Goal: Task Accomplishment & Management: Use online tool/utility

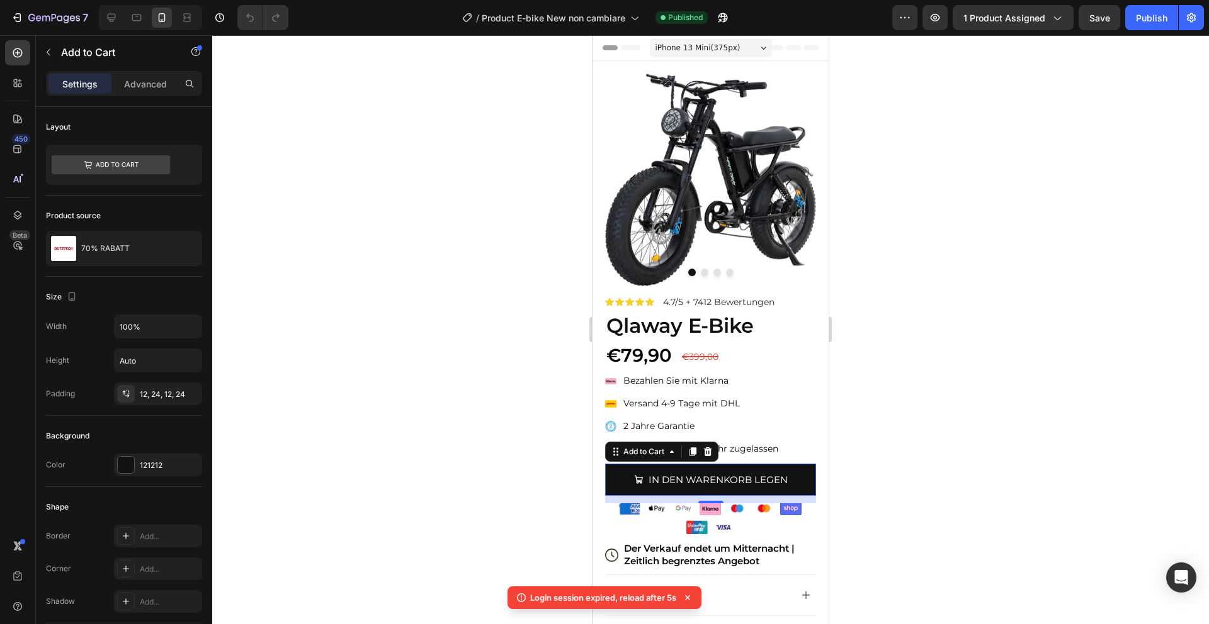
scroll to position [961, 0]
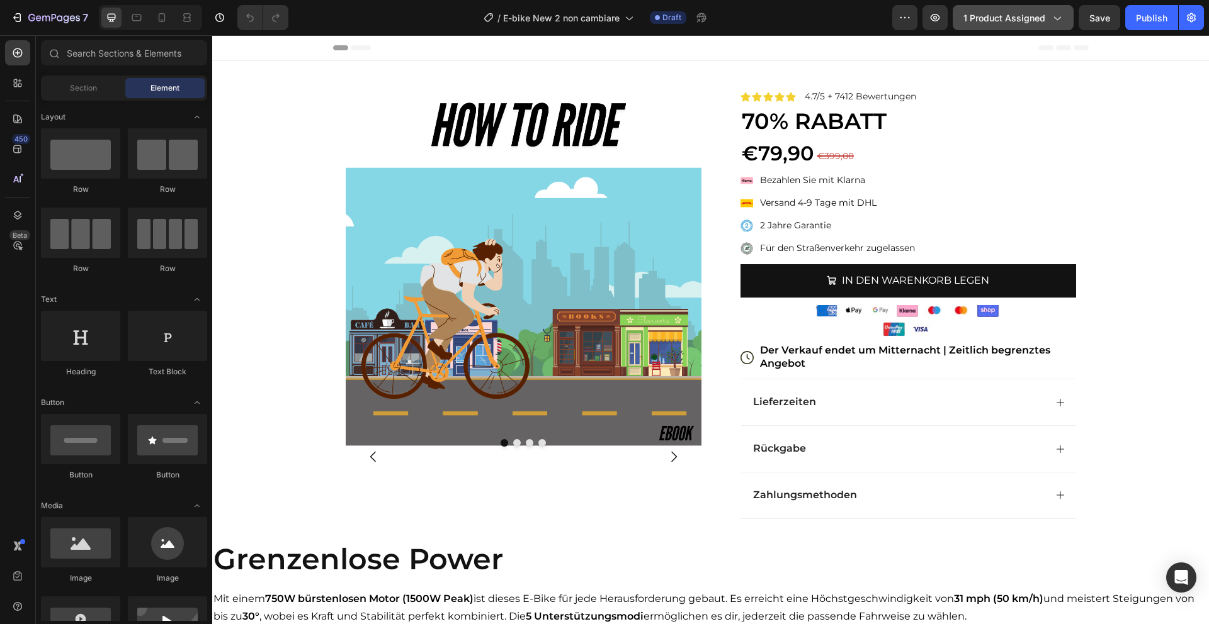
click at [999, 30] on button "1 product assigned" at bounding box center [1012, 17] width 121 height 25
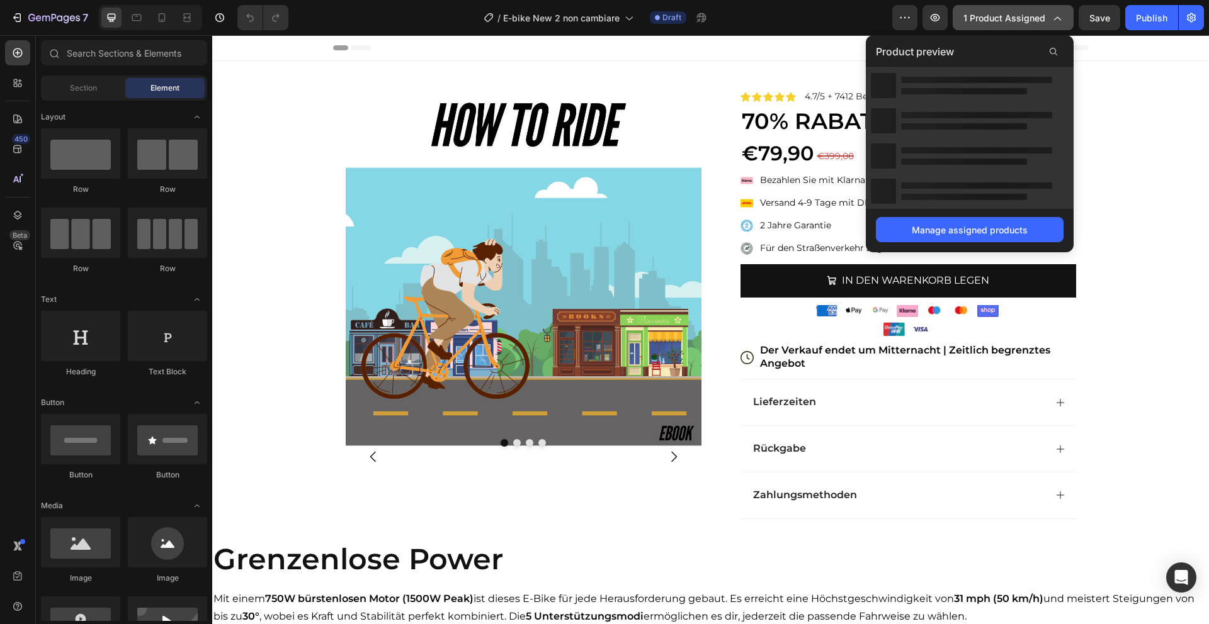
click at [999, 28] on button "1 product assigned" at bounding box center [1012, 17] width 121 height 25
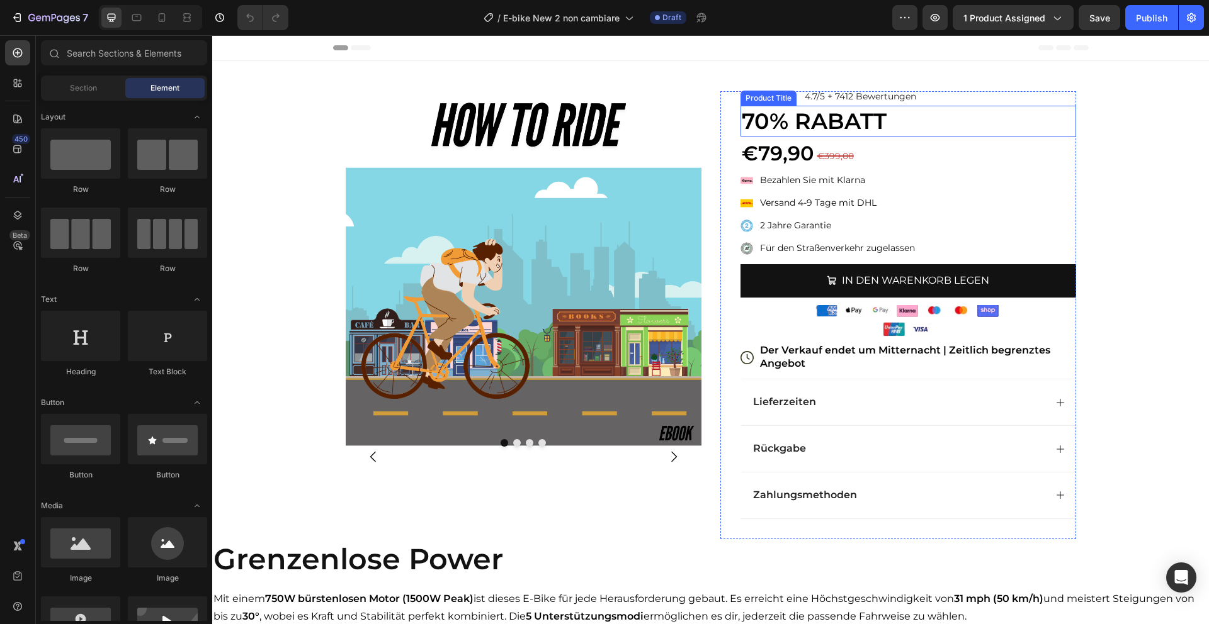
click at [980, 125] on h1 "70% RABATT" at bounding box center [908, 121] width 336 height 31
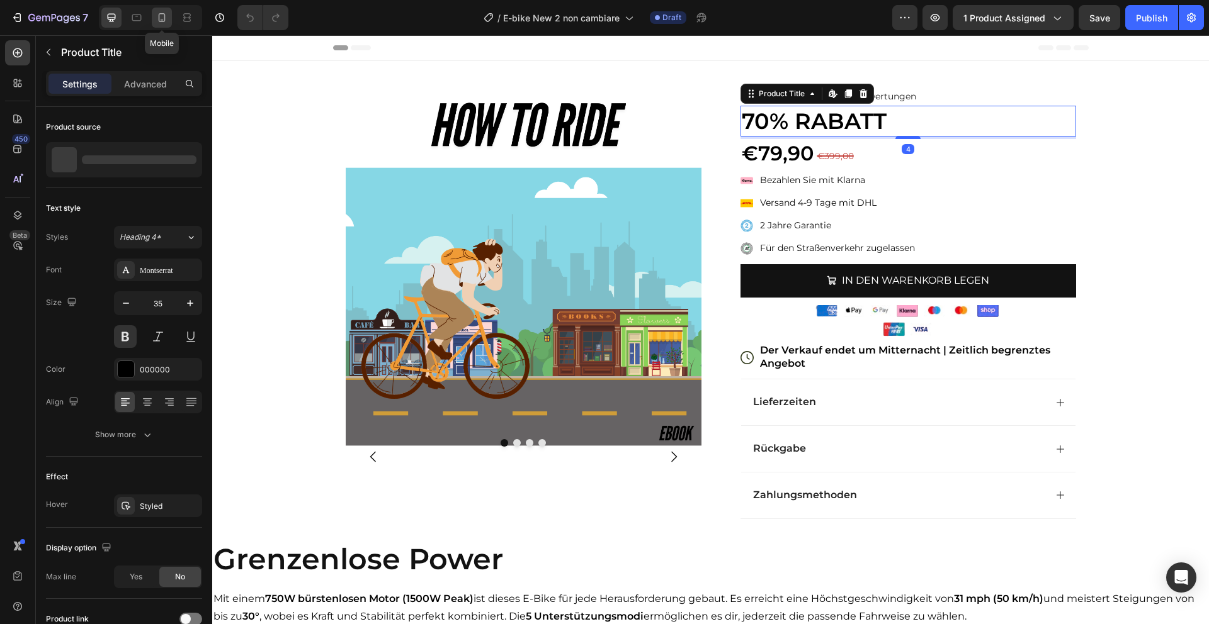
click at [161, 24] on div at bounding box center [162, 18] width 20 height 20
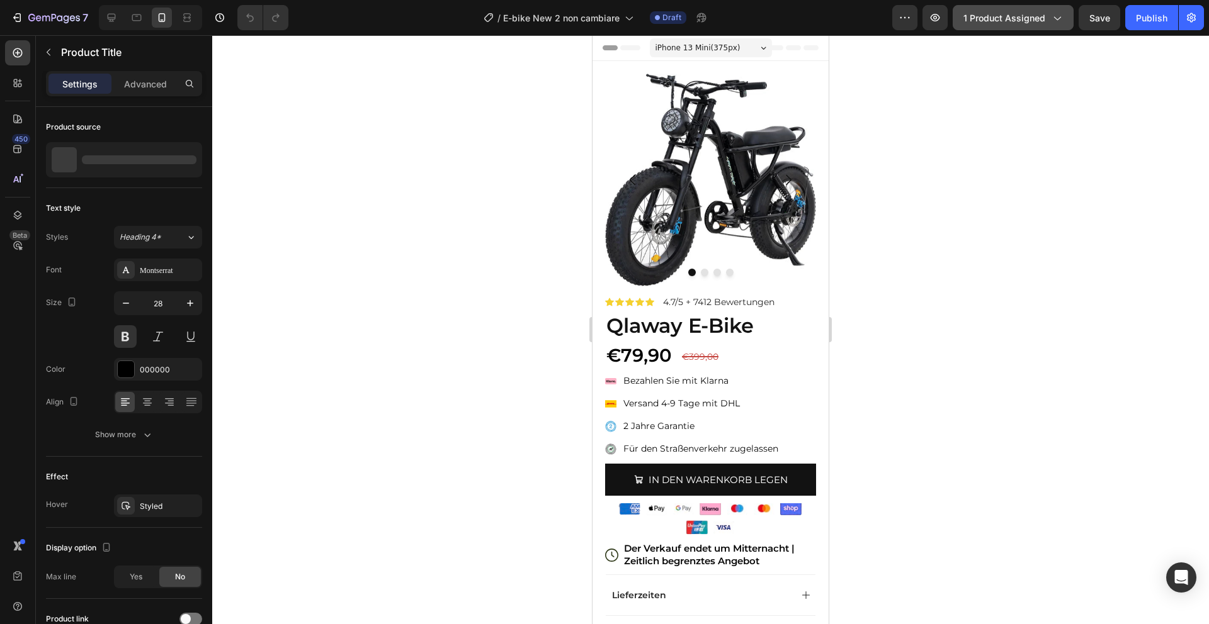
click at [1006, 7] on button "1 product assigned" at bounding box center [1012, 17] width 121 height 25
click at [108, 20] on icon at bounding box center [111, 17] width 13 height 13
type input "35"
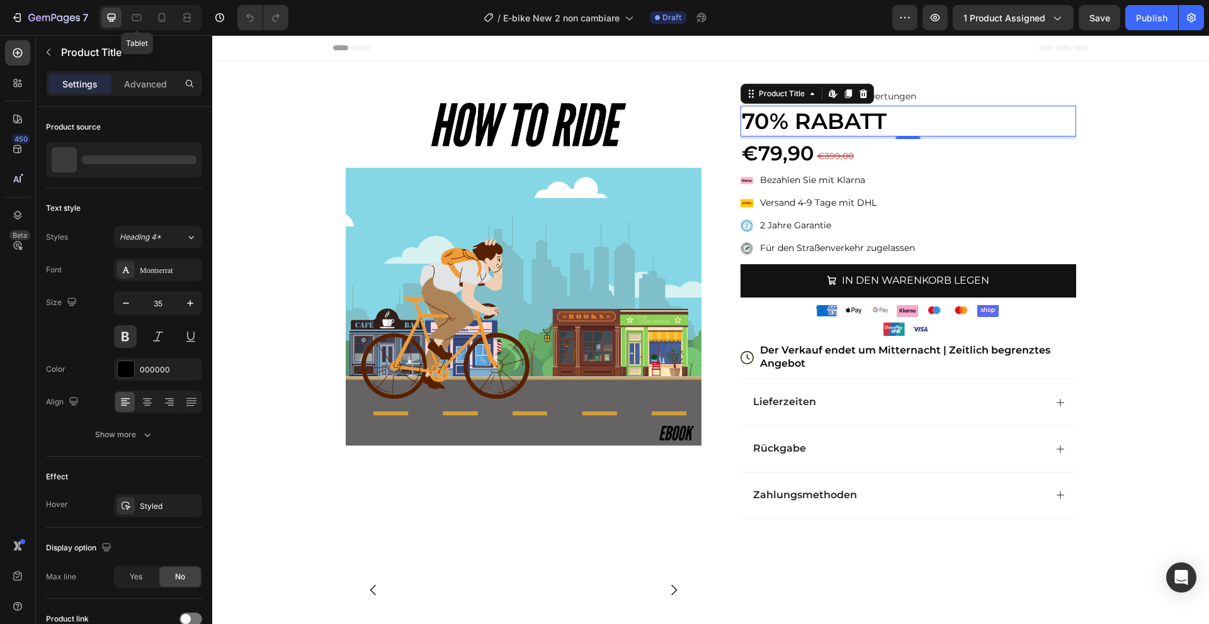
scroll to position [26, 0]
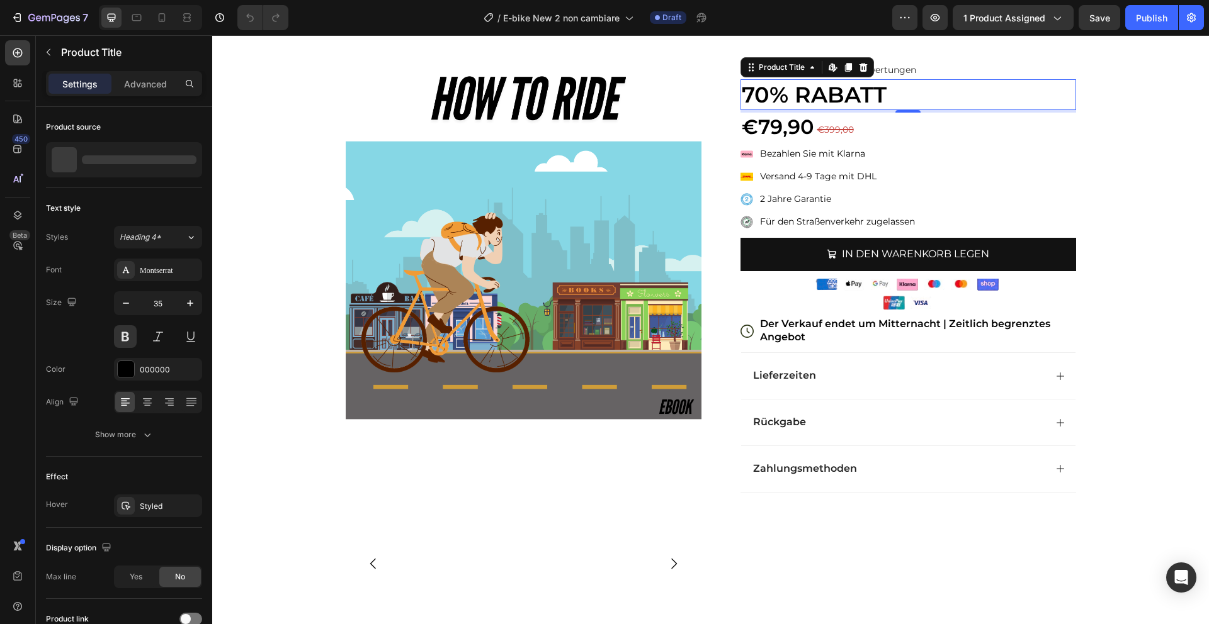
click at [783, 94] on h1 "70% RABATT" at bounding box center [908, 94] width 336 height 31
click at [766, 69] on div "Product Title" at bounding box center [781, 67] width 51 height 11
click at [543, 159] on img at bounding box center [524, 243] width 356 height 356
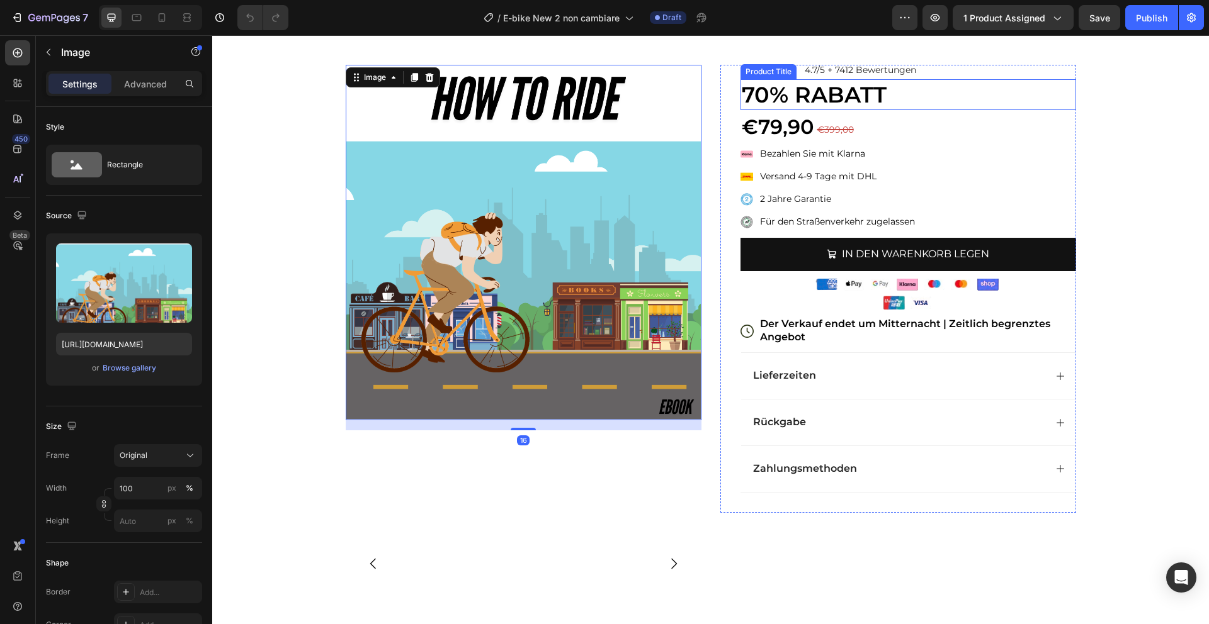
click at [835, 103] on h1 "70% RABATT" at bounding box center [908, 94] width 336 height 31
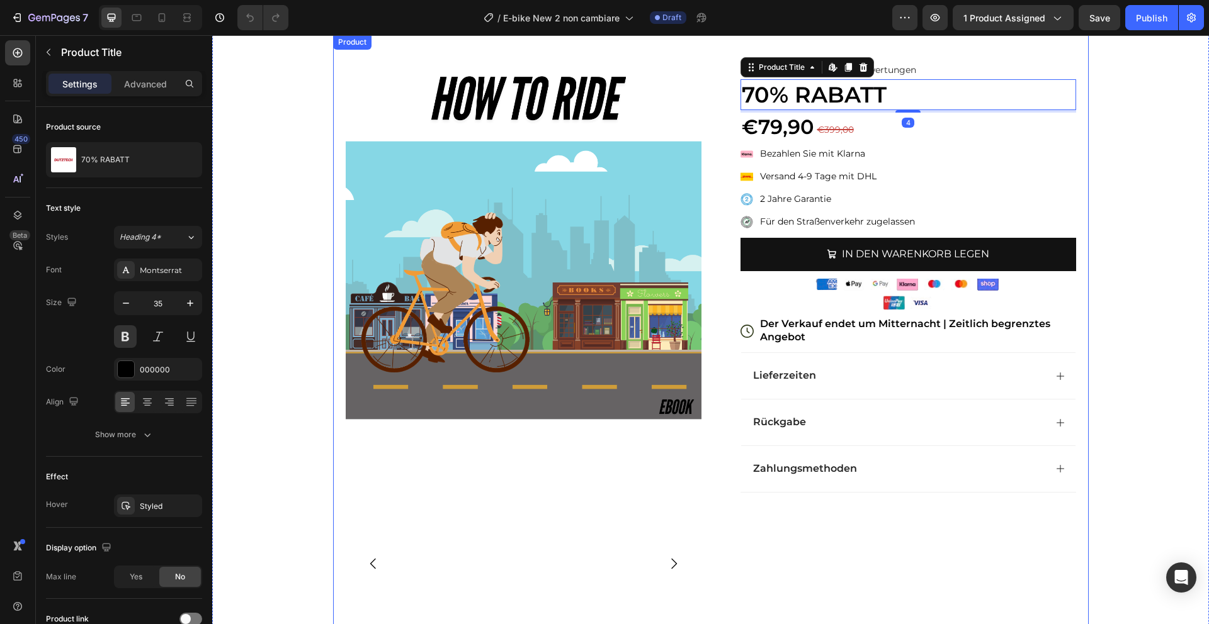
click at [905, 55] on div "Image Image Image Image Image Carousel Row Icon Icon Icon Icon Icon Icon List 4…" at bounding box center [710, 366] width 755 height 663
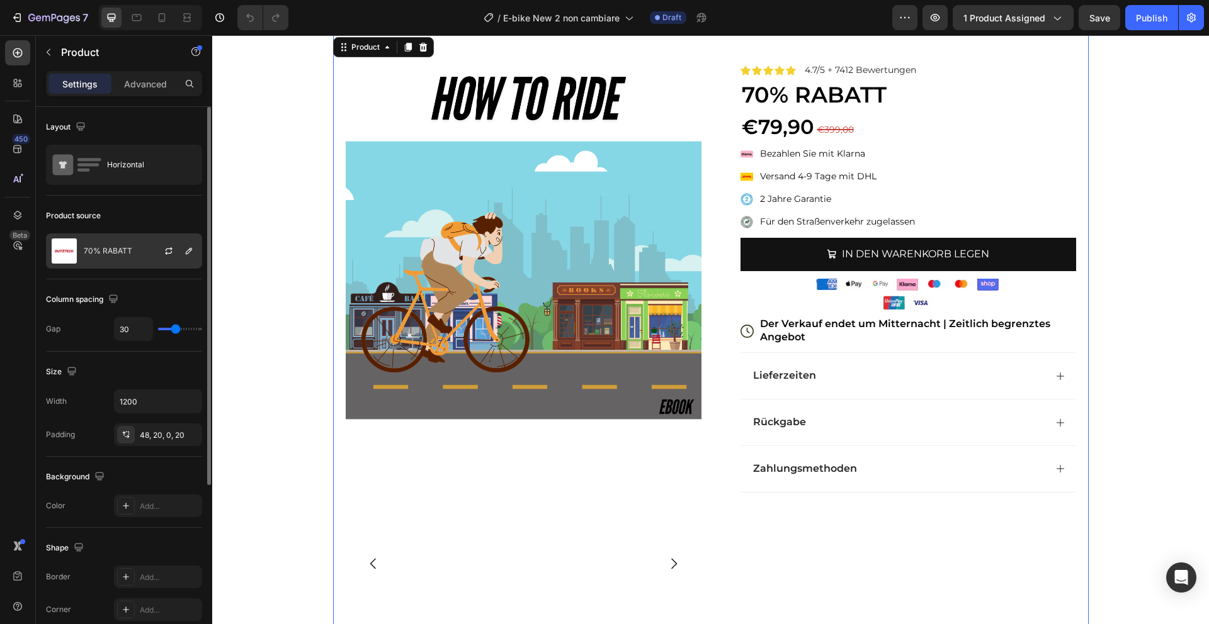
click at [127, 266] on div "70% RABATT" at bounding box center [124, 251] width 156 height 35
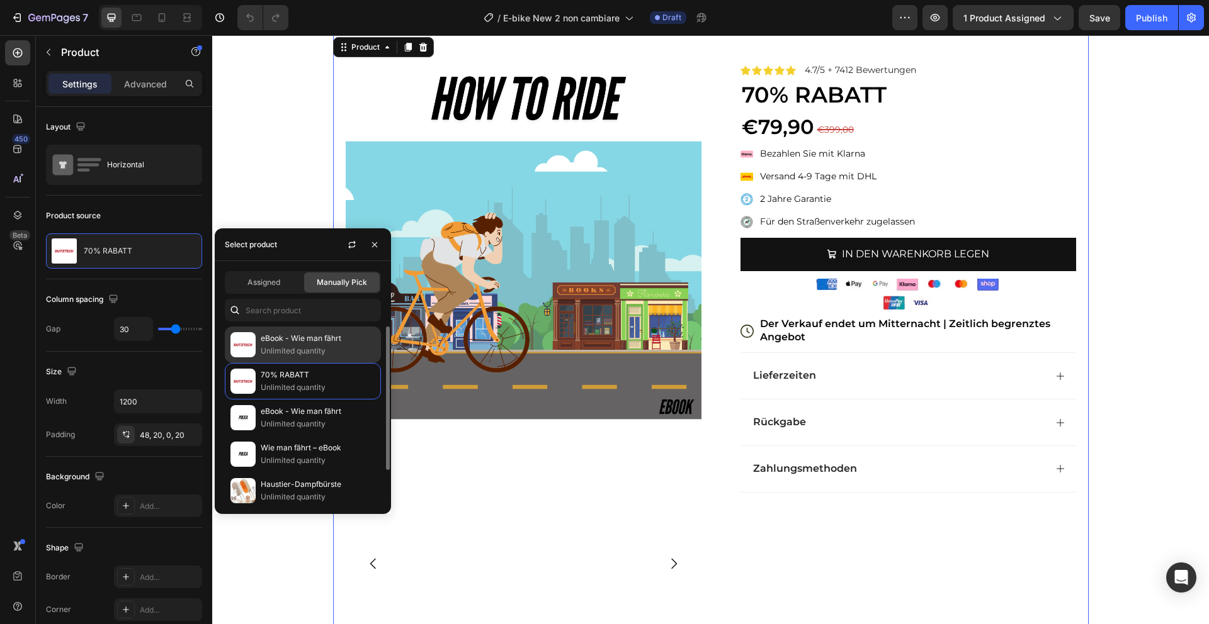
click at [321, 346] on p "Unlimited quantity" at bounding box center [318, 351] width 115 height 13
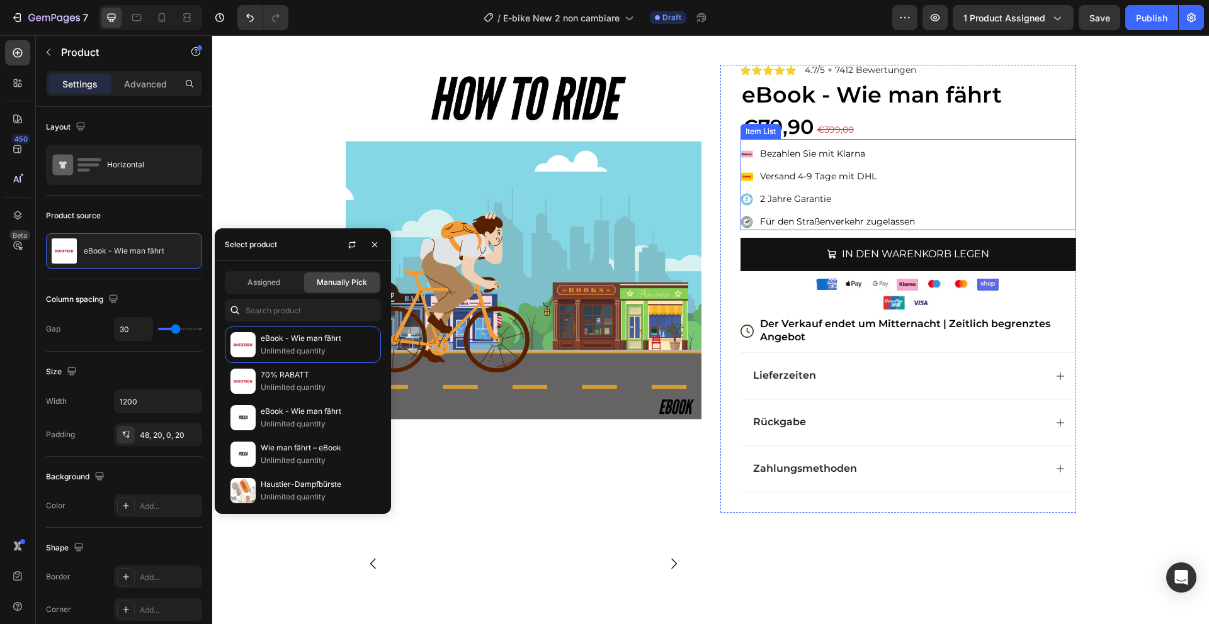
scroll to position [0, 0]
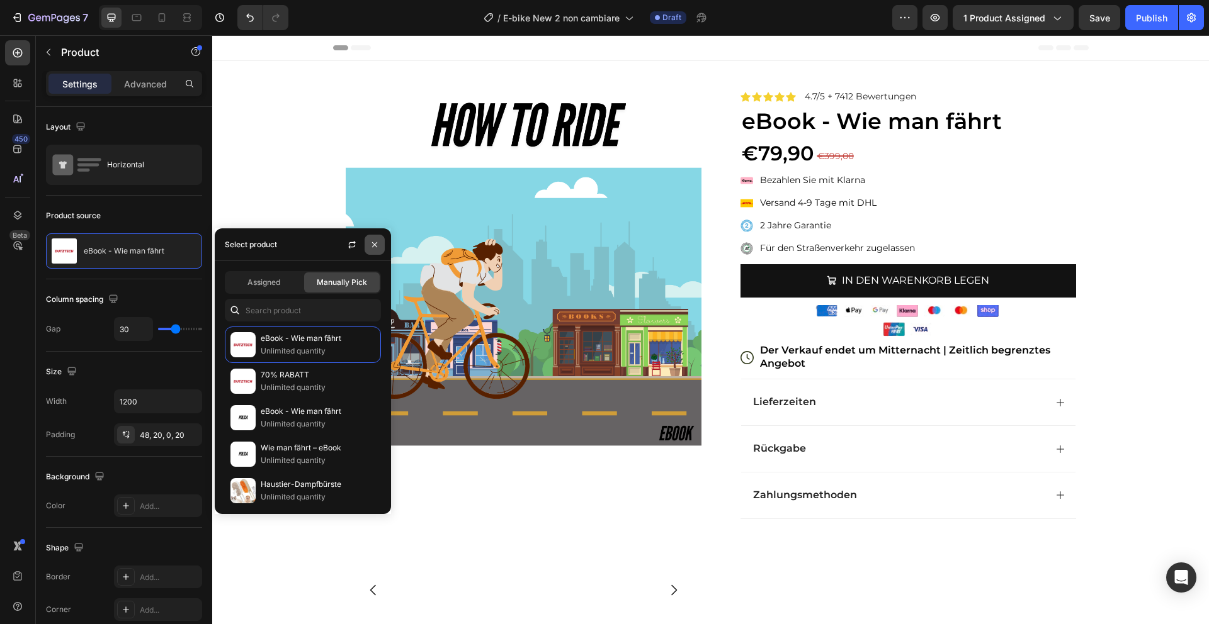
click at [378, 243] on icon "button" at bounding box center [374, 245] width 10 height 10
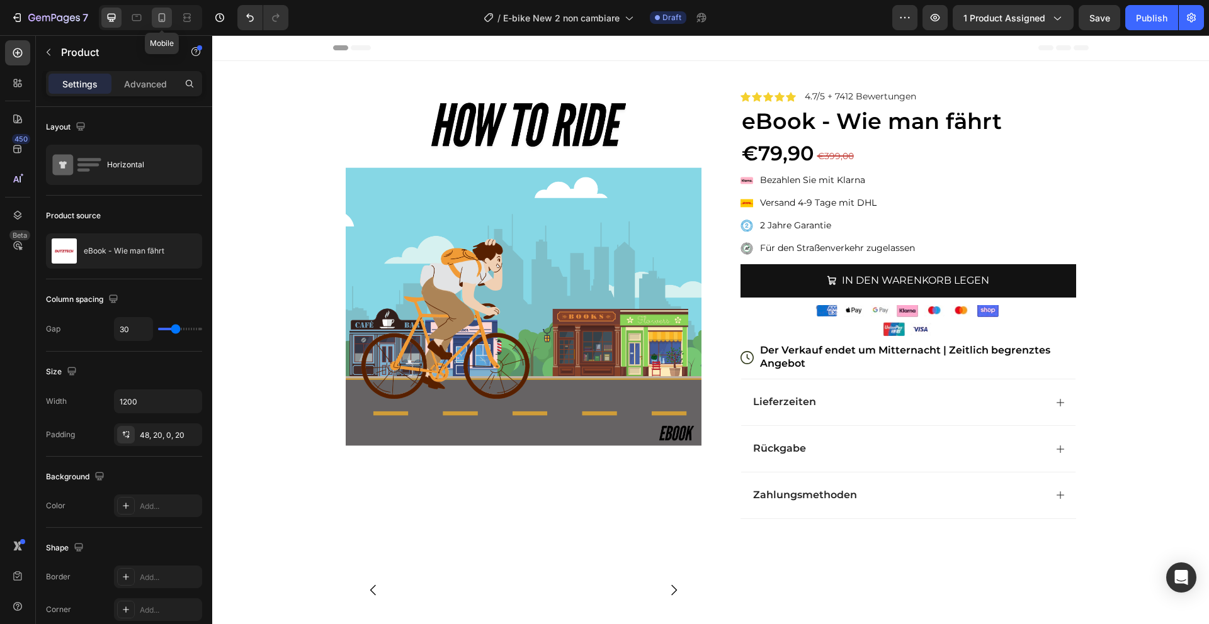
click at [165, 11] on icon at bounding box center [161, 17] width 13 height 13
type input "0"
type input "100%"
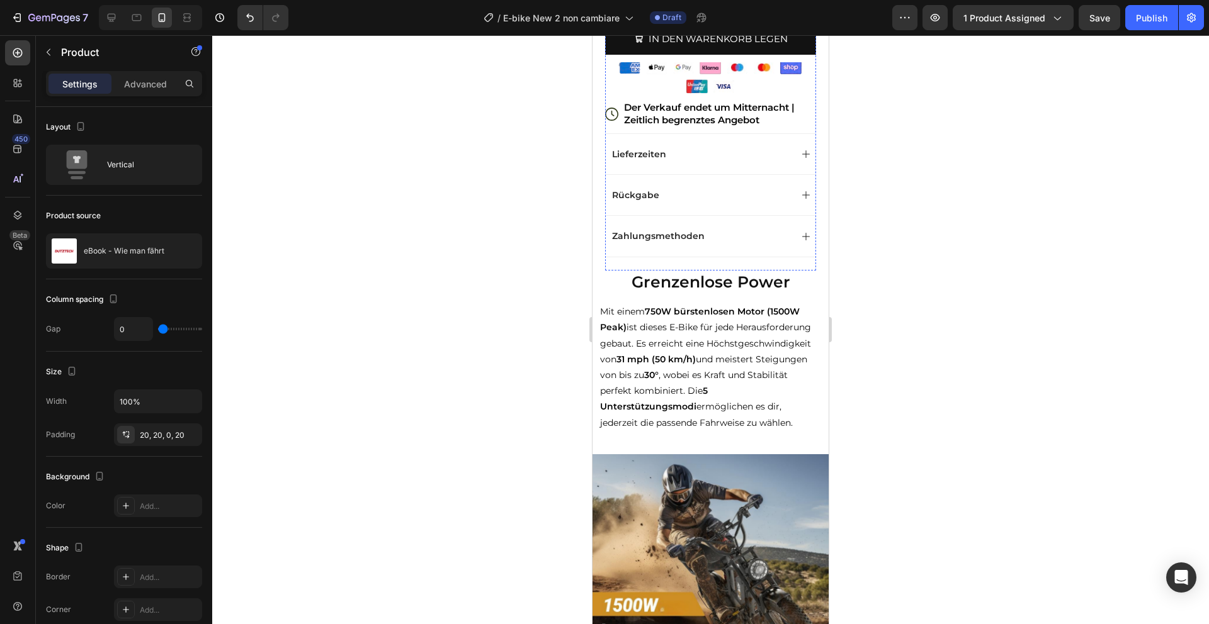
scroll to position [462, 0]
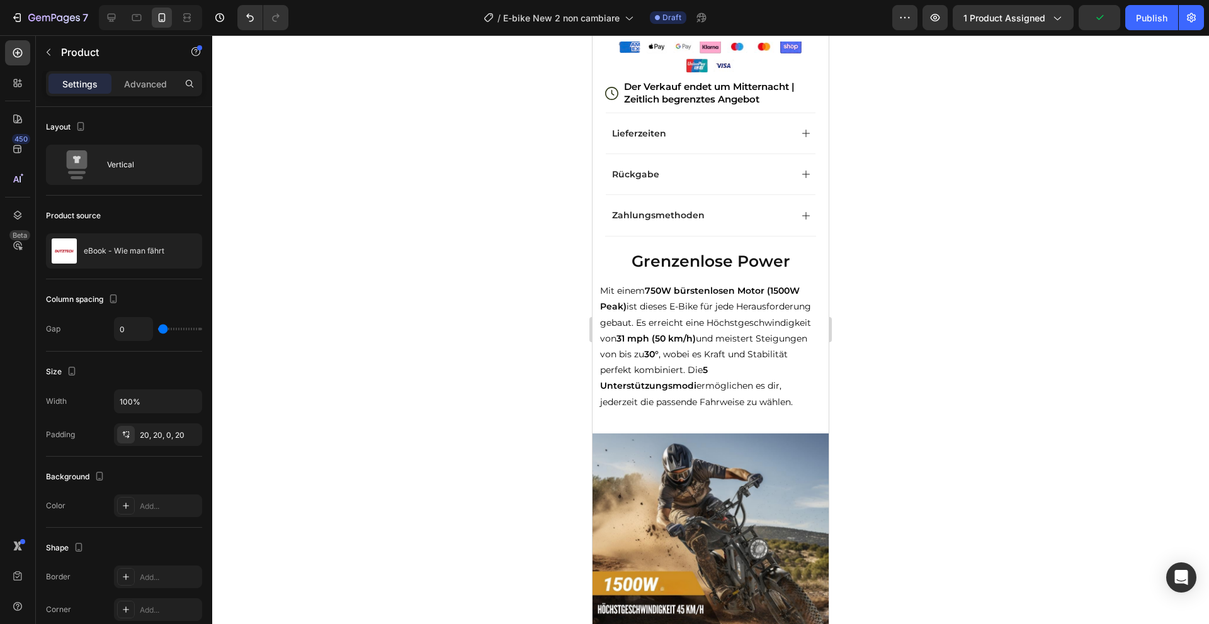
click at [713, 266] on h2 "Grenzenlose Power" at bounding box center [710, 261] width 236 height 23
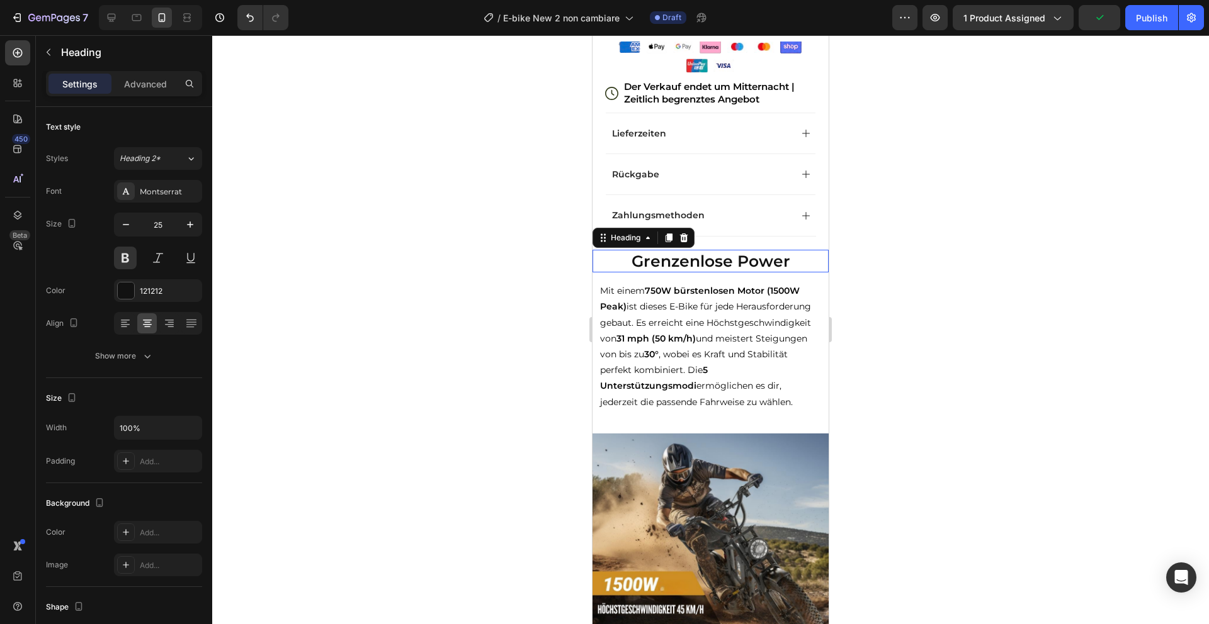
click at [713, 266] on p "Grenzenlose Power" at bounding box center [711, 261] width 234 height 21
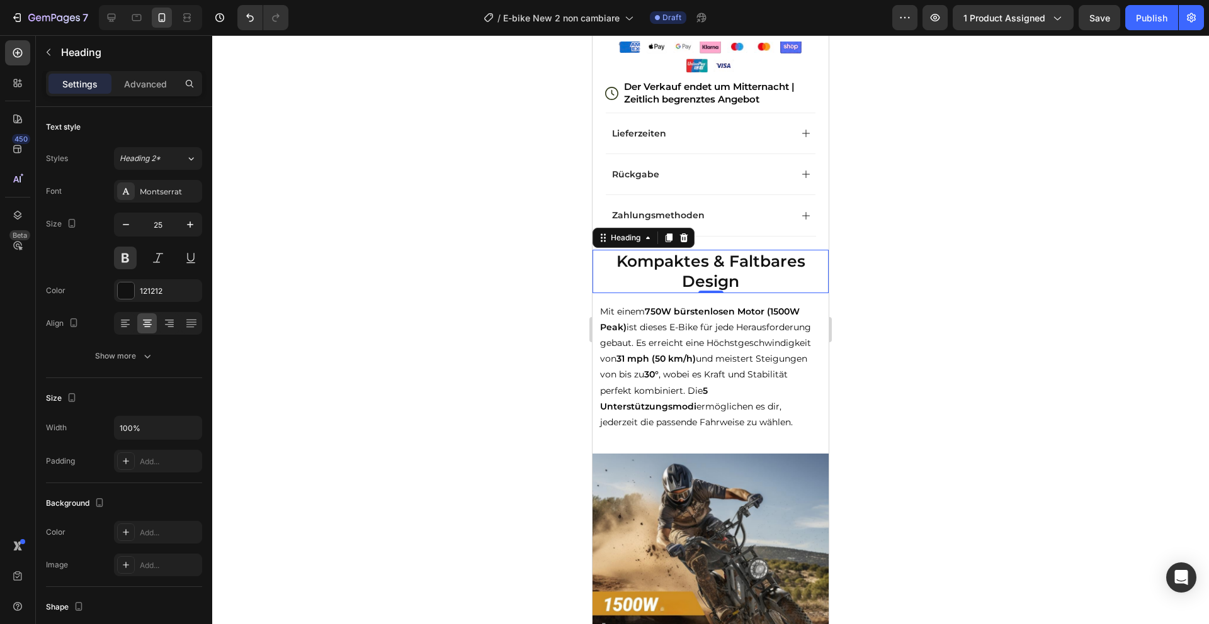
click at [687, 374] on p "Mit einem 750W bürstenlosen Motor (1500W Peak) ist dieses E-Bike für jede Herau…" at bounding box center [710, 367] width 221 height 127
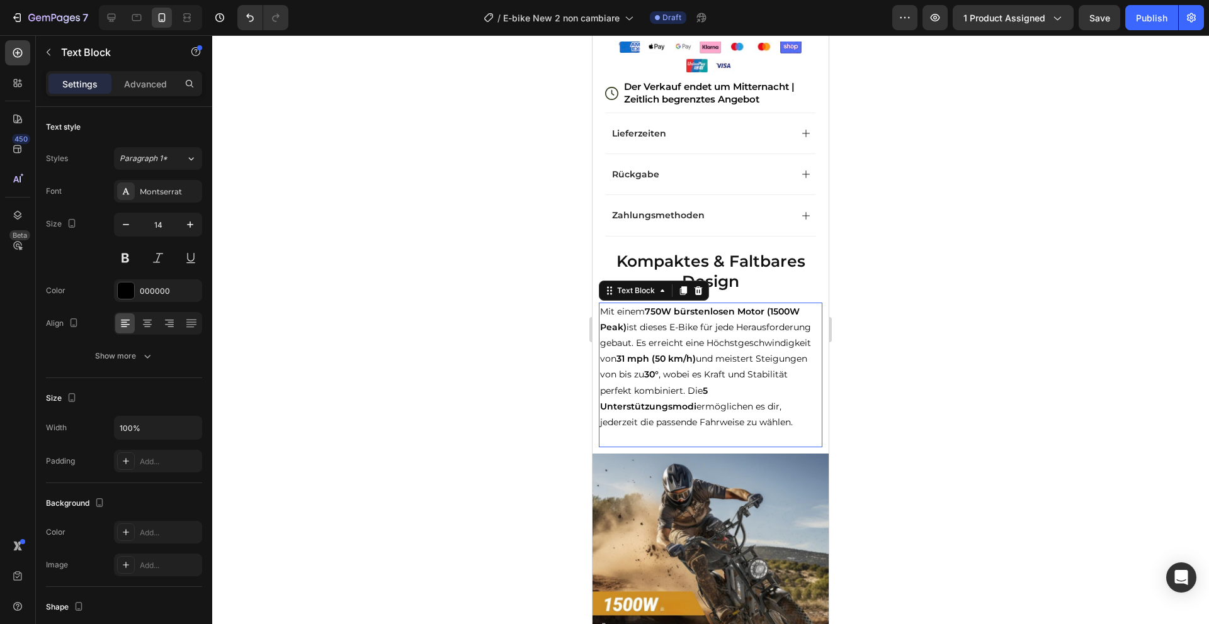
click at [687, 374] on p "Mit einem 750W bürstenlosen Motor (1500W Peak) ist dieses E-Bike für jede Herau…" at bounding box center [710, 367] width 221 height 127
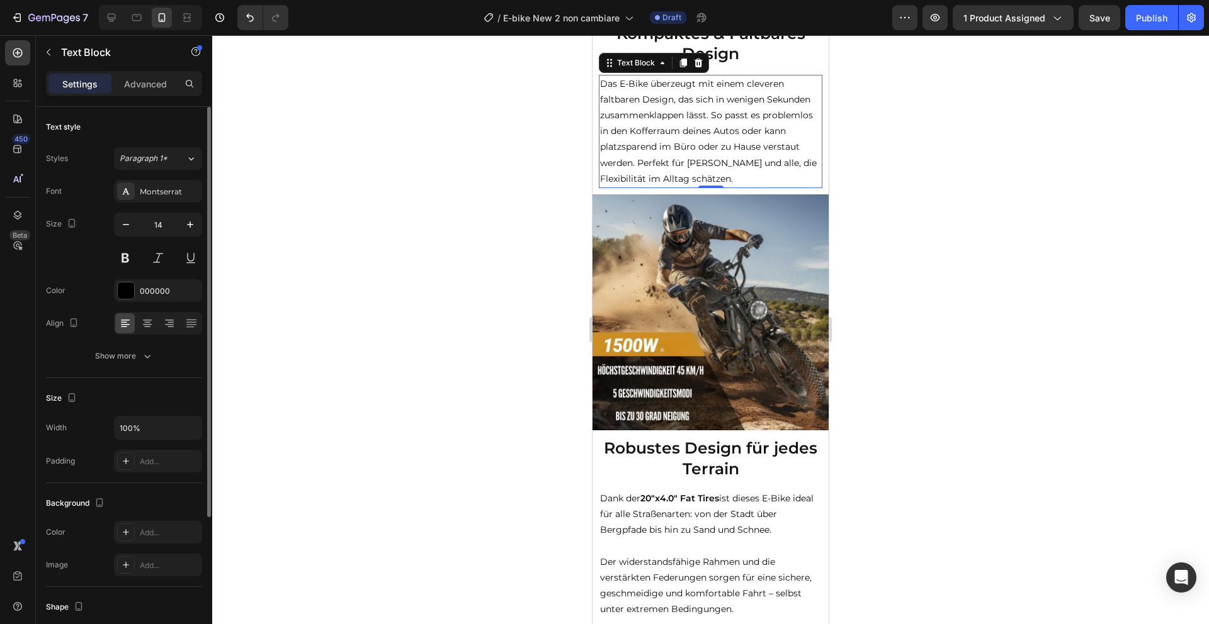
scroll to position [726, 0]
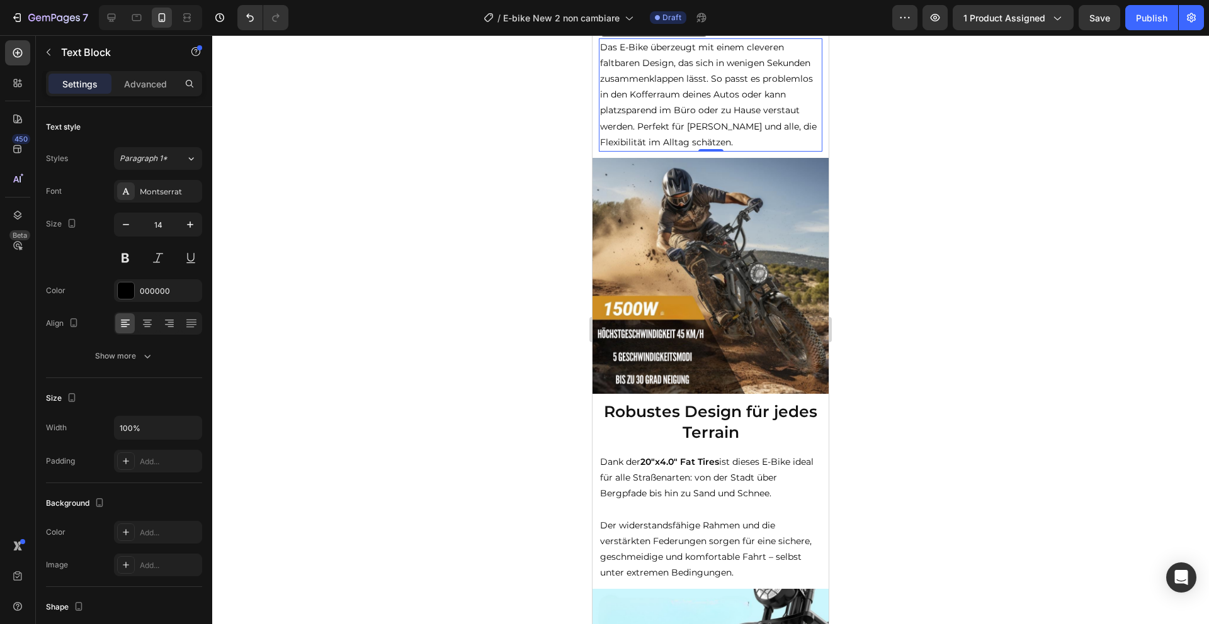
click at [718, 421] on h2 "Robustes Design für jedes Terrain" at bounding box center [710, 421] width 236 height 43
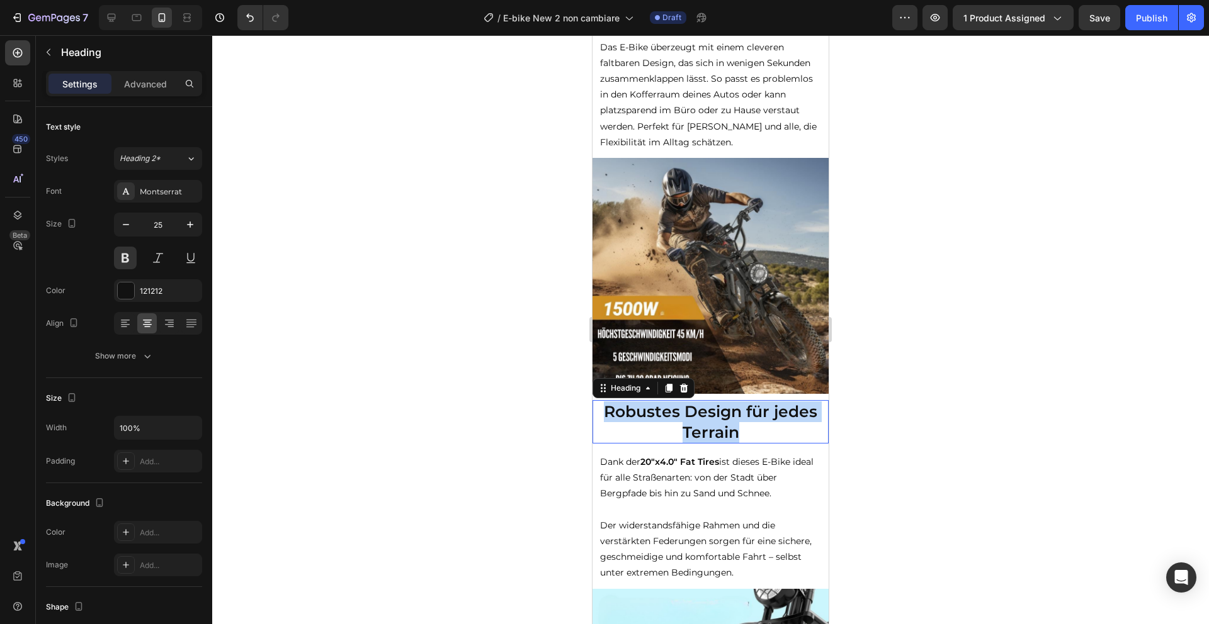
click at [718, 421] on p "Robustes Design für jedes Terrain" at bounding box center [711, 422] width 234 height 41
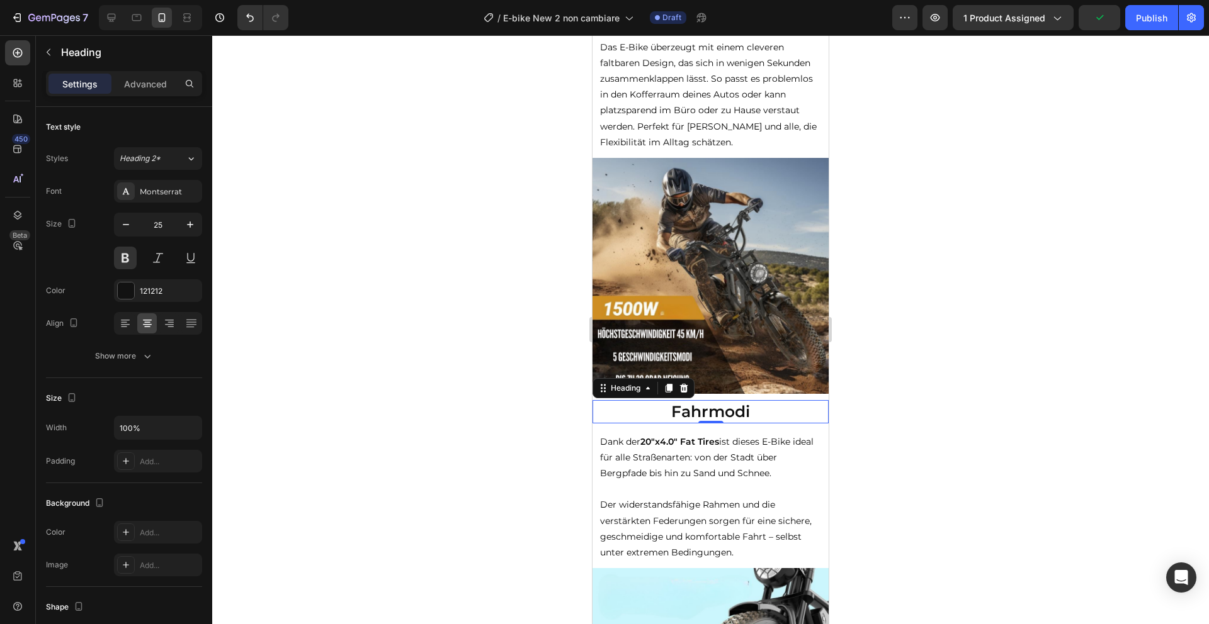
click at [687, 412] on p "Fahrmodi" at bounding box center [711, 412] width 234 height 21
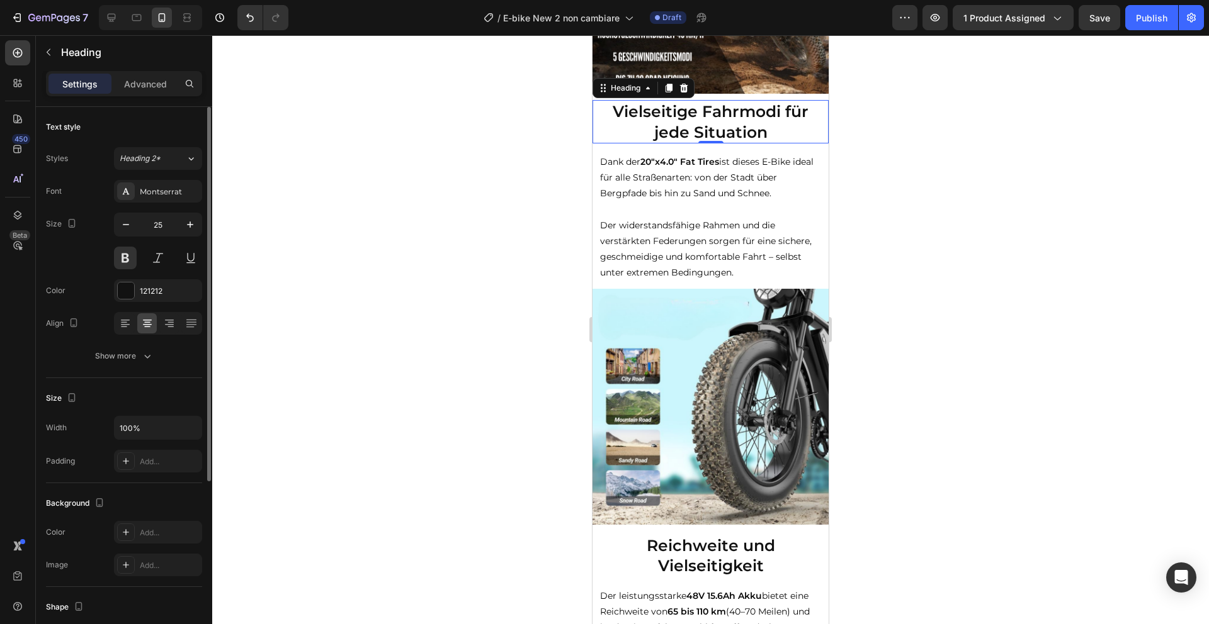
scroll to position [1051, 0]
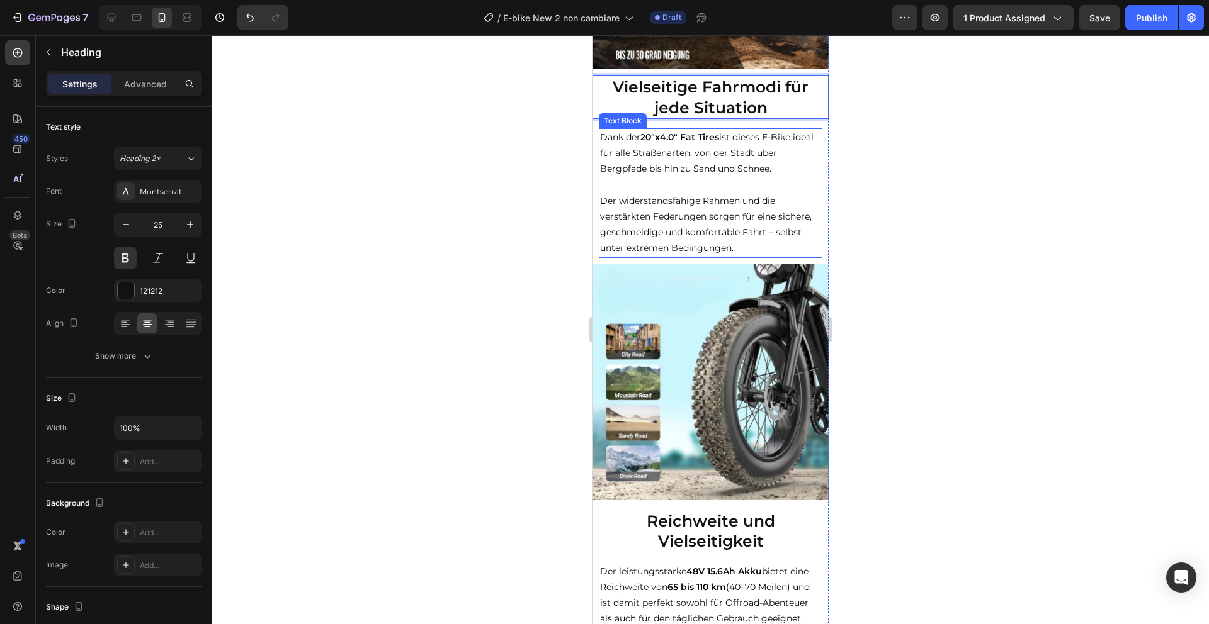
click at [739, 245] on p "Der widerstandsfähige Rahmen und die verstärkten Federungen sorgen für eine sic…" at bounding box center [710, 225] width 221 height 64
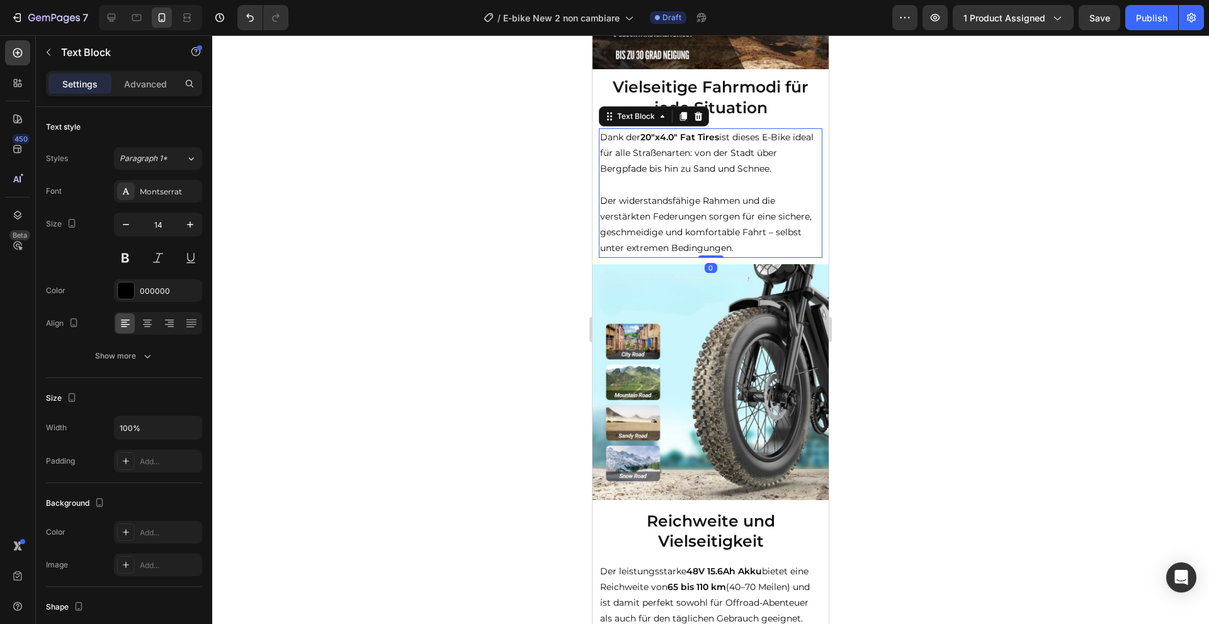
click at [739, 245] on p "Der widerstandsfähige Rahmen und die verstärkten Federungen sorgen für eine sic…" at bounding box center [710, 225] width 221 height 64
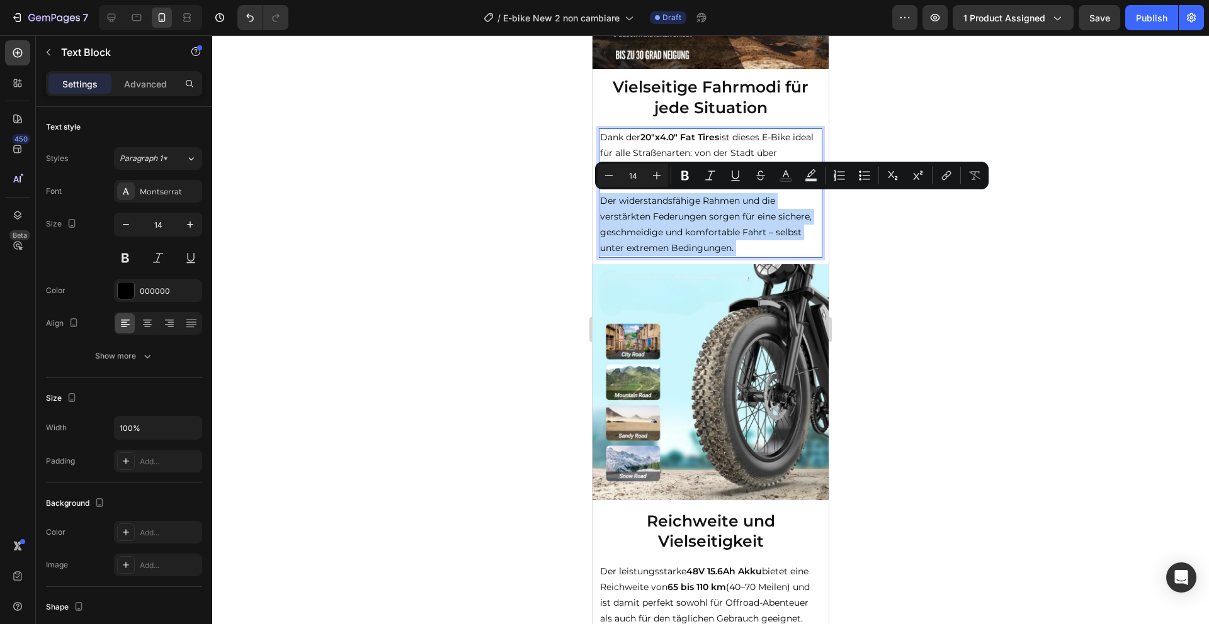
drag, startPoint x: 740, startPoint y: 245, endPoint x: 591, endPoint y: 125, distance: 191.5
click at [592, 125] on html "iPhone 13 Mini ( 375 px) iPhone 13 Mini iPhone 13 Pro iPhone 11 Pro Max iPhone …" at bounding box center [710, 601] width 236 height 3235
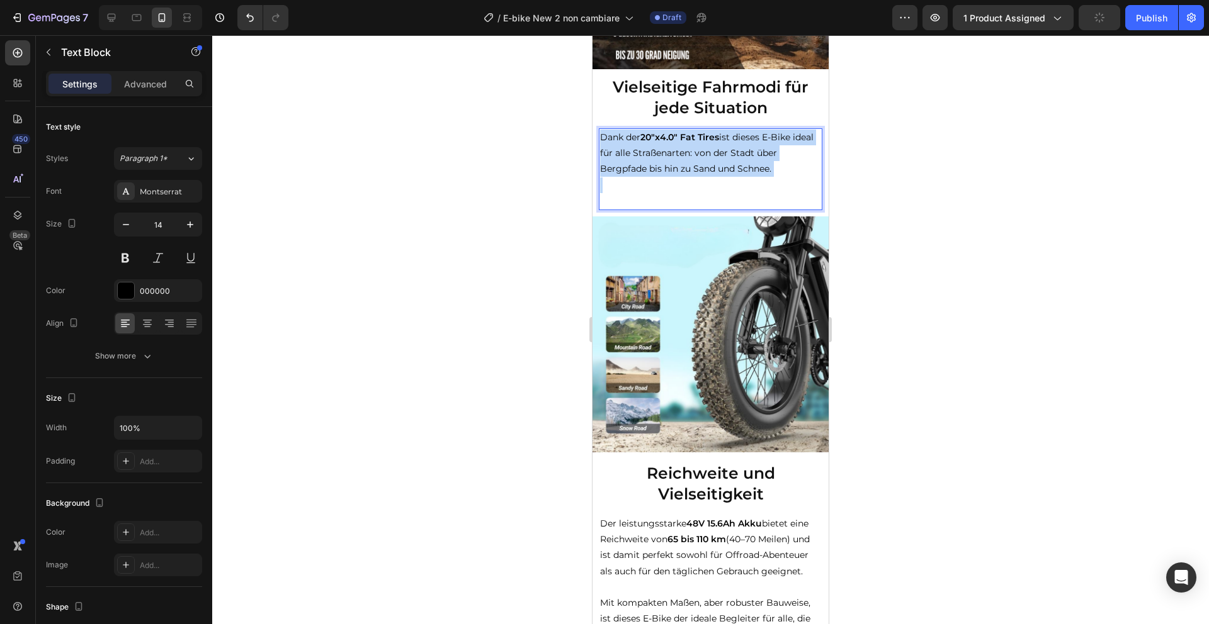
drag, startPoint x: 775, startPoint y: 177, endPoint x: 575, endPoint y: 135, distance: 205.2
click at [592, 135] on html "iPhone 13 Mini ( 375 px) iPhone 13 Mini iPhone 13 Pro iPhone 11 Pro Max iPhone …" at bounding box center [710, 577] width 236 height 3187
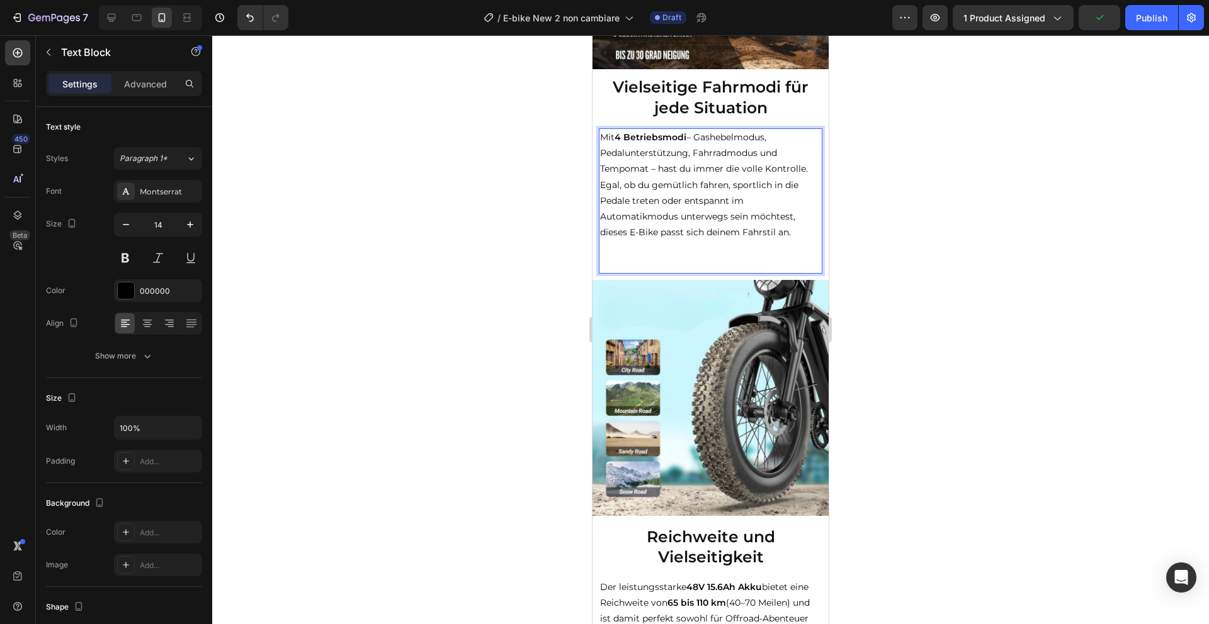
click at [675, 266] on p "Rich Text Editor. Editing area: main" at bounding box center [710, 265] width 221 height 16
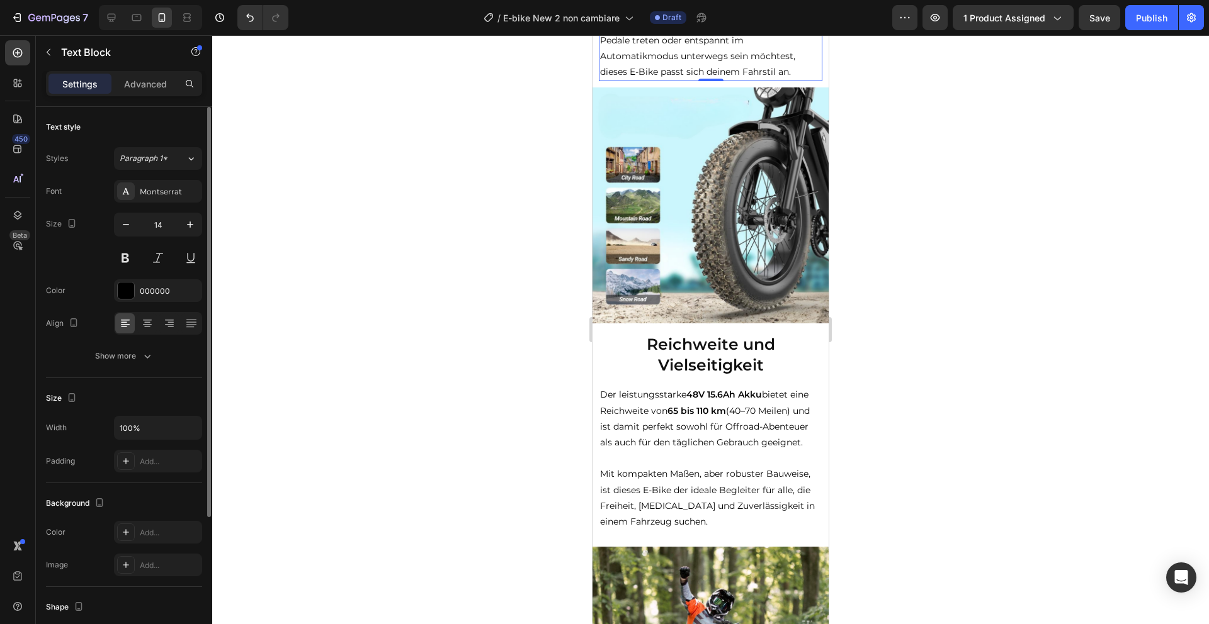
scroll to position [1231, 0]
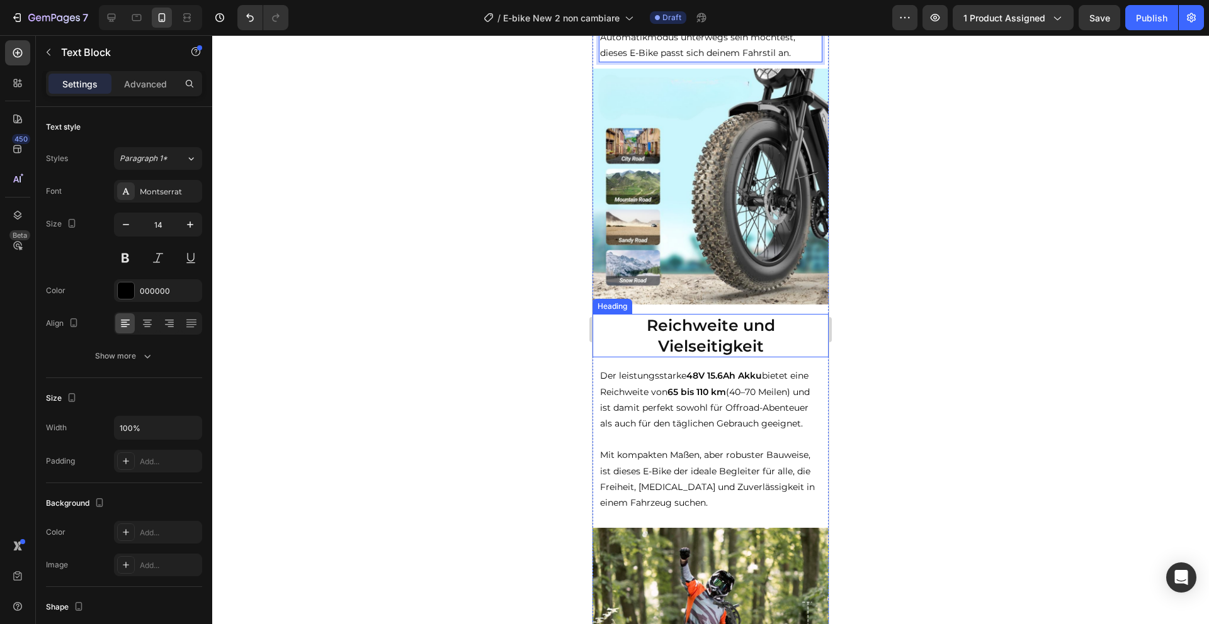
click at [711, 331] on h2 "Reichweite und Vielseitigkeit" at bounding box center [710, 335] width 236 height 43
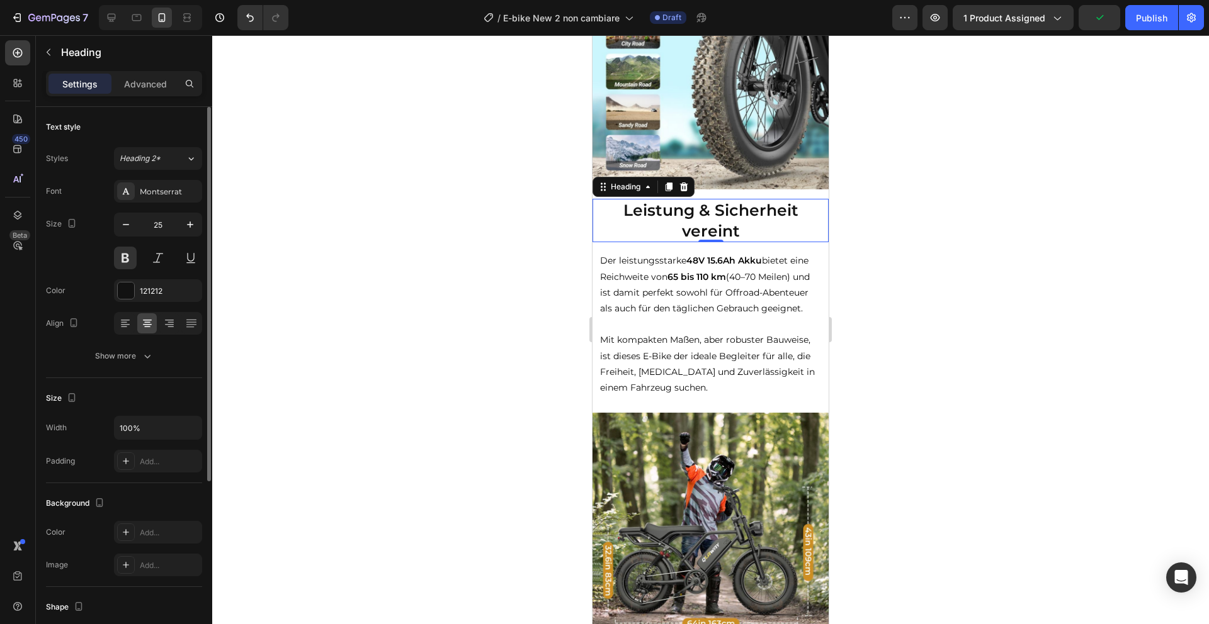
scroll to position [1405, 0]
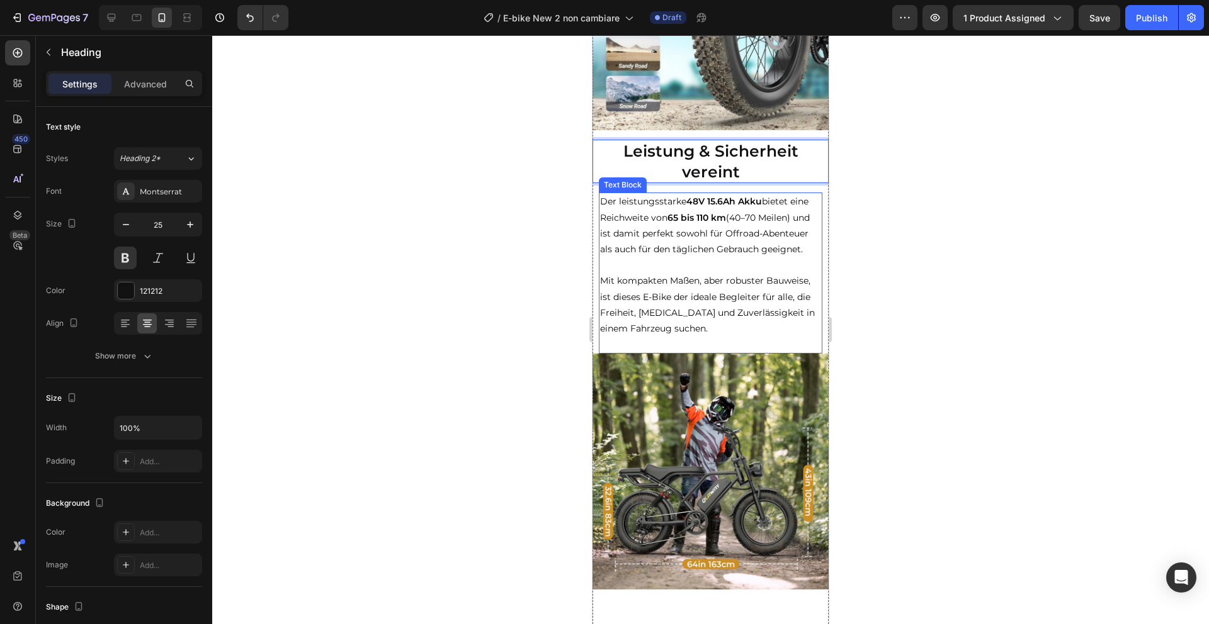
click at [680, 325] on p "Mit kompakten Maßen, aber robuster Bauweise, ist dieses E-Bike der ideale Begle…" at bounding box center [710, 305] width 221 height 64
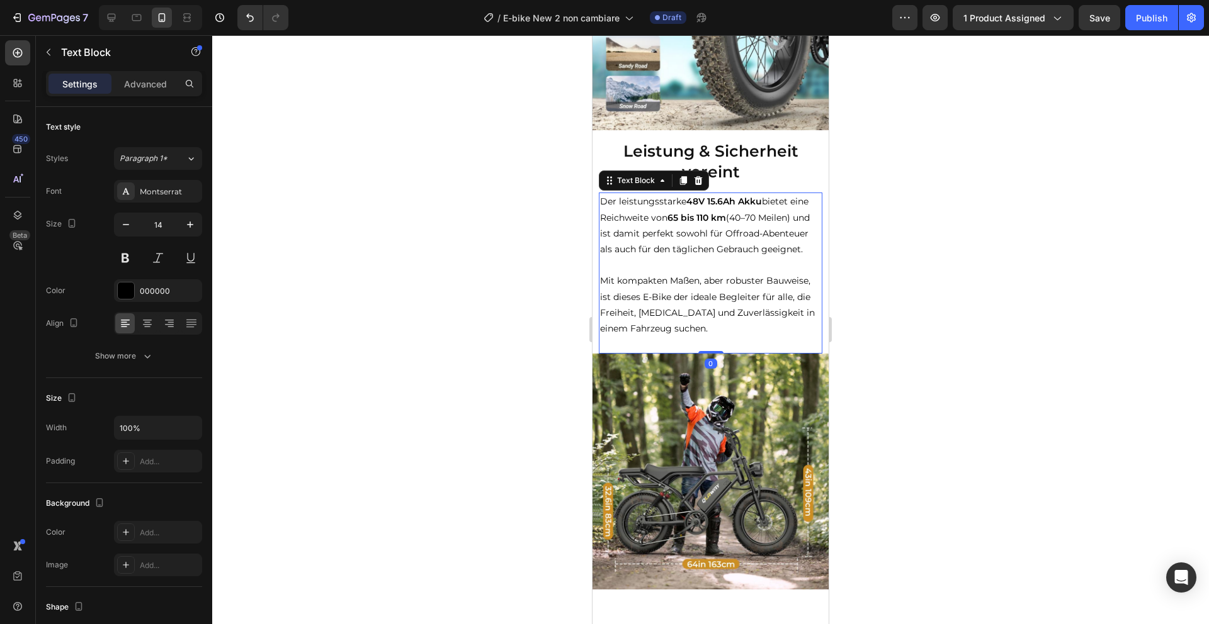
click at [680, 325] on p "Mit kompakten Maßen, aber robuster Bauweise, ist dieses E-Bike der ideale Begle…" at bounding box center [710, 305] width 221 height 64
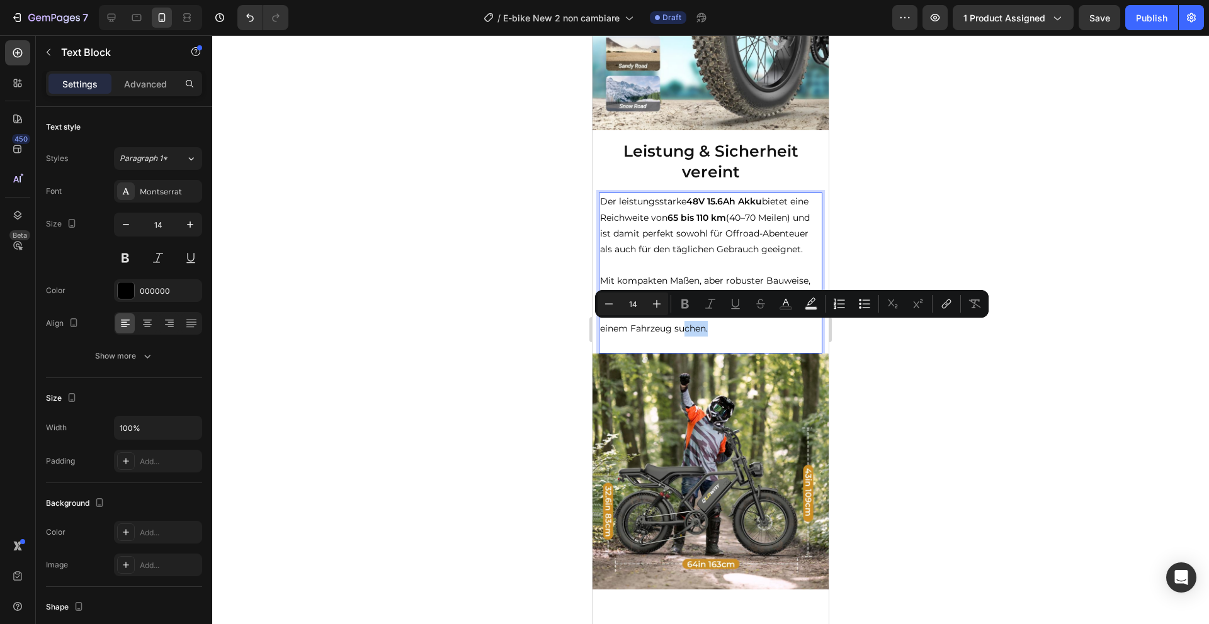
click at [681, 325] on p "Mit kompakten Maßen, aber robuster Bauweise, ist dieses E-Bike der ideale Begle…" at bounding box center [710, 305] width 221 height 64
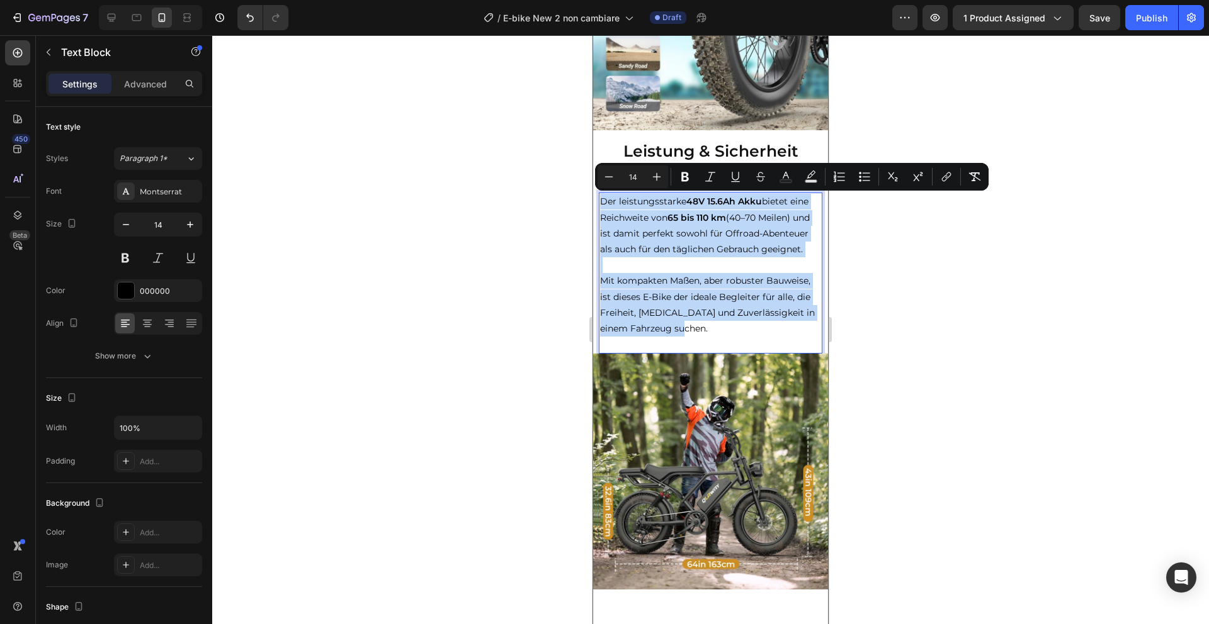
drag, startPoint x: 682, startPoint y: 327, endPoint x: 594, endPoint y: 202, distance: 153.0
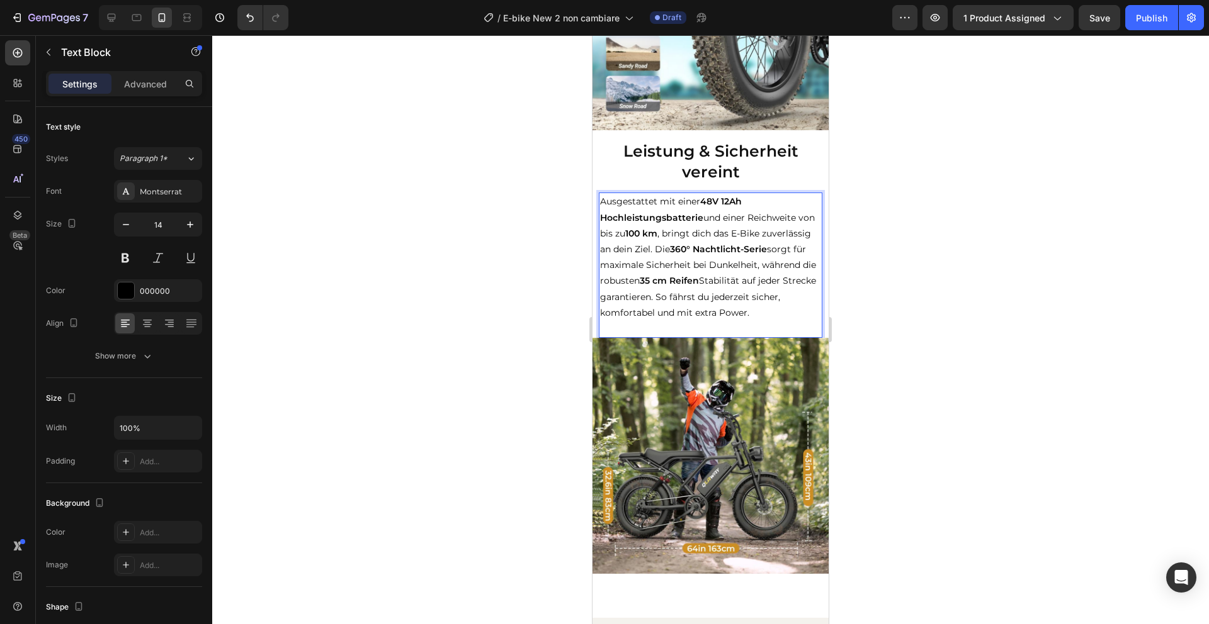
click at [751, 330] on p "Rich Text Editor. Editing area: main" at bounding box center [710, 329] width 221 height 16
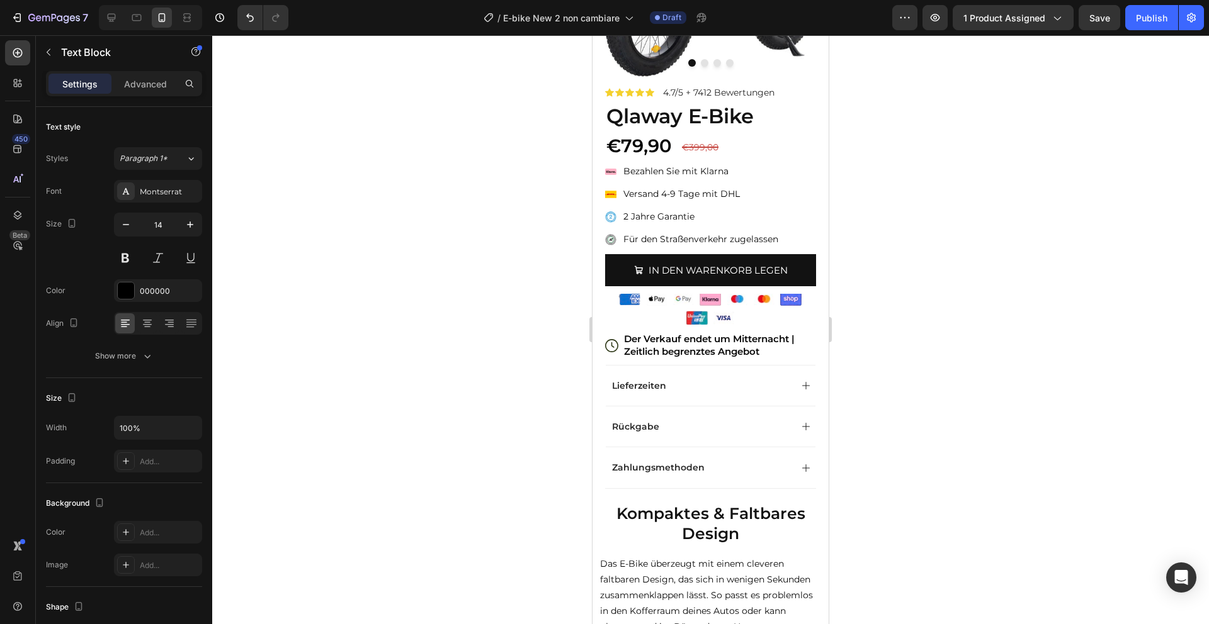
scroll to position [0, 0]
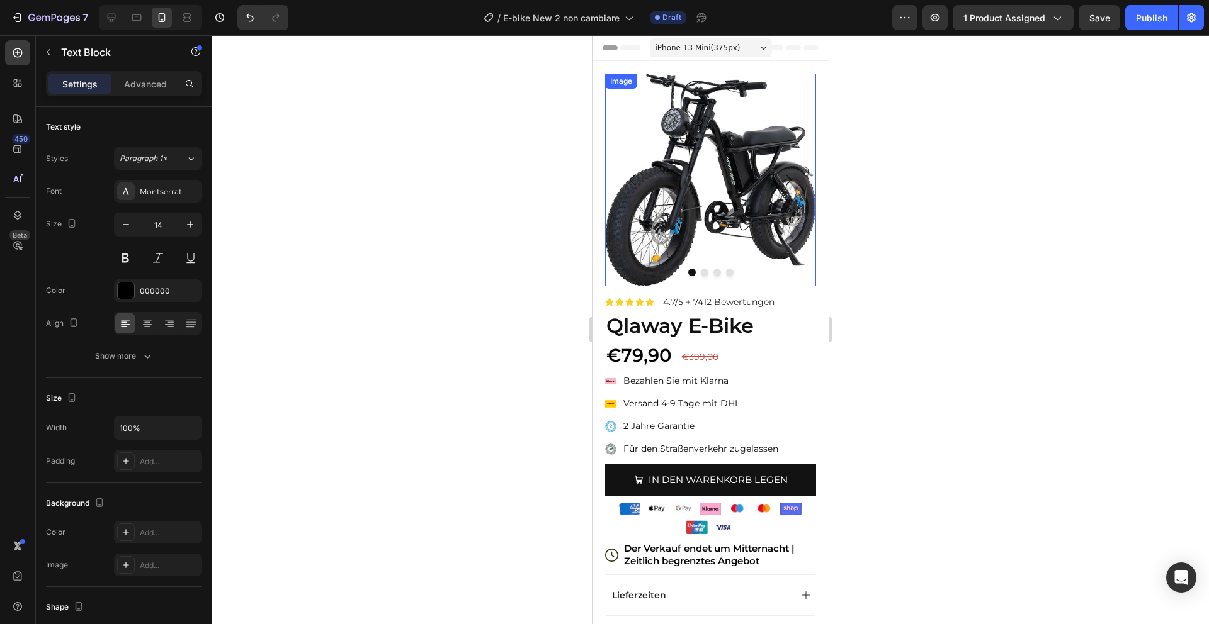
click at [745, 142] on img at bounding box center [710, 180] width 211 height 213
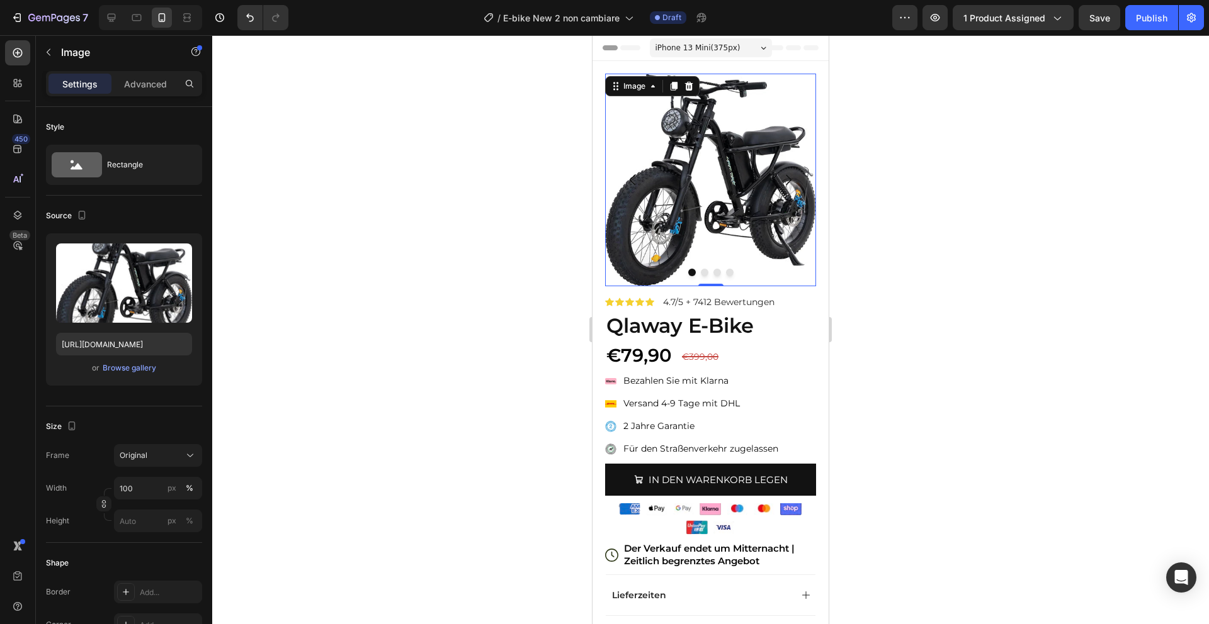
click at [758, 200] on img at bounding box center [710, 180] width 211 height 213
click at [120, 369] on div "Browse gallery" at bounding box center [130, 368] width 54 height 11
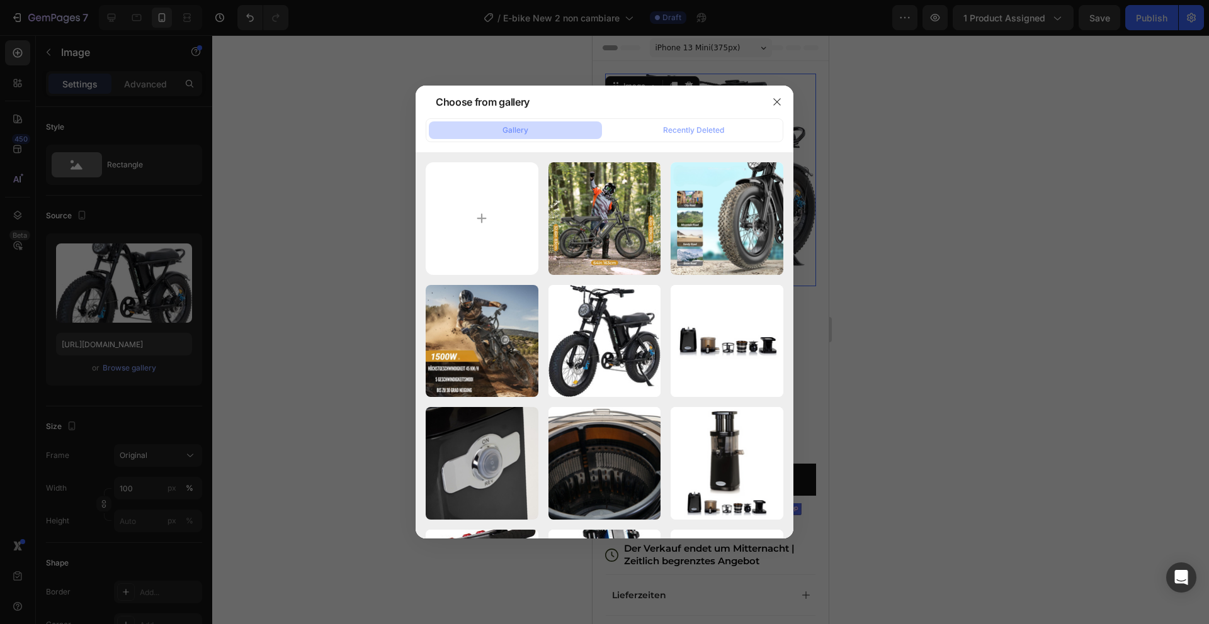
type input "C:\fakepath\417aad9d0a8c4b36b4cd3efdb08a8be3.png"
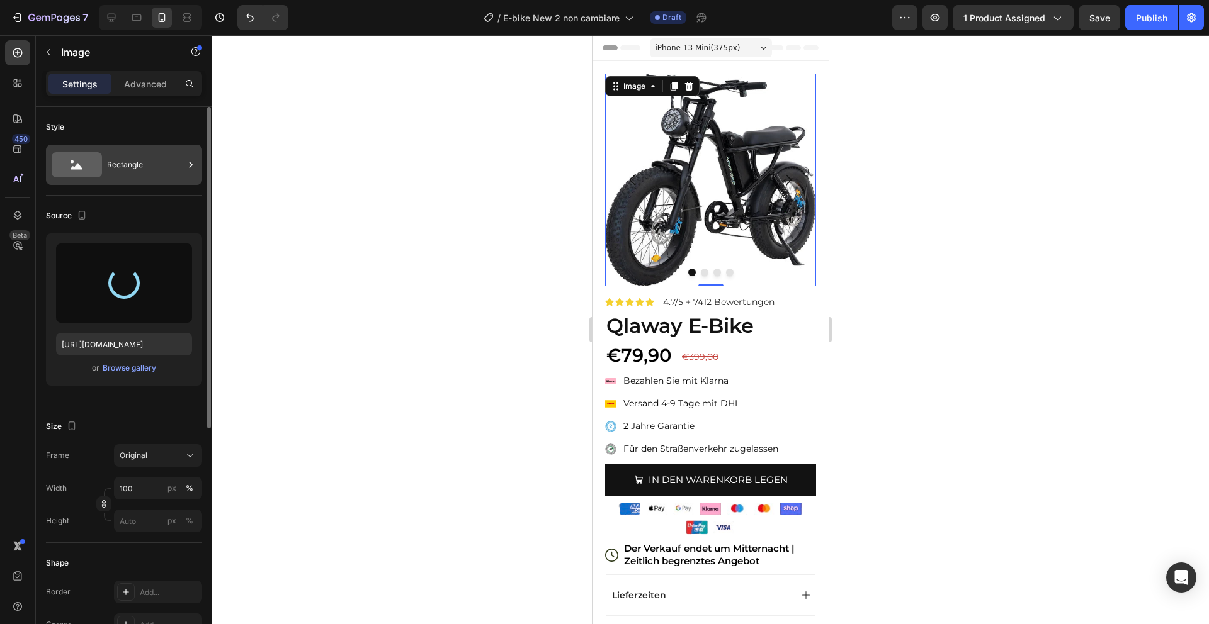
type input "[URL][DOMAIN_NAME]"
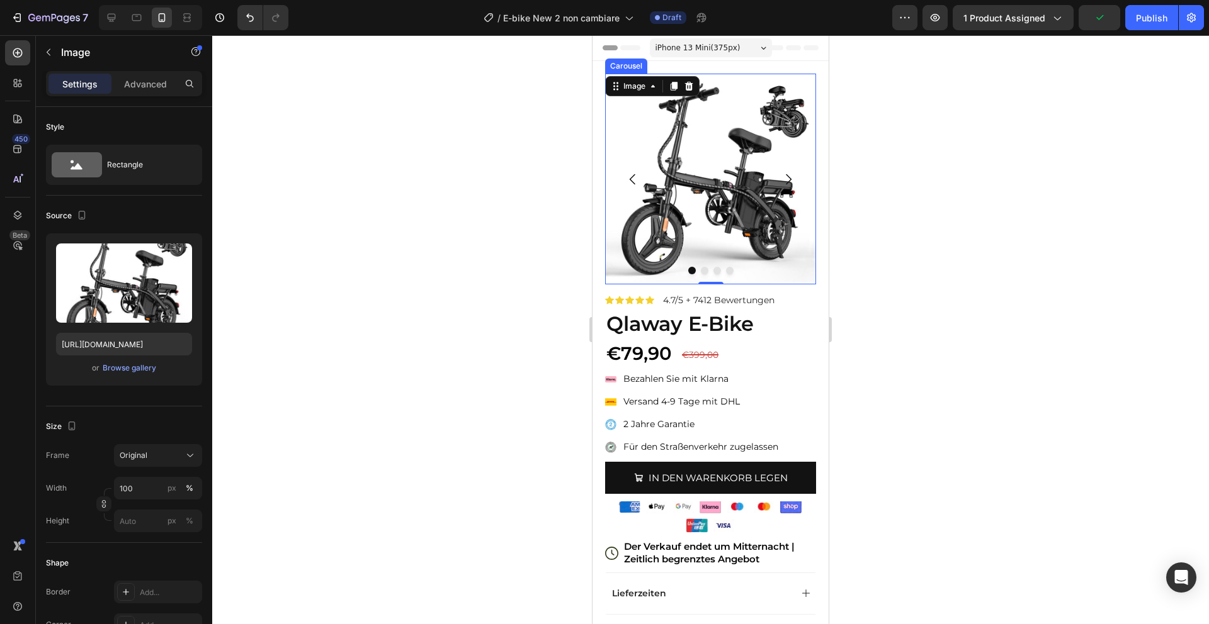
click at [703, 273] on button "Dot" at bounding box center [705, 271] width 8 height 8
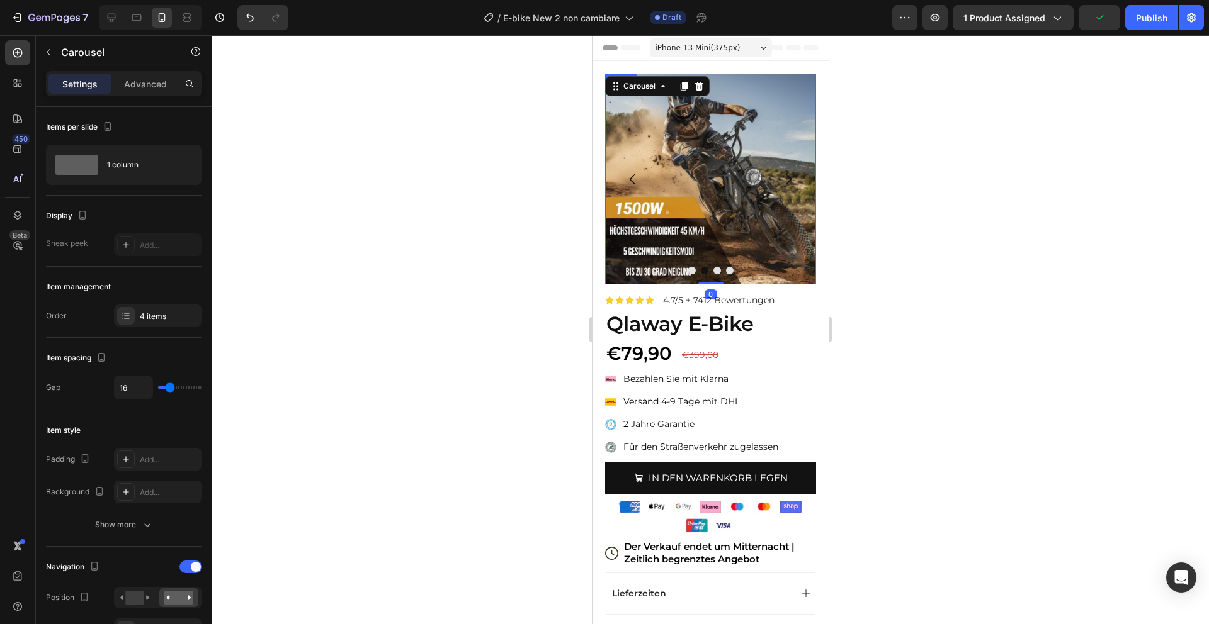
click at [702, 184] on img at bounding box center [710, 179] width 211 height 211
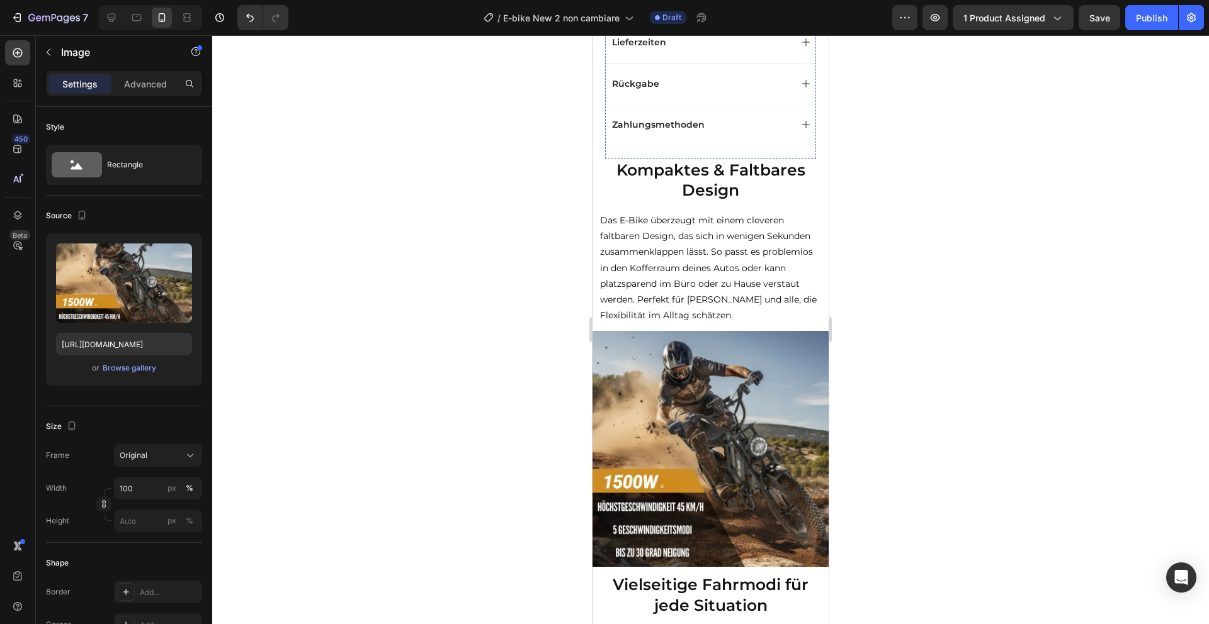
scroll to position [650, 0]
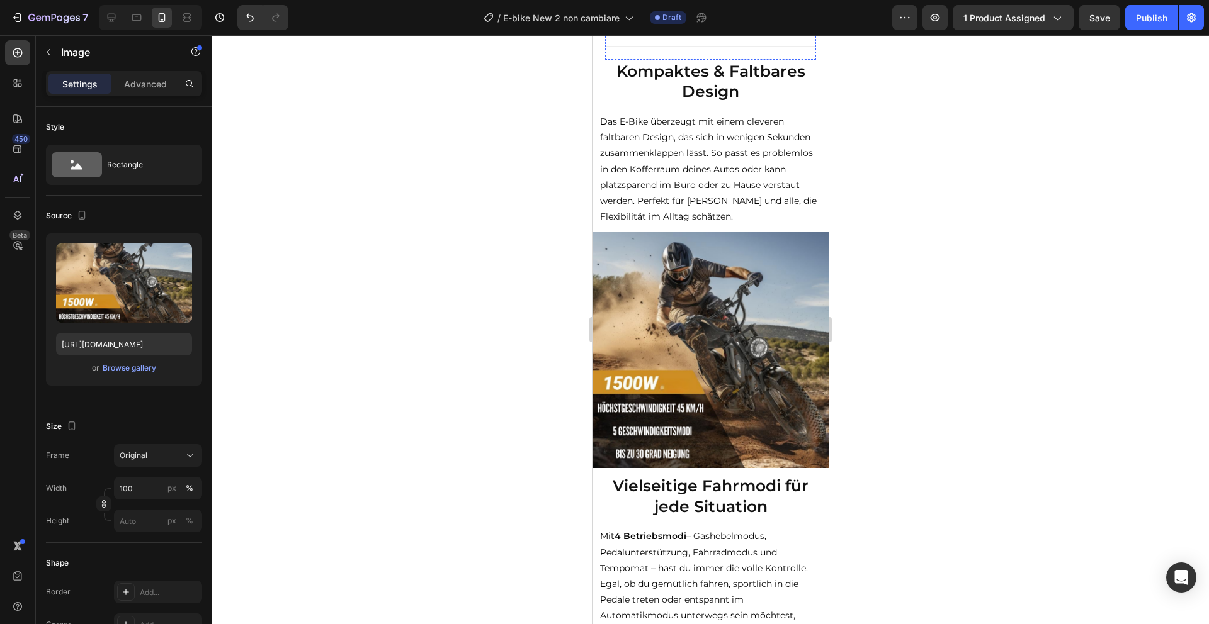
click at [703, 373] on img at bounding box center [710, 350] width 236 height 236
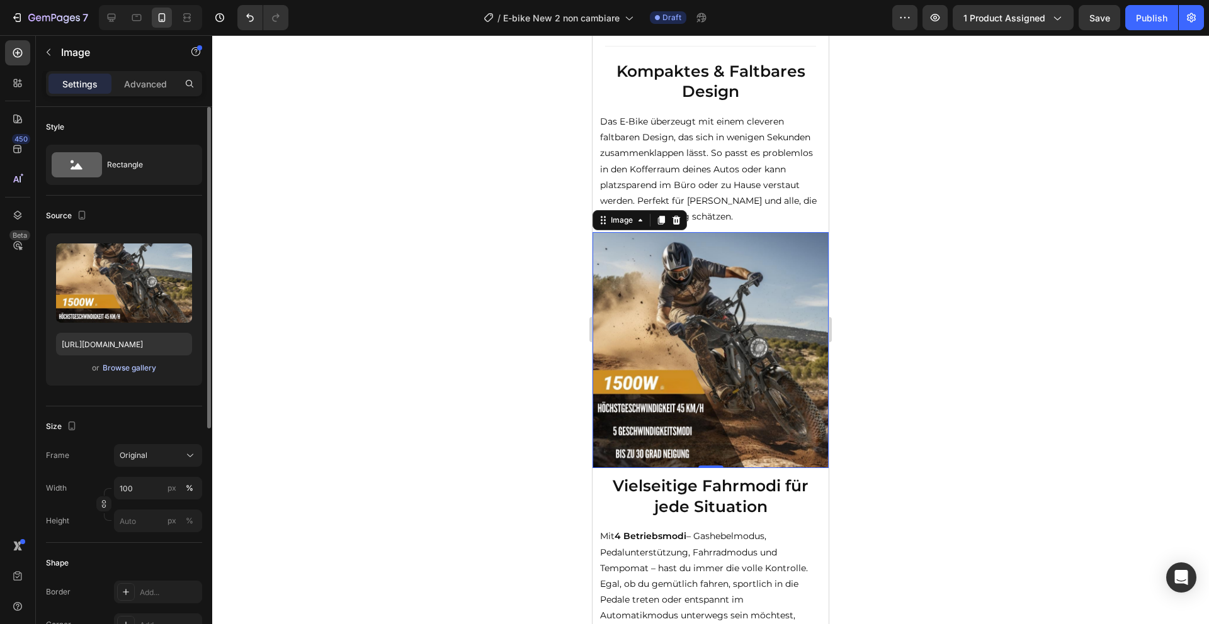
click at [138, 367] on div "Browse gallery" at bounding box center [130, 368] width 54 height 11
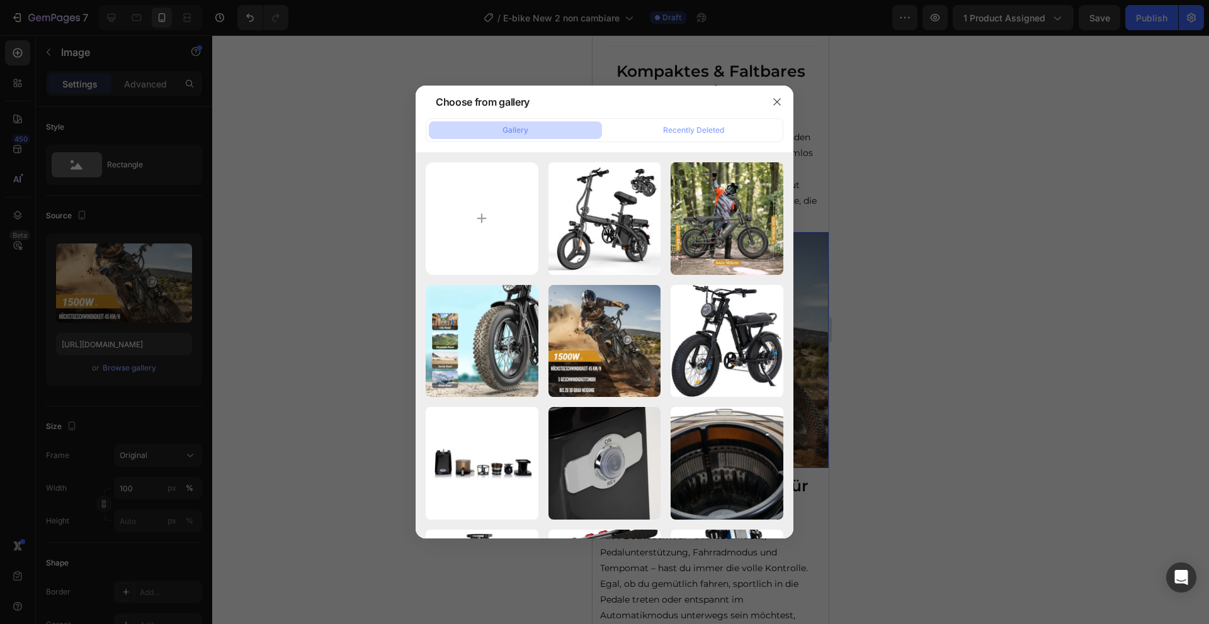
type input "C:\fakepath\1.png"
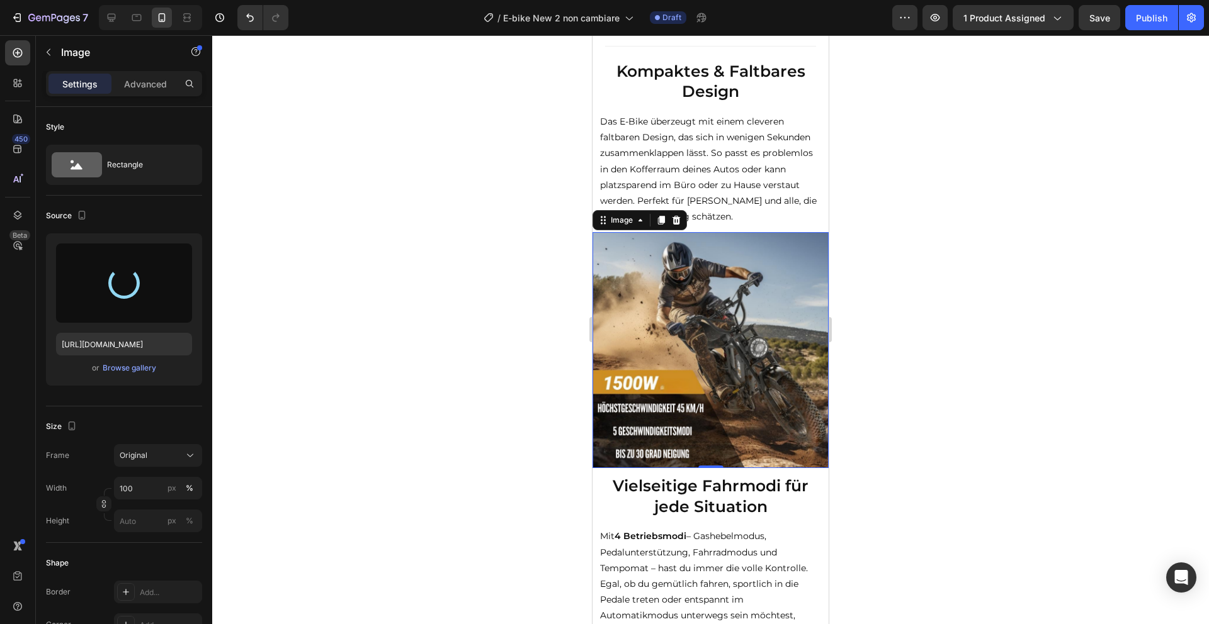
type input "[URL][DOMAIN_NAME]"
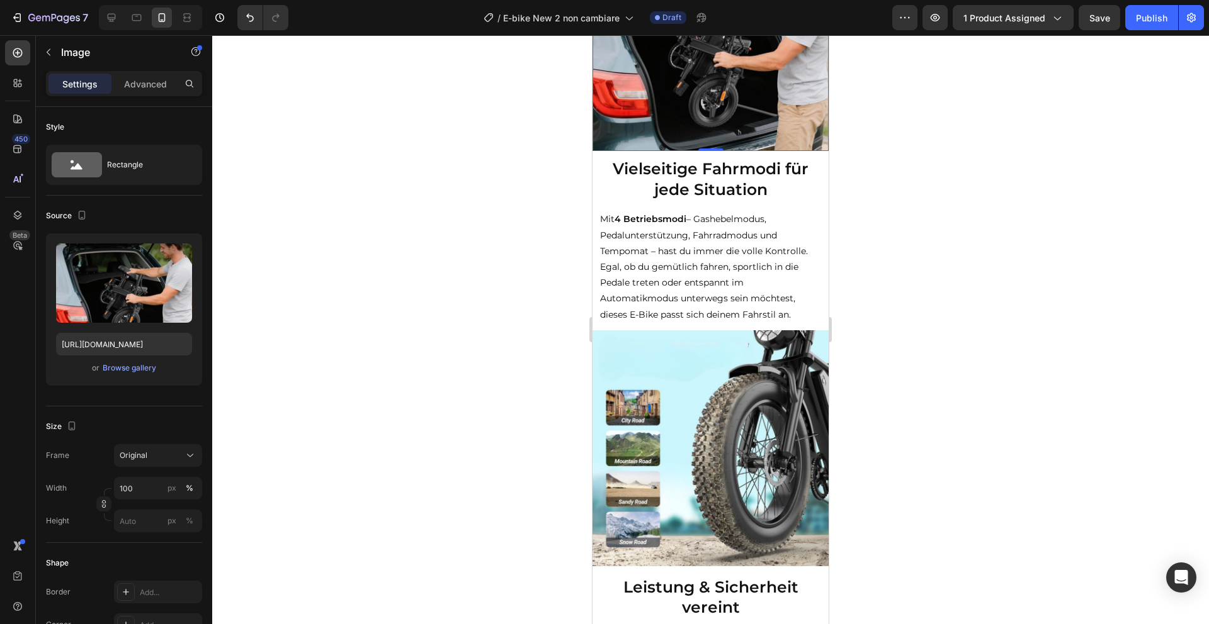
scroll to position [967, 0]
click at [708, 346] on img at bounding box center [710, 449] width 236 height 236
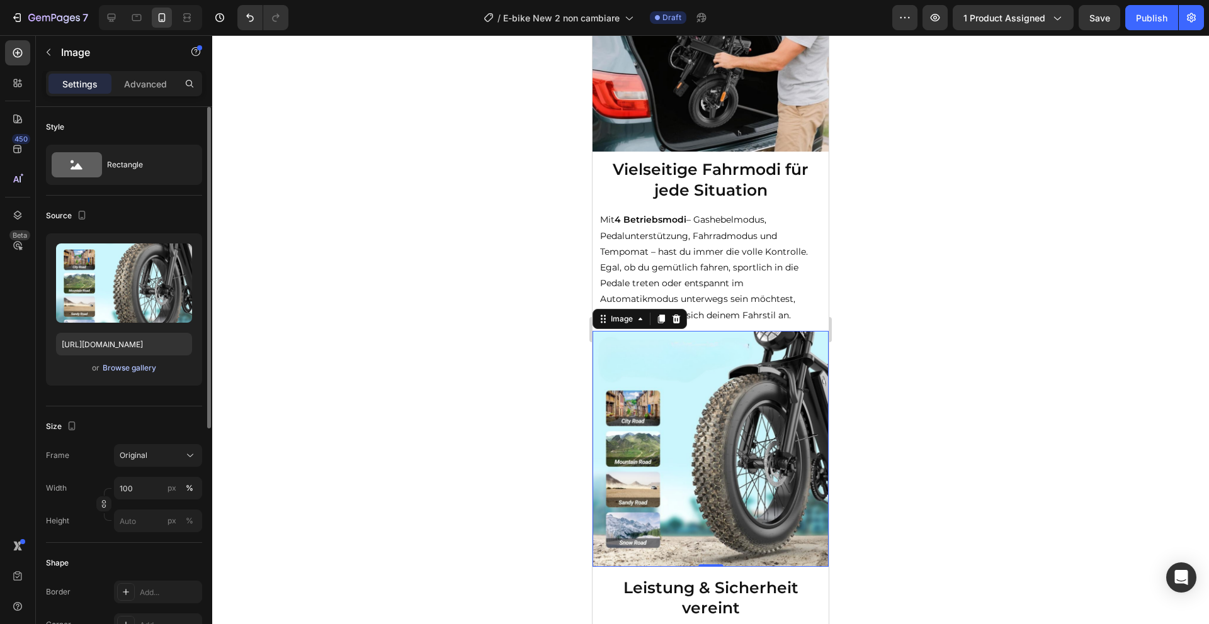
click at [123, 369] on div "Browse gallery" at bounding box center [130, 368] width 54 height 11
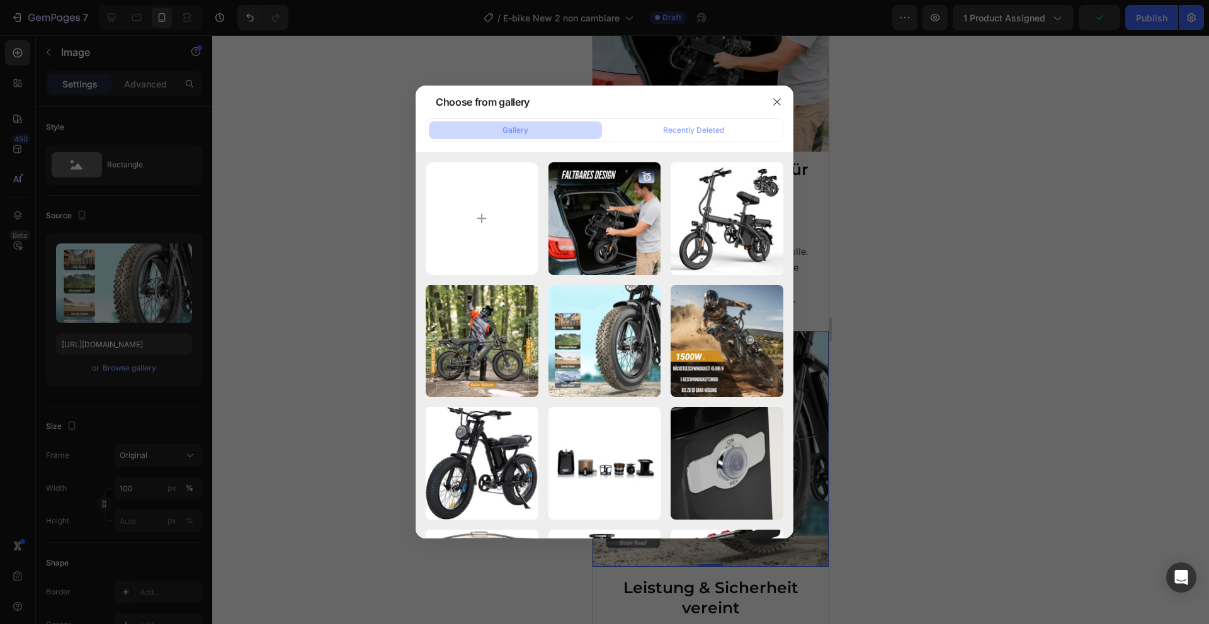
type input "C:\fakepath\2.png"
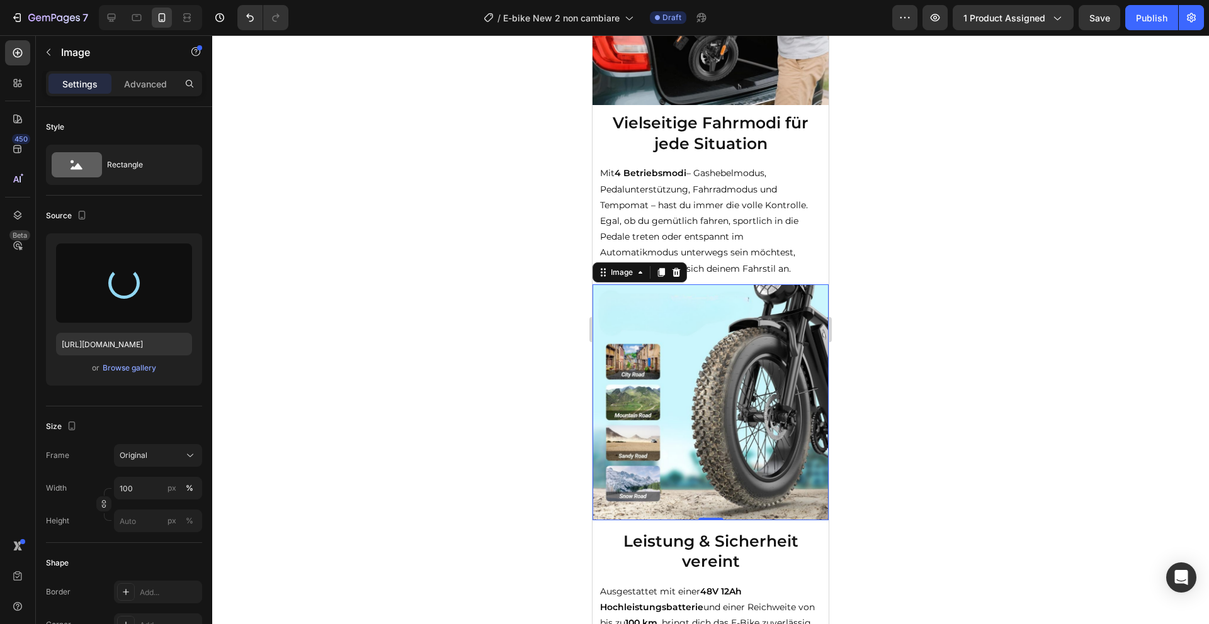
scroll to position [1012, 0]
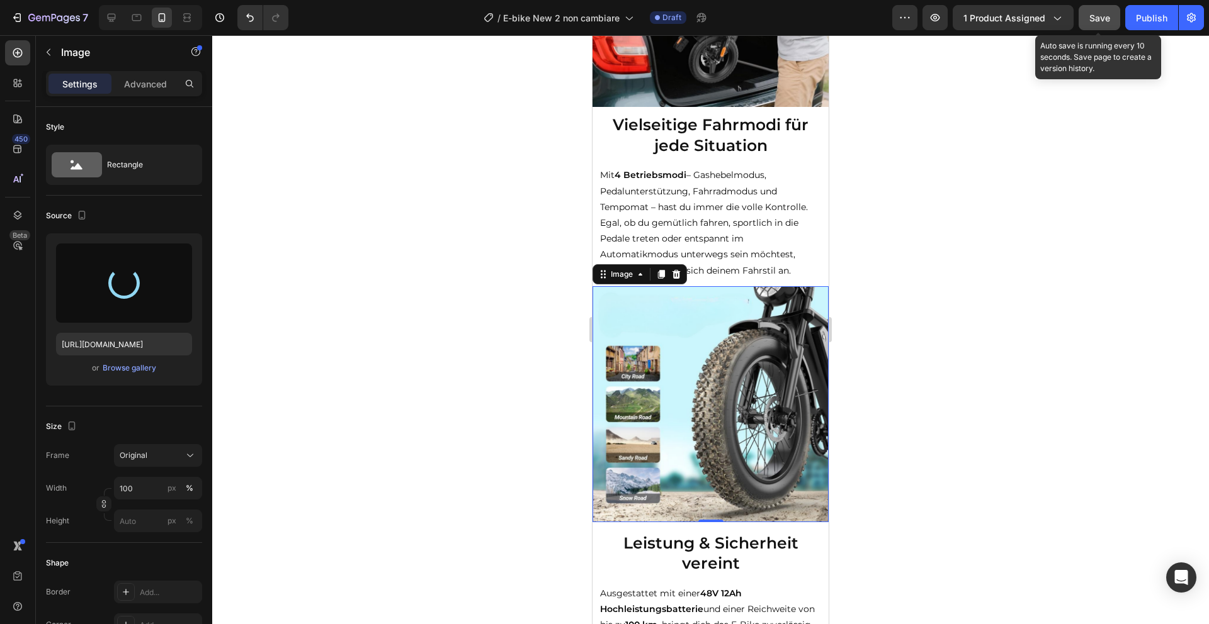
click at [1086, 22] on button "Save" at bounding box center [1099, 17] width 42 height 25
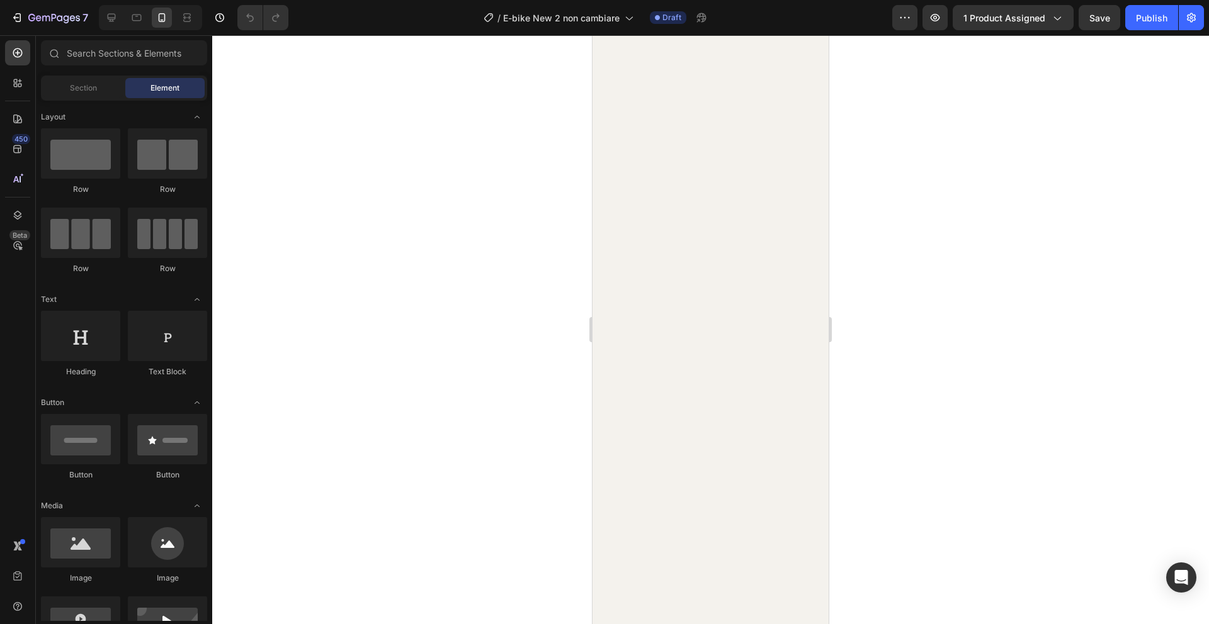
scroll to position [1197, 0]
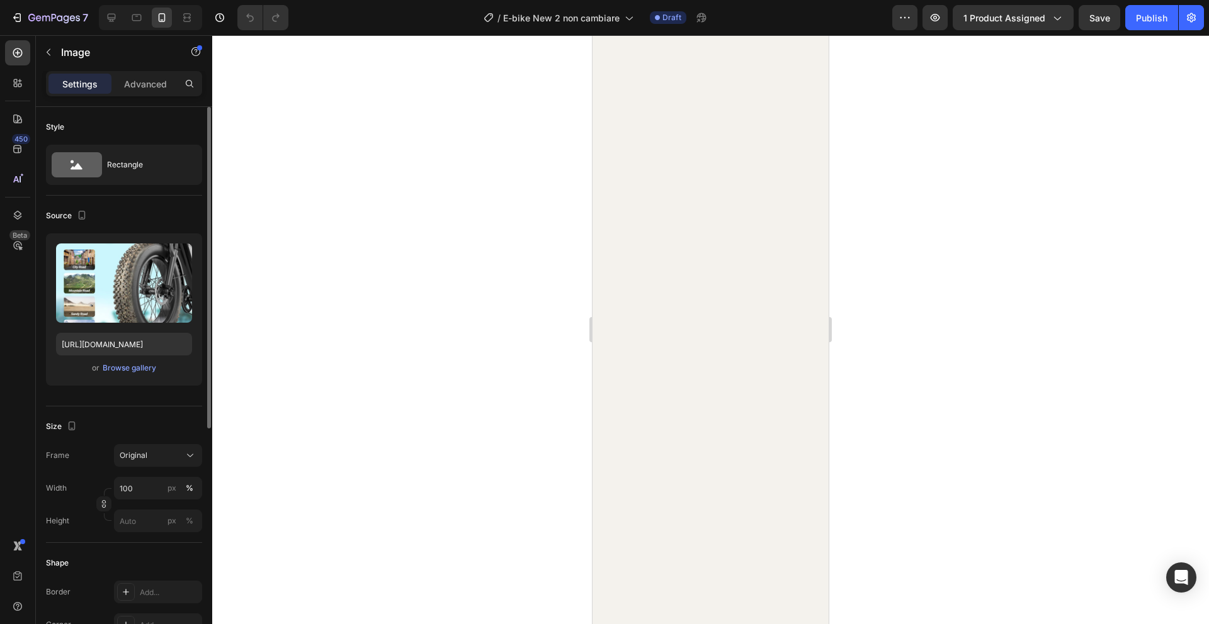
click at [130, 376] on div "Upload Image https://cdn.shopify.com/s/files/1/0975/7543/6613/files/gempages_58…" at bounding box center [124, 310] width 156 height 152
click at [137, 369] on div "Browse gallery" at bounding box center [130, 368] width 54 height 11
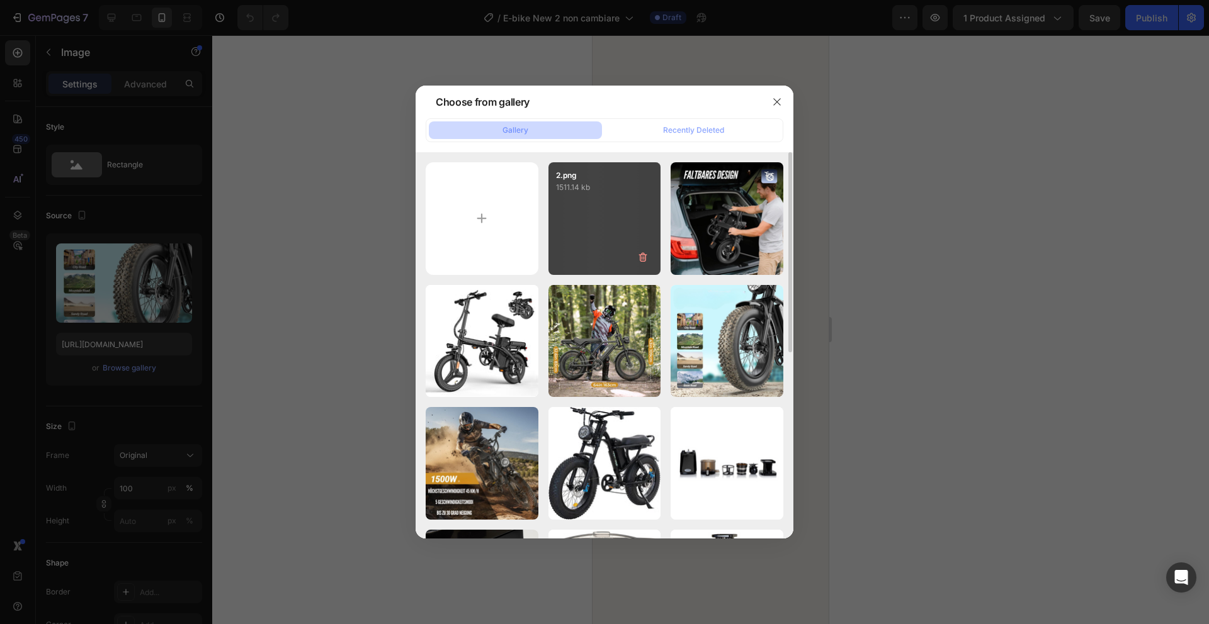
click at [633, 229] on div "2.png 1511.14 kb" at bounding box center [604, 218] width 113 height 113
type input "https://cdn.shopify.com/s/files/1/0975/7543/6613/files/gempages_581273785013895…"
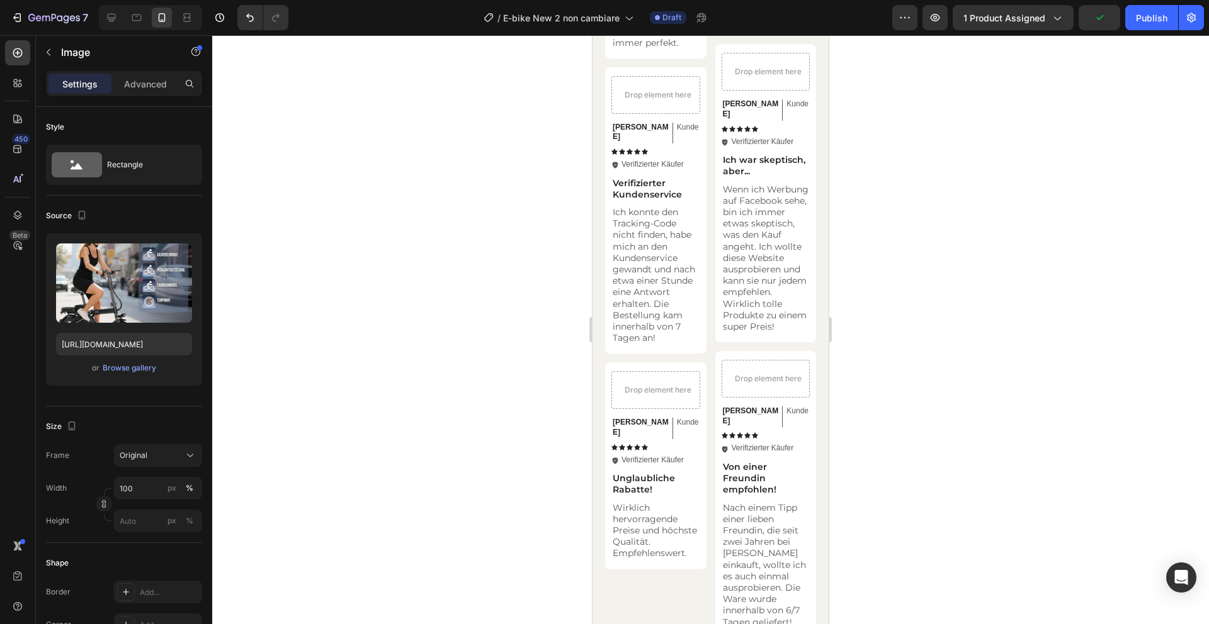
scroll to position [1419, 0]
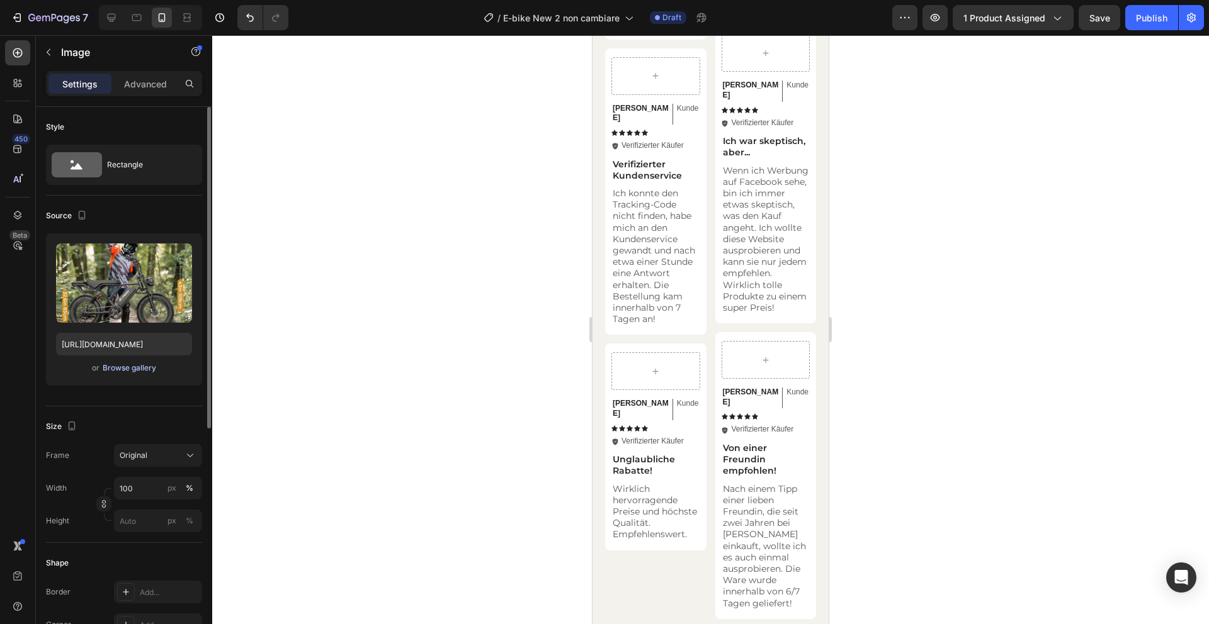
click at [140, 367] on div "Browse gallery" at bounding box center [130, 368] width 54 height 11
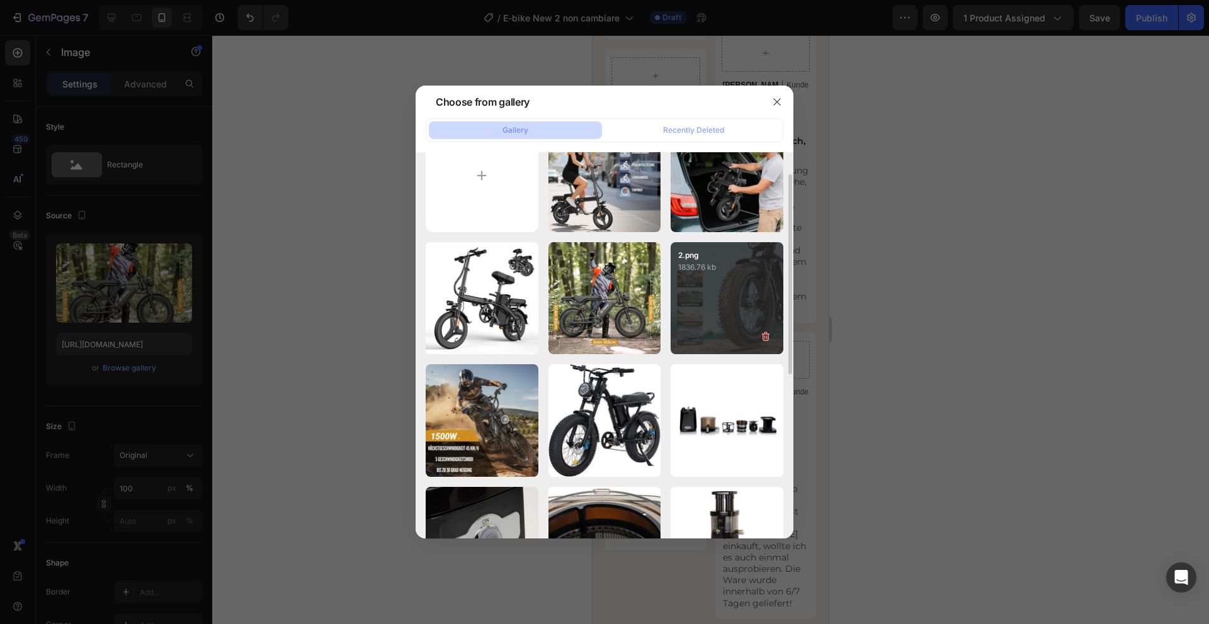
scroll to position [41, 0]
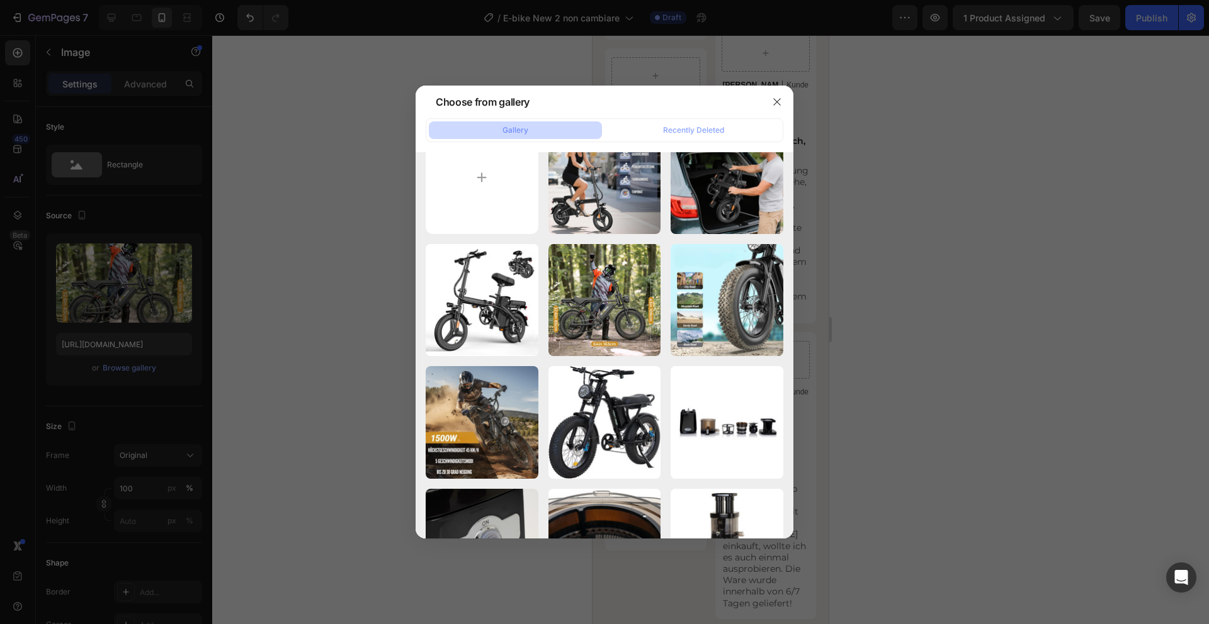
type input "C:\fakepath\3.png"
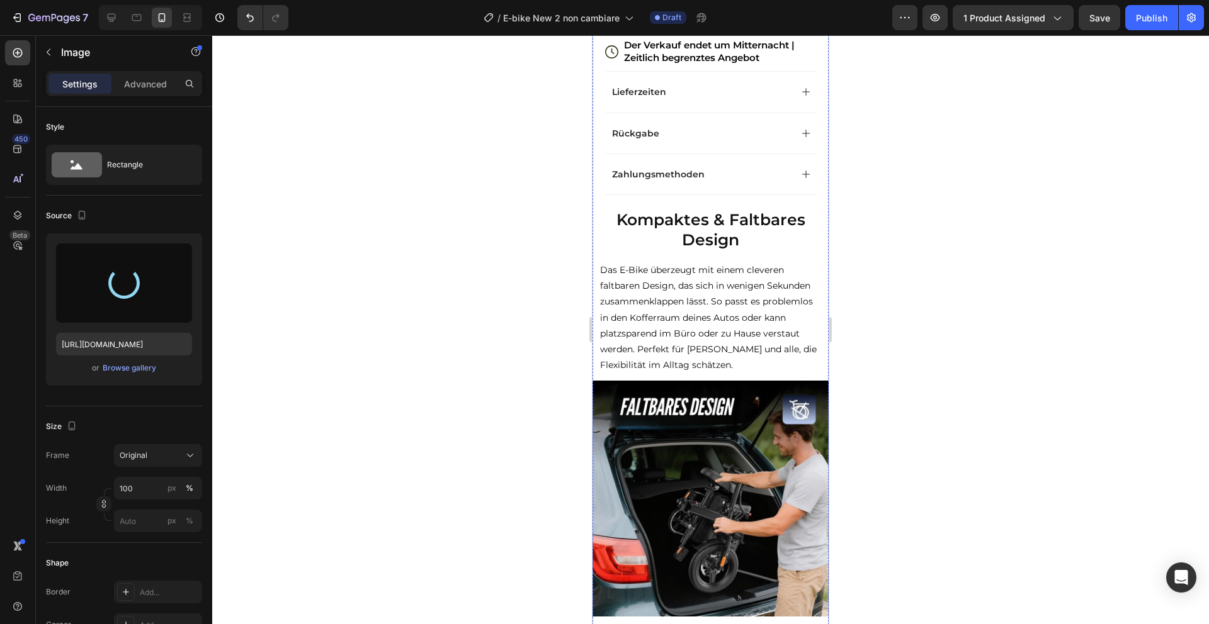
scroll to position [0, 0]
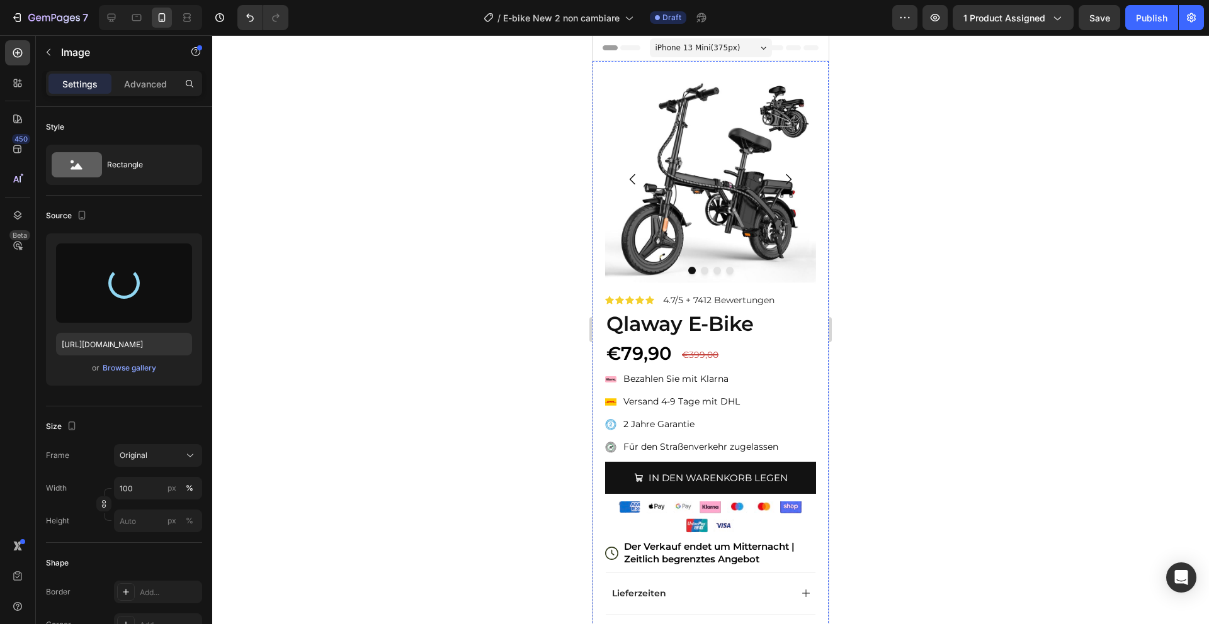
type input "https://cdn.shopify.com/s/files/1/0975/7543/6613/files/gempages_581273785013895…"
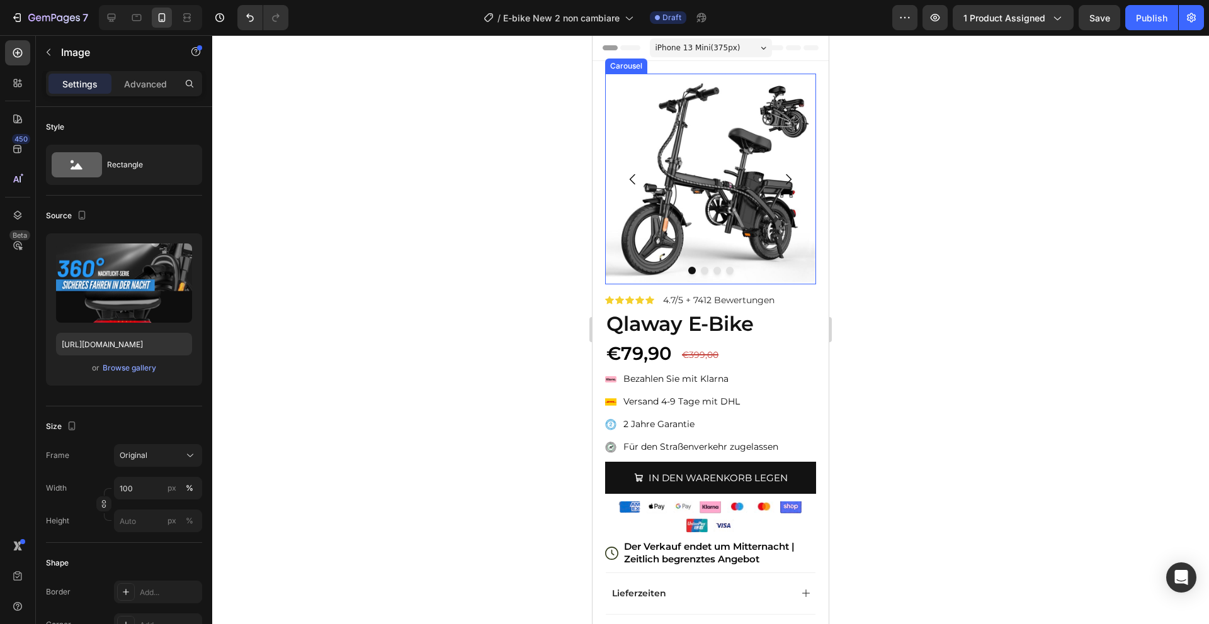
click at [696, 263] on img at bounding box center [710, 179] width 211 height 211
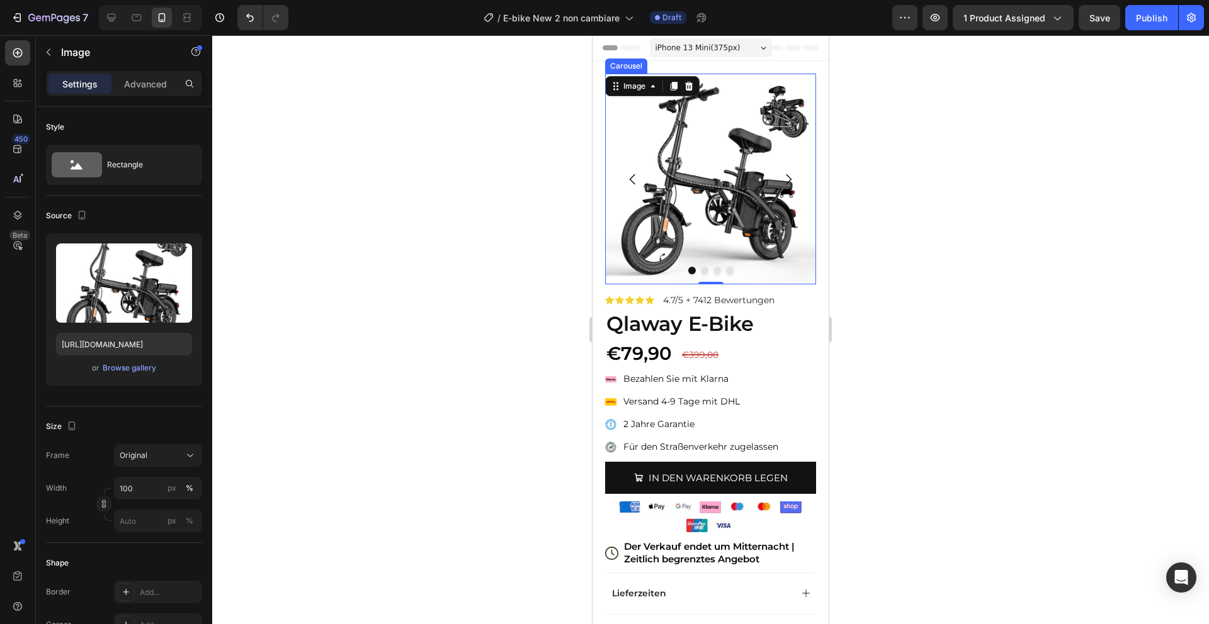
click at [699, 271] on div at bounding box center [710, 271] width 211 height 8
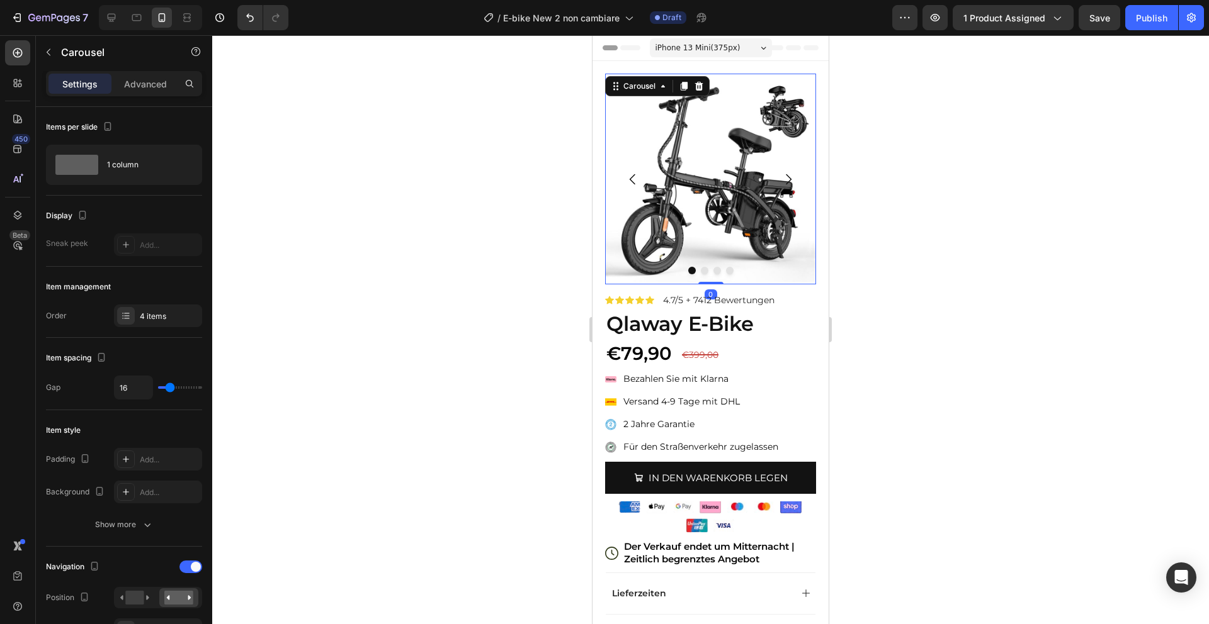
click at [702, 271] on button "Dot" at bounding box center [705, 271] width 8 height 8
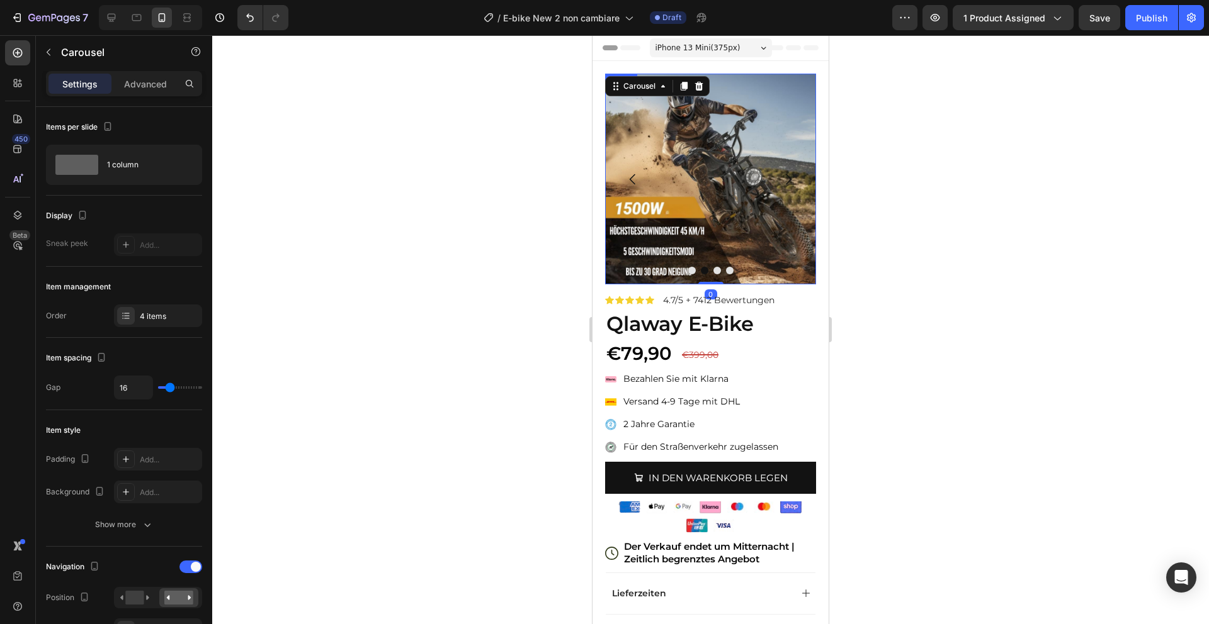
click at [694, 227] on img at bounding box center [710, 179] width 211 height 211
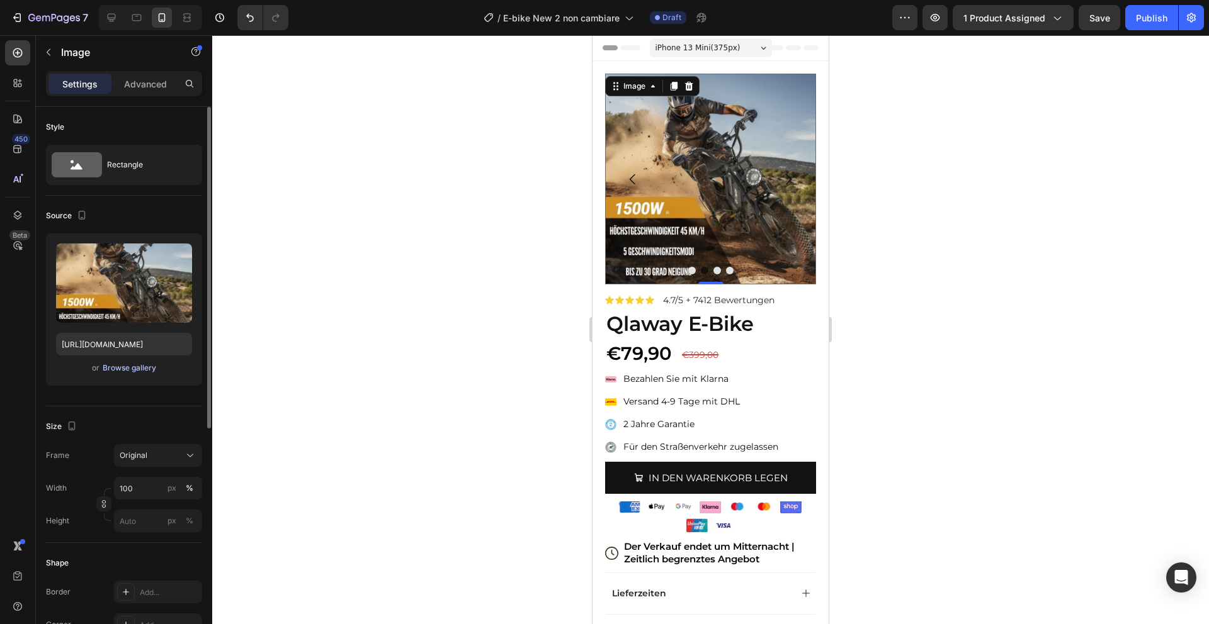
click at [142, 368] on div "Browse gallery" at bounding box center [130, 368] width 54 height 11
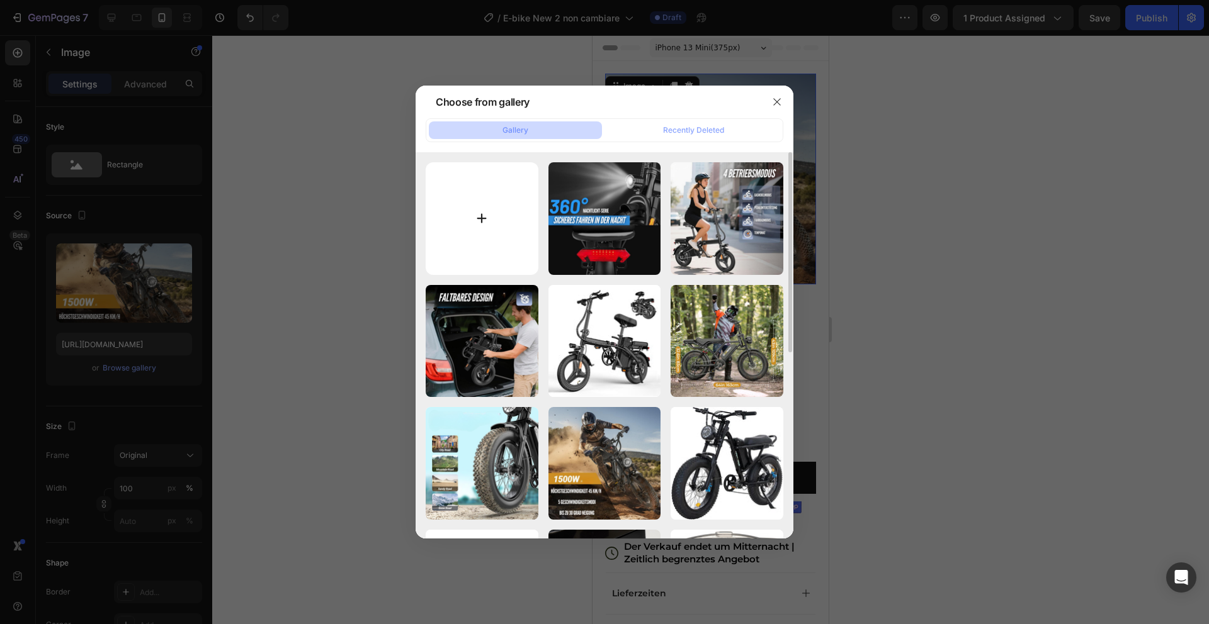
type input "C:\fakepath\4.png"
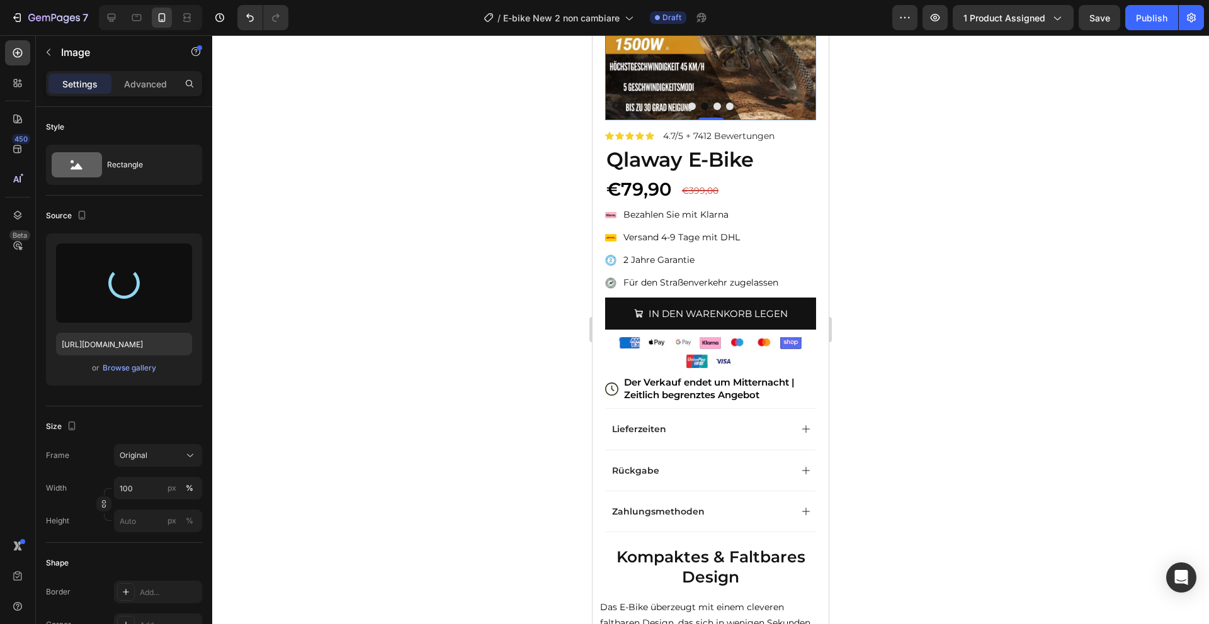
scroll to position [210, 0]
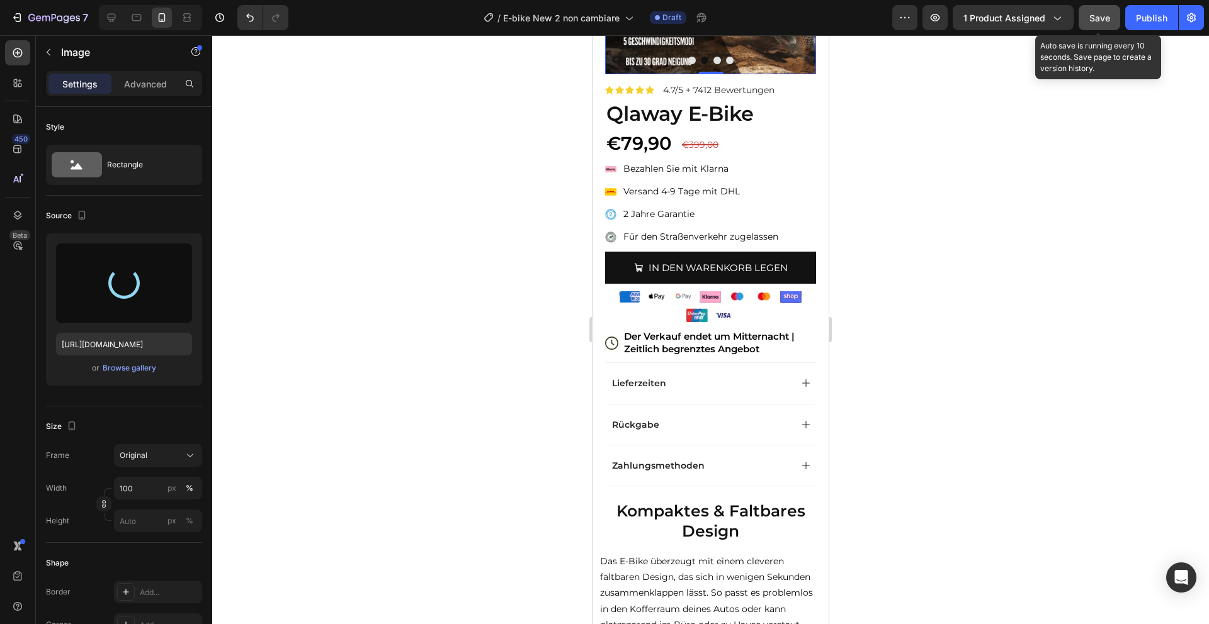
click at [1098, 15] on span "Save" at bounding box center [1099, 18] width 21 height 11
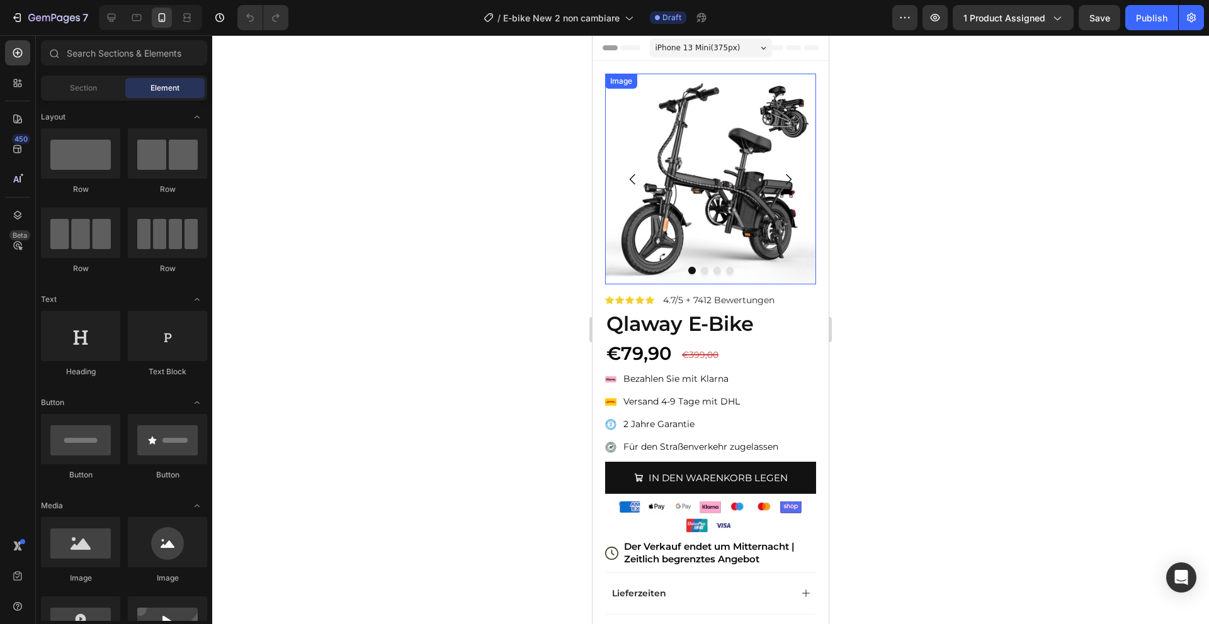
click at [703, 273] on button "Dot" at bounding box center [705, 271] width 8 height 8
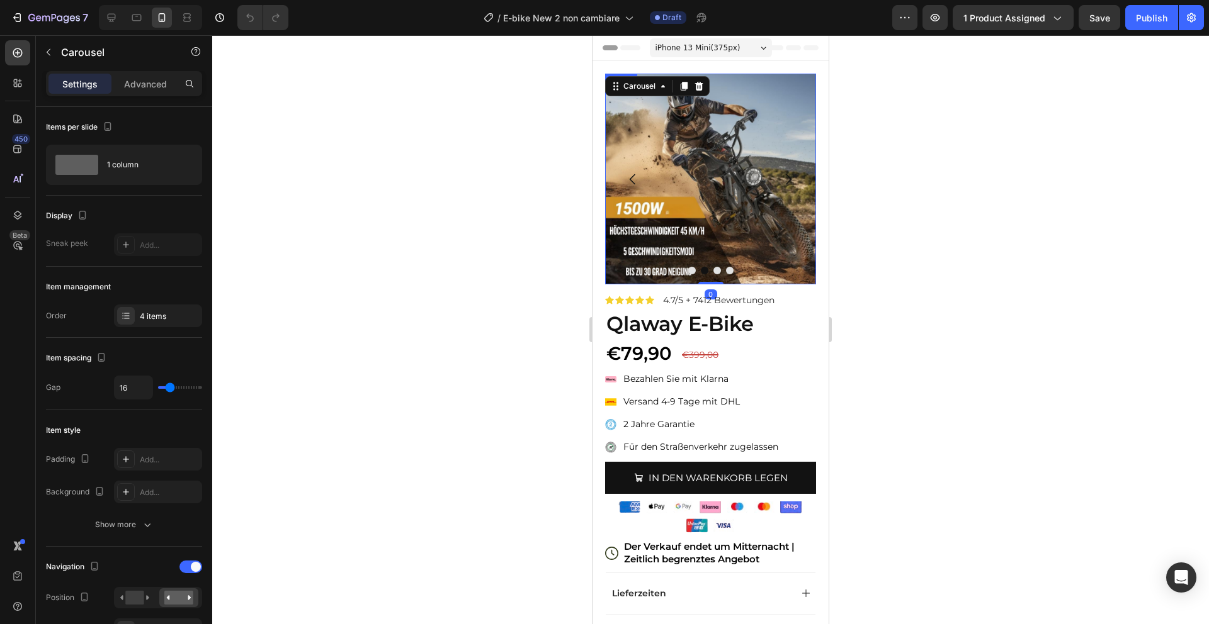
click at [732, 184] on img at bounding box center [710, 179] width 211 height 211
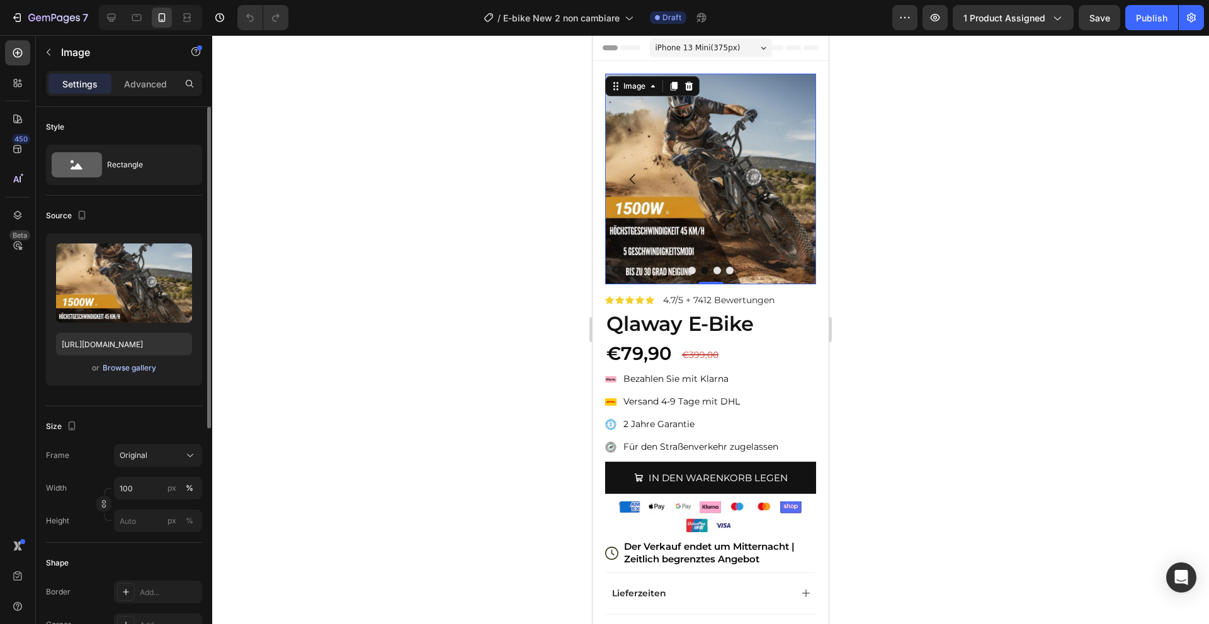
click at [121, 368] on div "Browse gallery" at bounding box center [130, 368] width 54 height 11
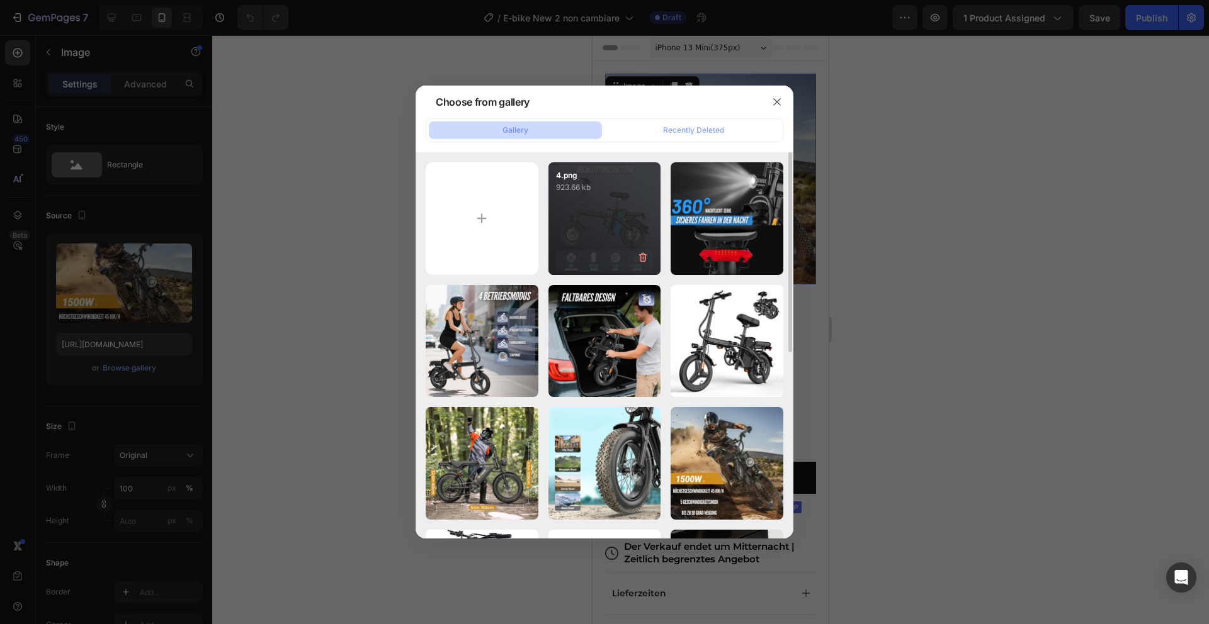
click at [613, 195] on div "4.png 923.66 kb" at bounding box center [604, 218] width 113 height 113
type input "https://cdn.shopify.com/s/files/1/0975/7543/6613/files/gempages_581273785013895…"
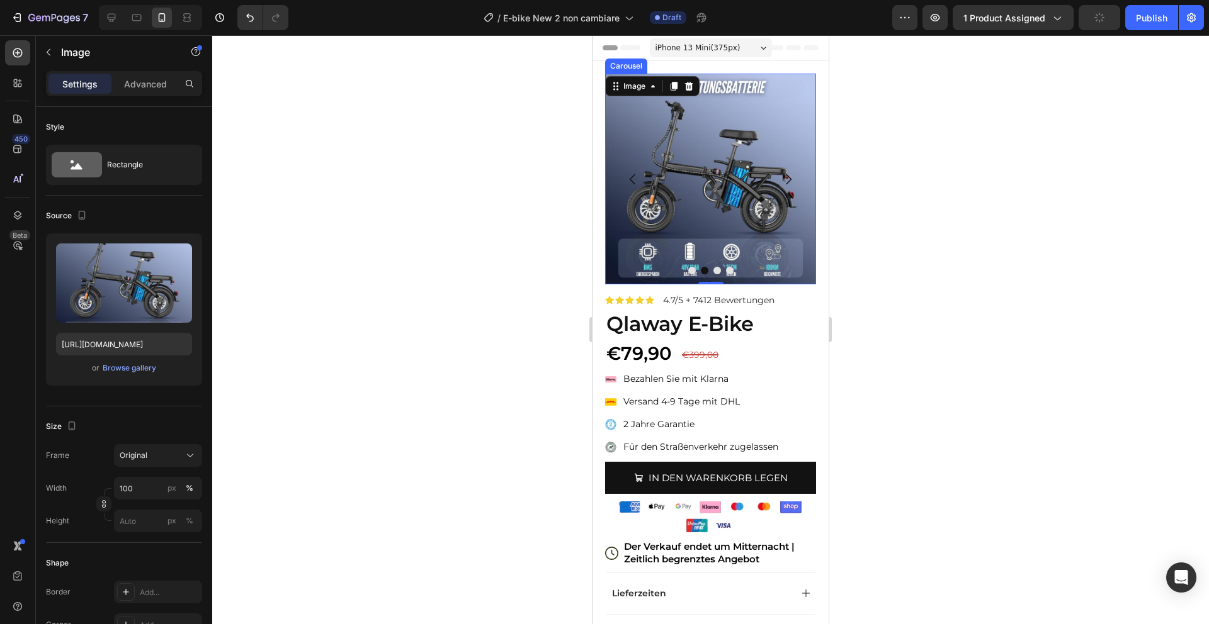
click at [796, 177] on button "Carousel Next Arrow" at bounding box center [787, 179] width 35 height 35
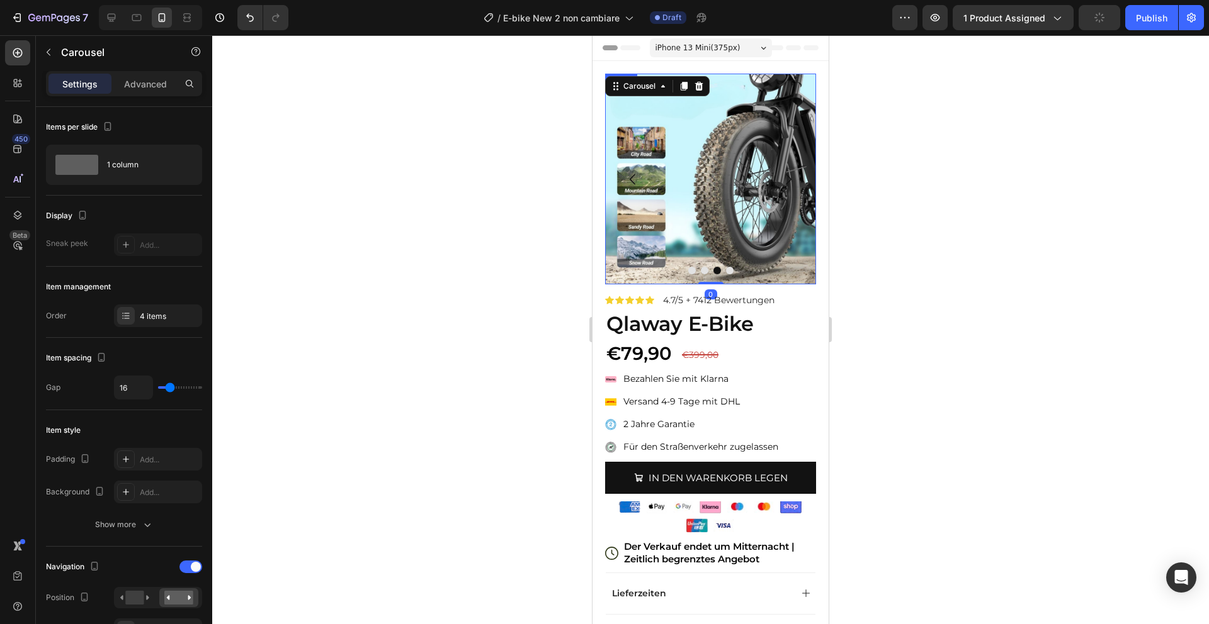
click at [743, 169] on img at bounding box center [710, 179] width 211 height 211
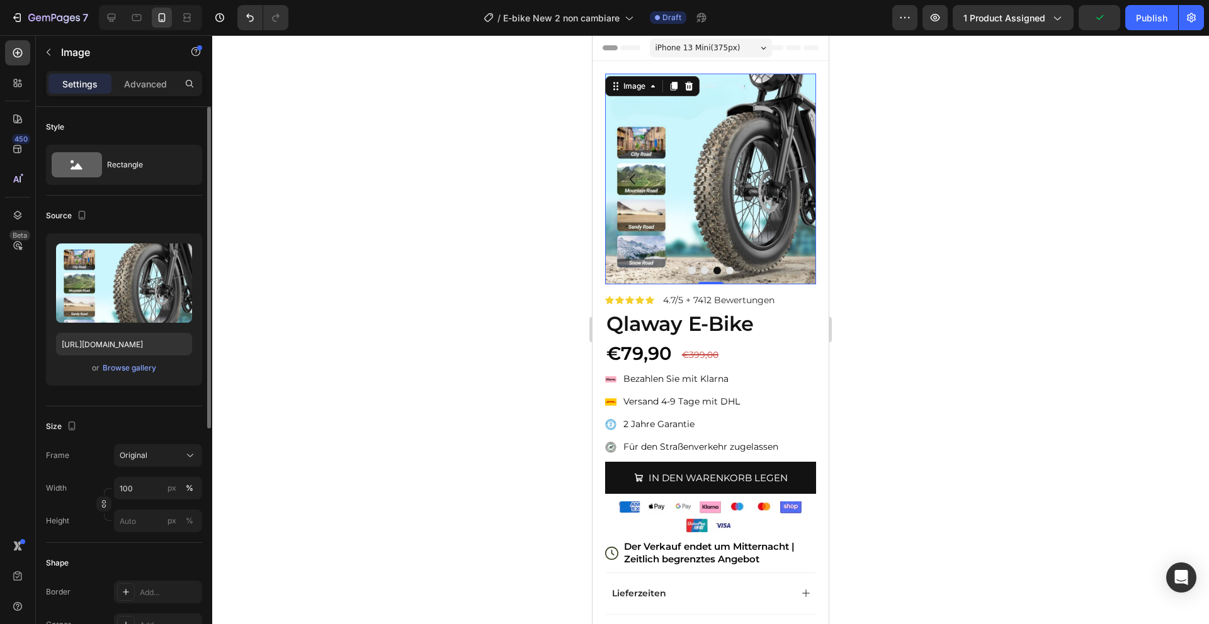
click at [132, 375] on div "or Browse gallery" at bounding box center [124, 368] width 136 height 15
click at [154, 366] on div "Browse gallery" at bounding box center [130, 368] width 54 height 11
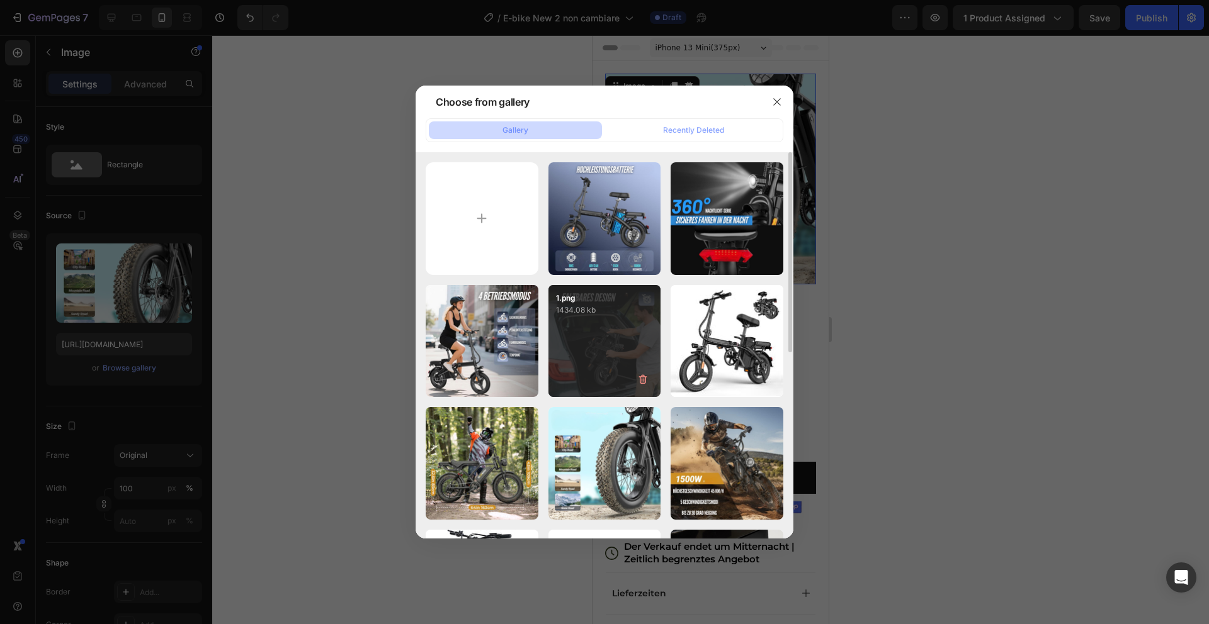
click at [603, 322] on div "1.png 1434.08 kb" at bounding box center [604, 341] width 113 height 113
type input "[URL][DOMAIN_NAME]"
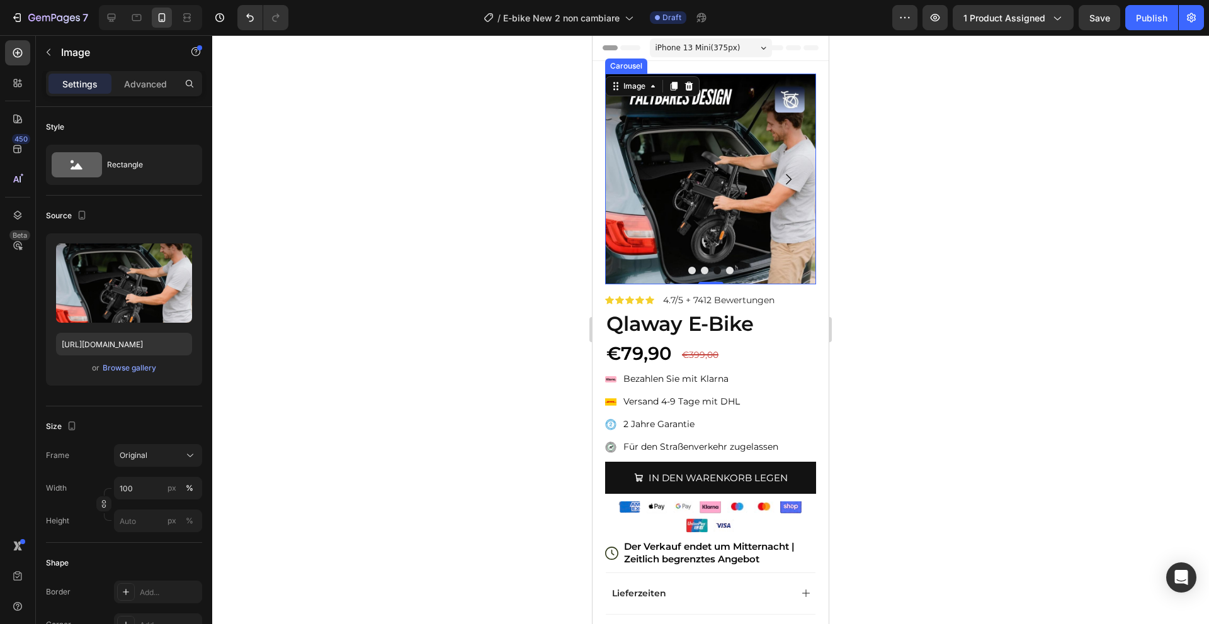
click at [789, 183] on icon "Carousel Next Arrow" at bounding box center [788, 179] width 15 height 15
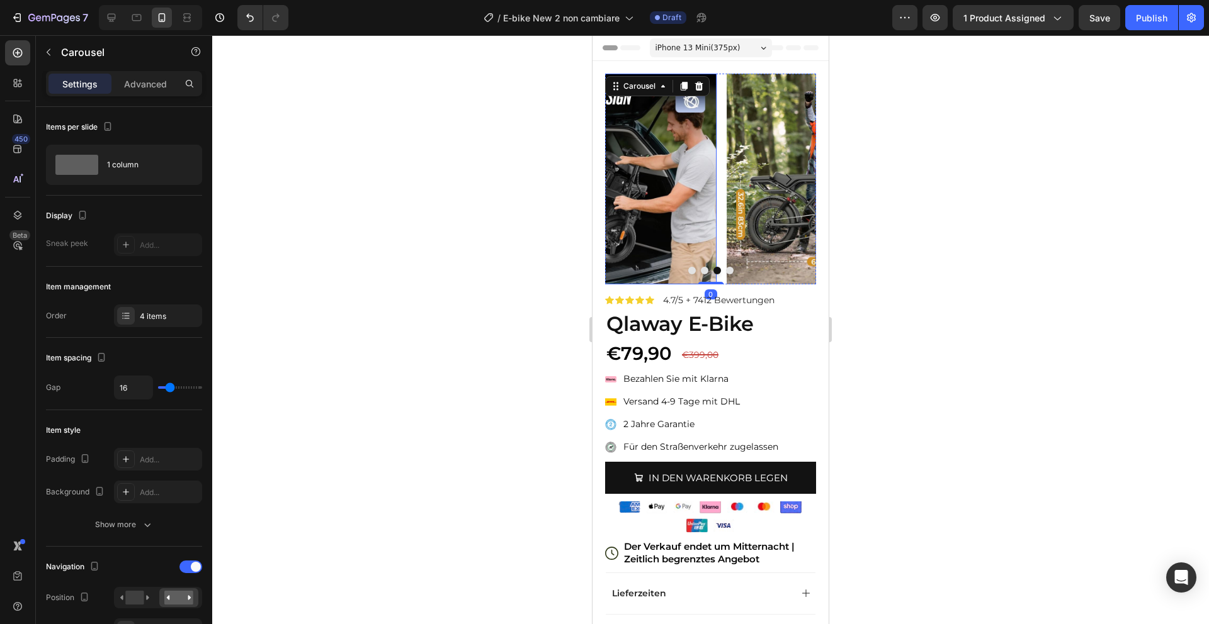
click at [726, 171] on img at bounding box center [831, 179] width 211 height 211
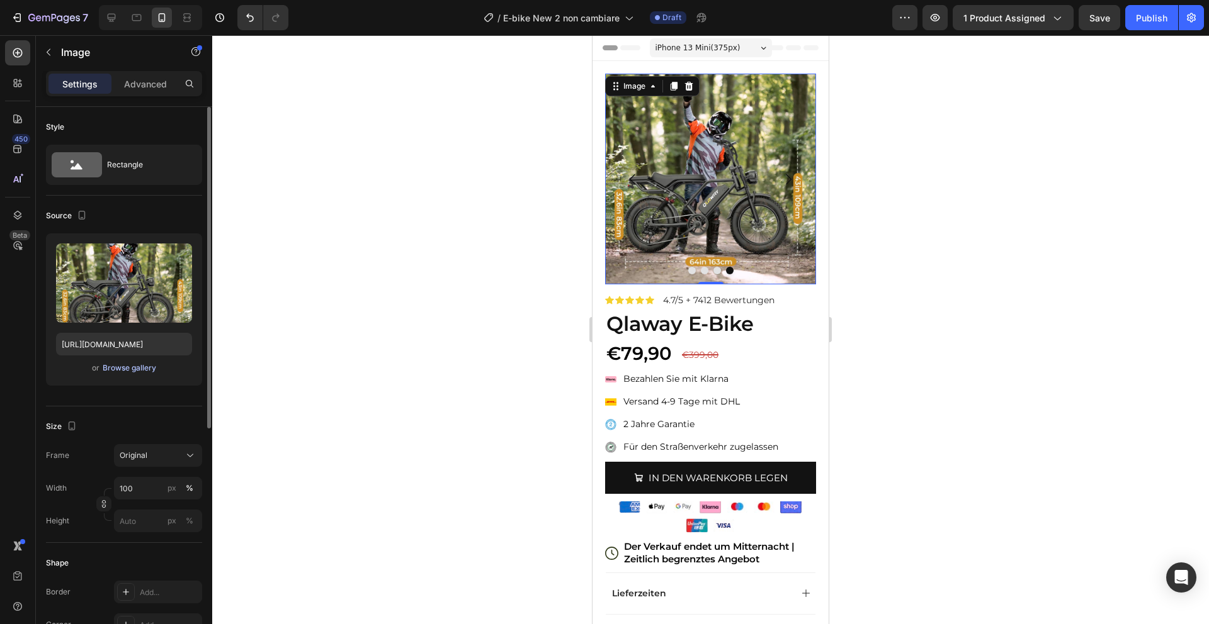
click at [139, 371] on div "Browse gallery" at bounding box center [130, 368] width 54 height 11
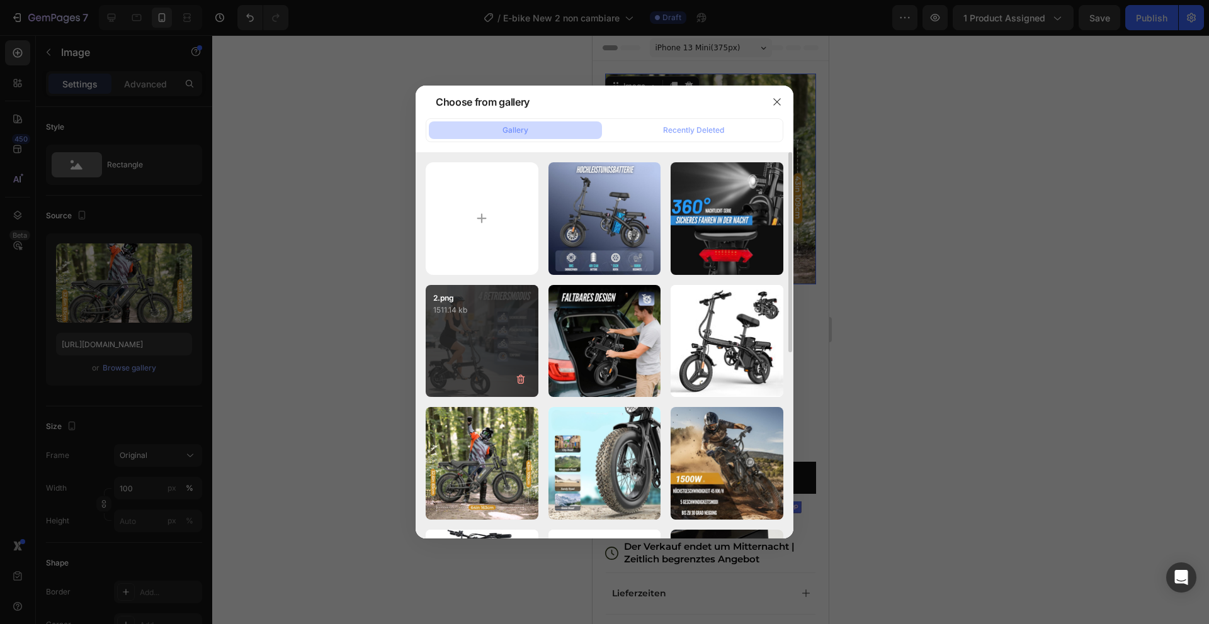
click at [464, 355] on div "2.png 1511.14 kb" at bounding box center [482, 341] width 113 height 113
type input "https://cdn.shopify.com/s/files/1/0975/7543/6613/files/gempages_581273785013895…"
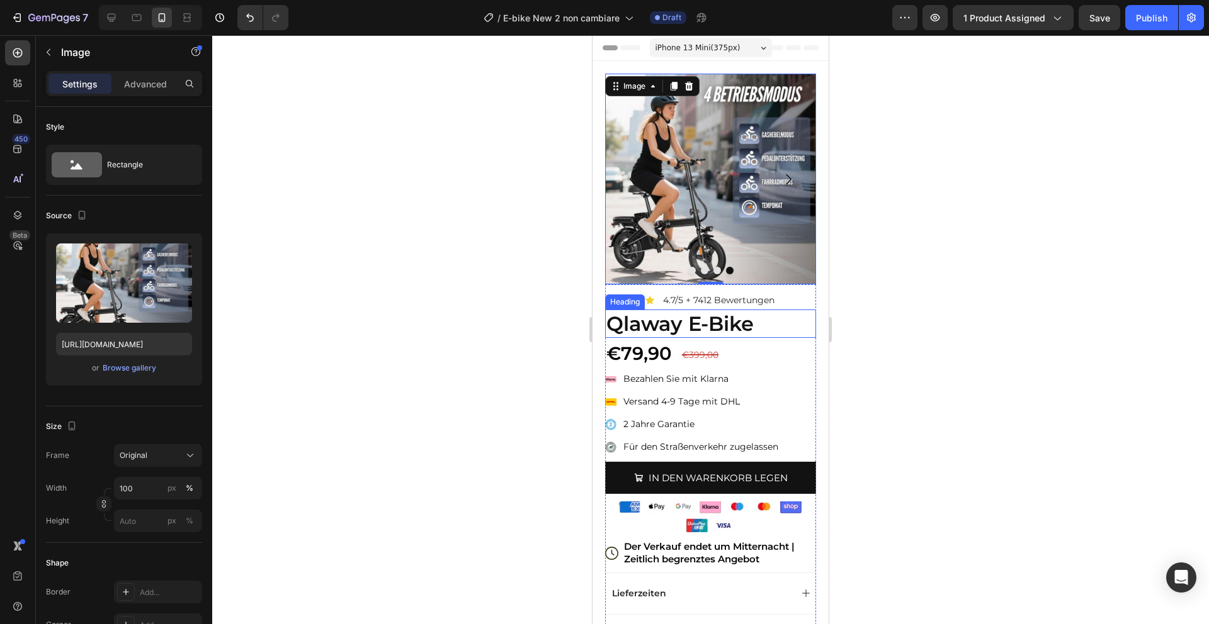
click at [681, 325] on strong "Qlaway E-Bike" at bounding box center [679, 324] width 147 height 25
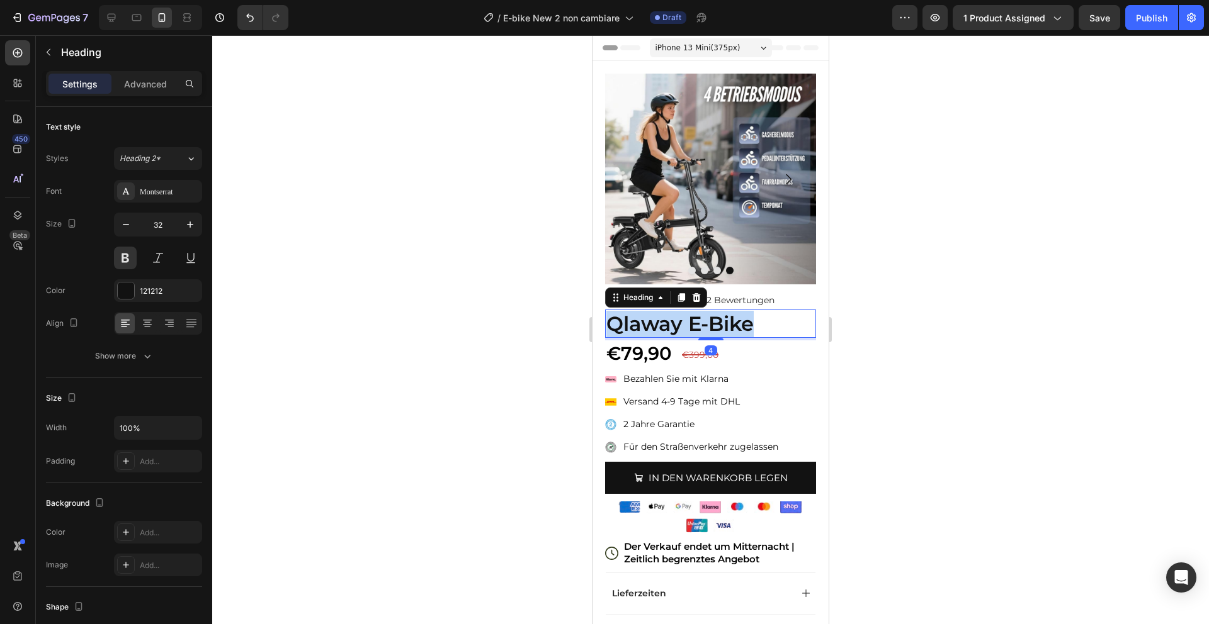
click at [681, 325] on strong "Qlaway E-Bike" at bounding box center [679, 324] width 147 height 25
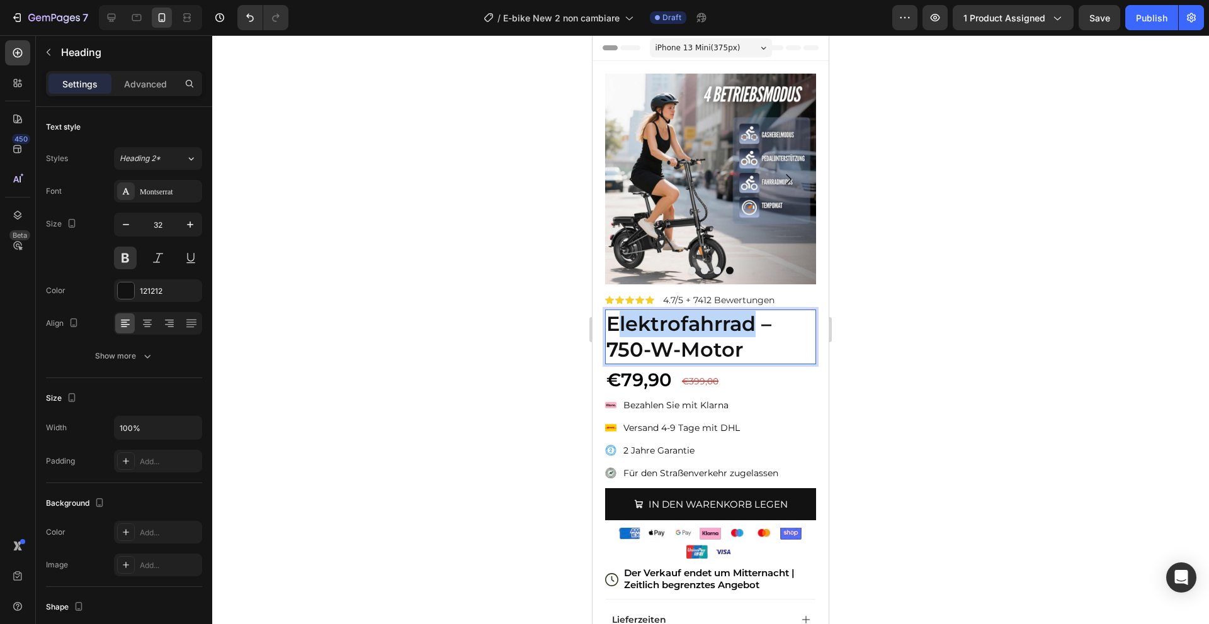
drag, startPoint x: 757, startPoint y: 325, endPoint x: 621, endPoint y: 320, distance: 135.4
click at [621, 320] on strong "Elektrofahrrad – 750-W-Motor" at bounding box center [688, 337] width 165 height 51
click at [689, 324] on strong "E-Bike – 750-W-Motor" at bounding box center [686, 337] width 161 height 51
click at [1145, 16] on div "Publish" at bounding box center [1151, 17] width 31 height 13
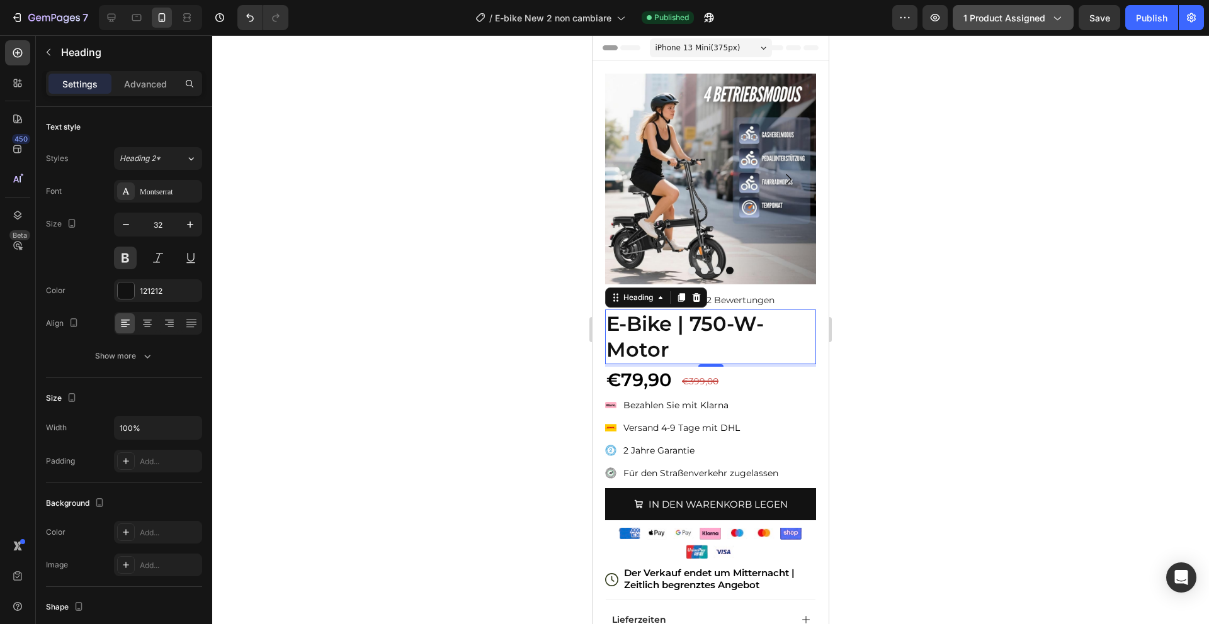
click at [1022, 25] on button "1 product assigned" at bounding box center [1012, 17] width 121 height 25
